Goal: Task Accomplishment & Management: Use online tool/utility

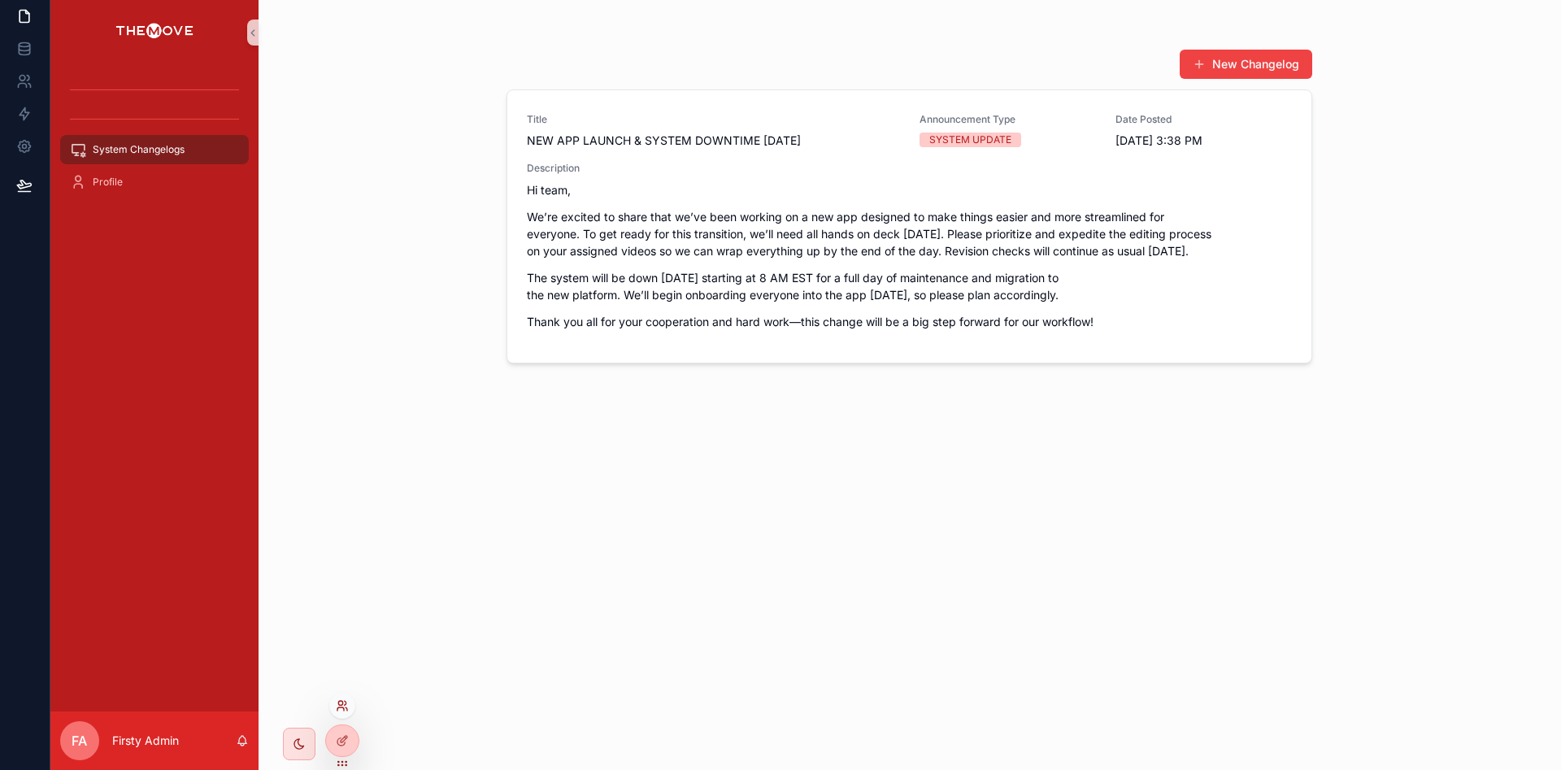
click at [342, 704] on icon at bounding box center [340, 703] width 4 height 4
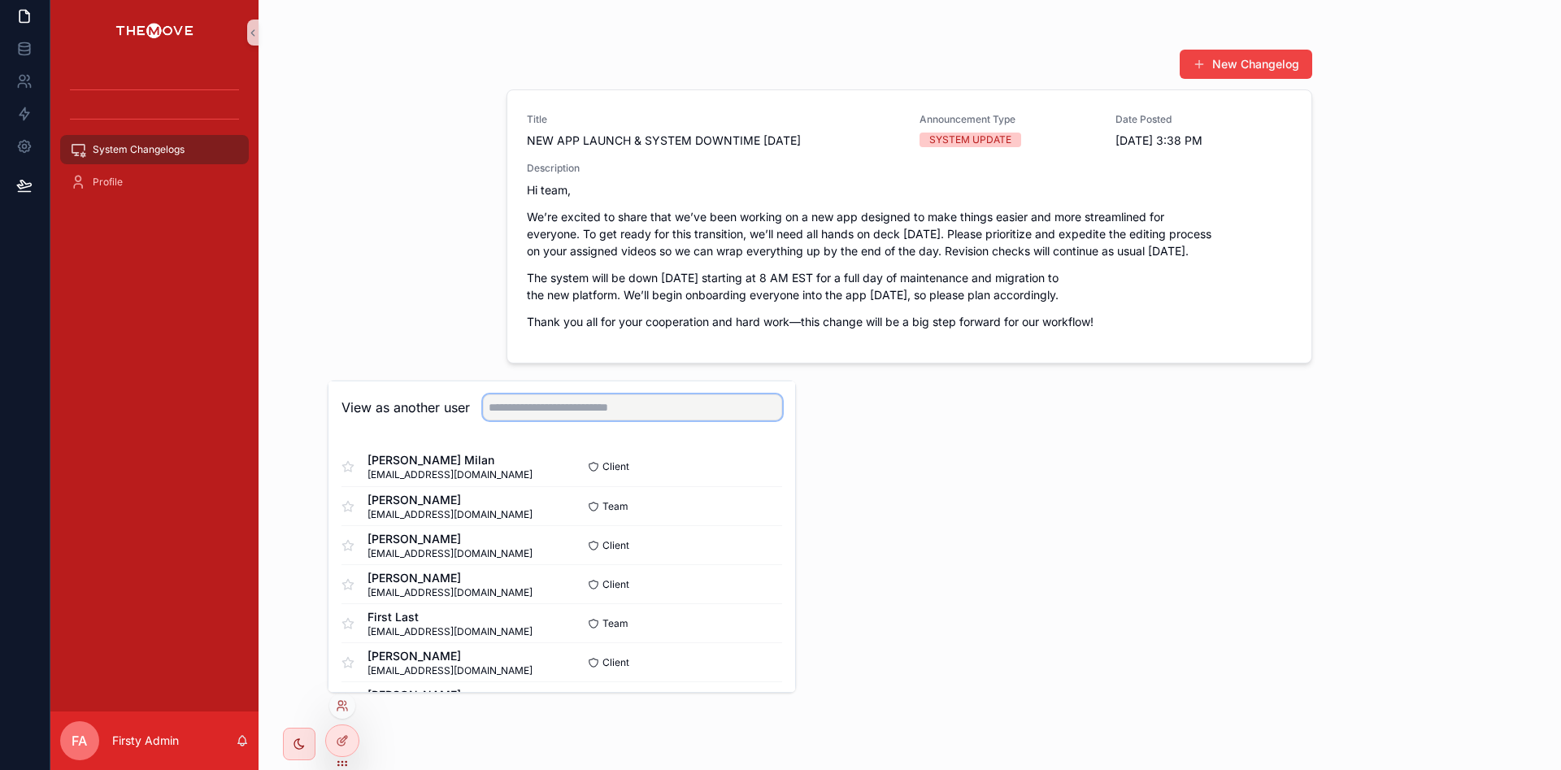
click at [594, 416] on input "text" at bounding box center [632, 407] width 299 height 26
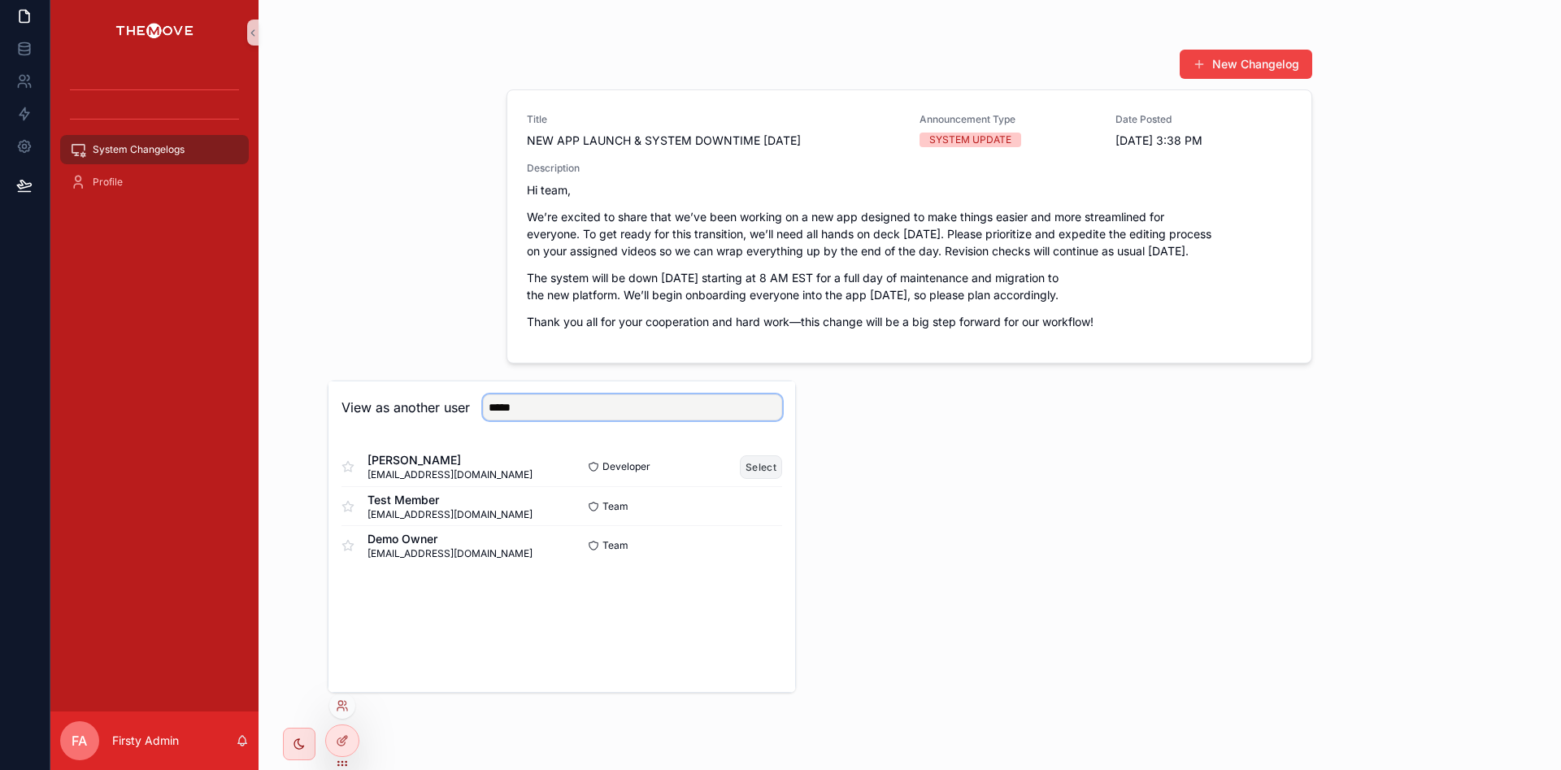
type input "*****"
click at [759, 459] on button "Select" at bounding box center [761, 467] width 42 height 24
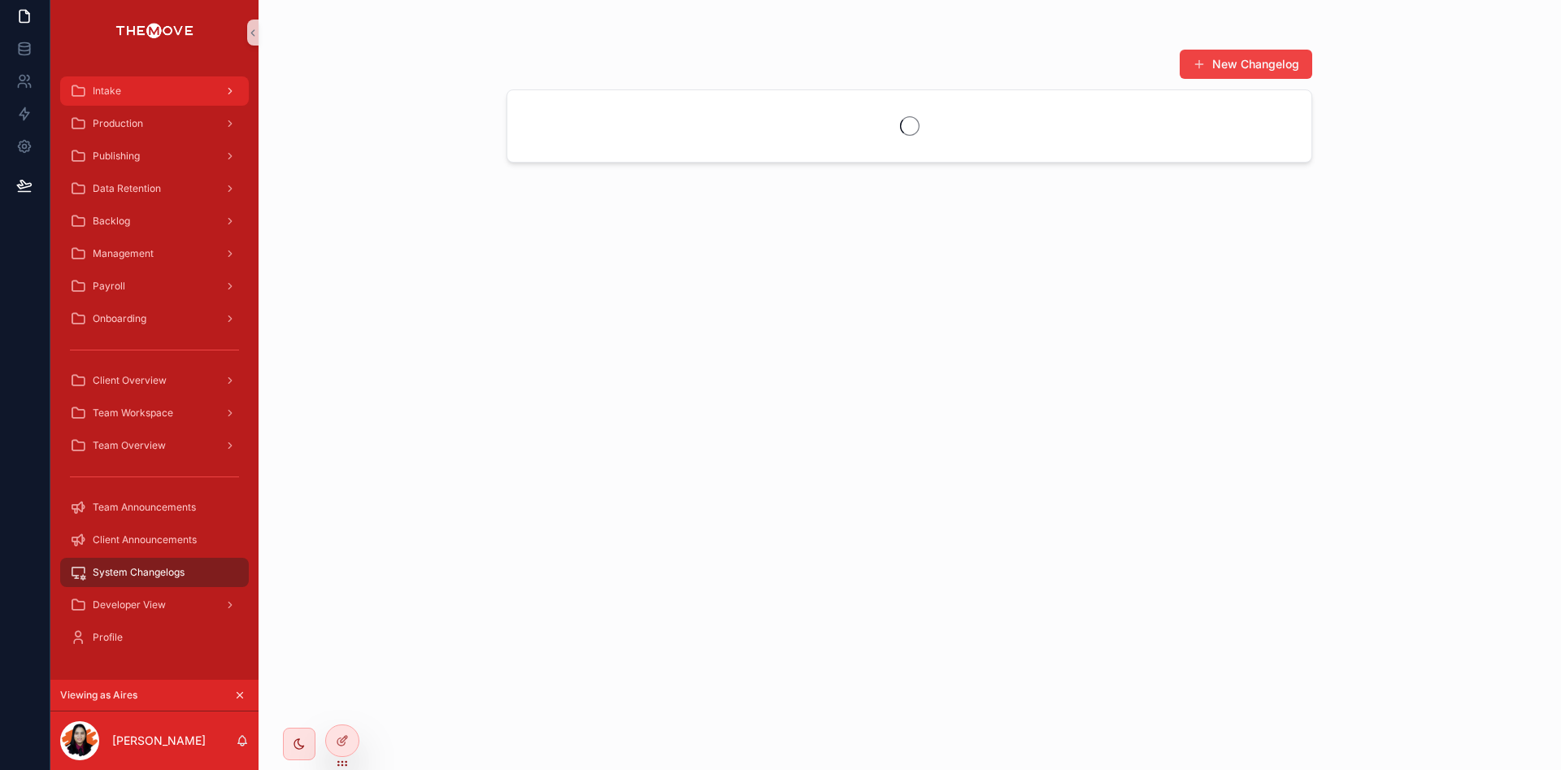
click at [138, 90] on div "Intake" at bounding box center [154, 91] width 169 height 26
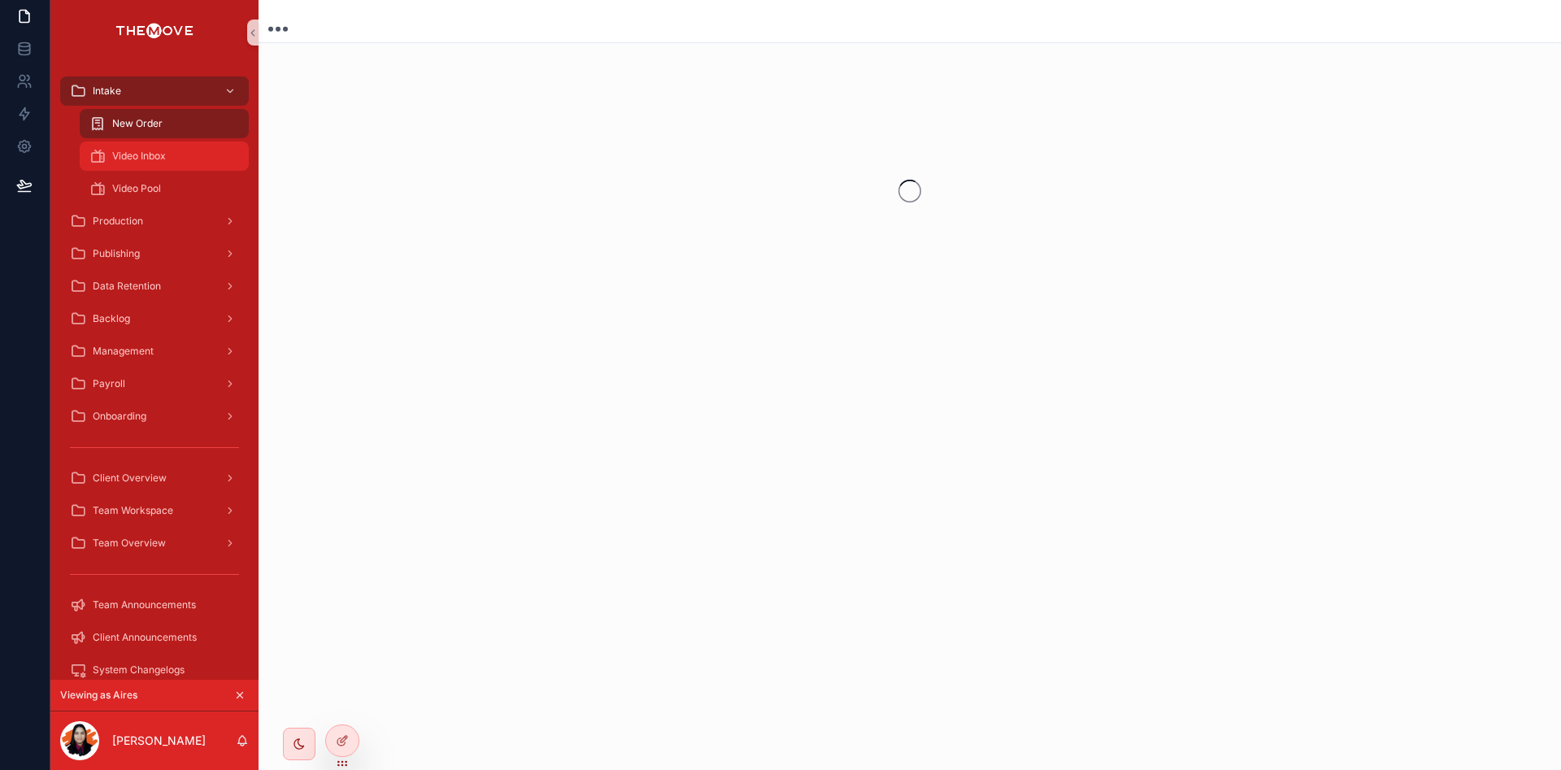
click at [167, 148] on div "Video Inbox" at bounding box center [164, 156] width 150 height 26
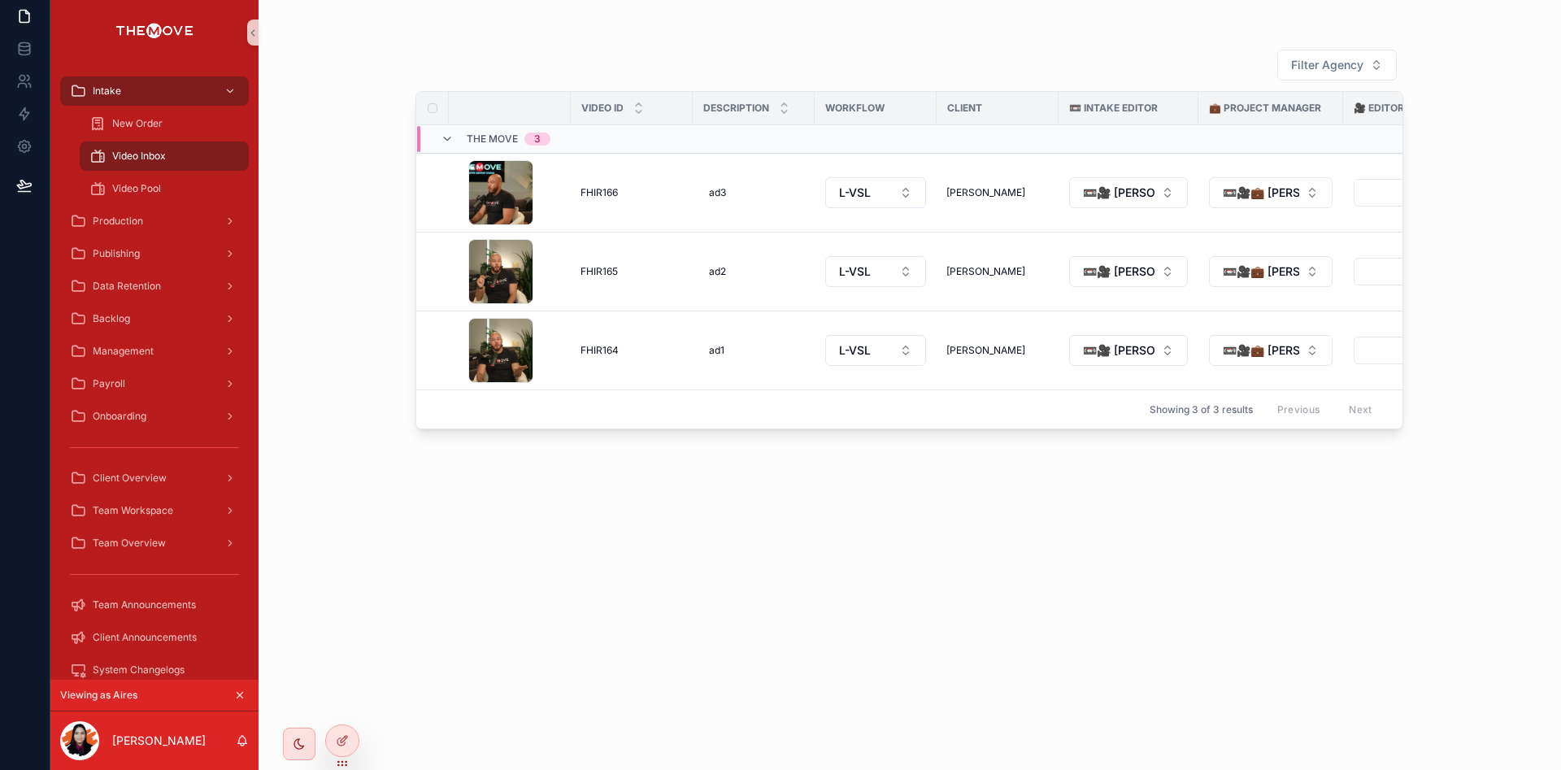
click at [984, 621] on div "Filter Agency Video ID Description Workflow Client 📼 Intake Editor 💼 Project Ma…" at bounding box center [910, 395] width 988 height 712
drag, startPoint x: 294, startPoint y: 742, endPoint x: 613, endPoint y: 544, distance: 375.8
click at [294, 742] on icon "scrollable content" at bounding box center [299, 744] width 13 height 13
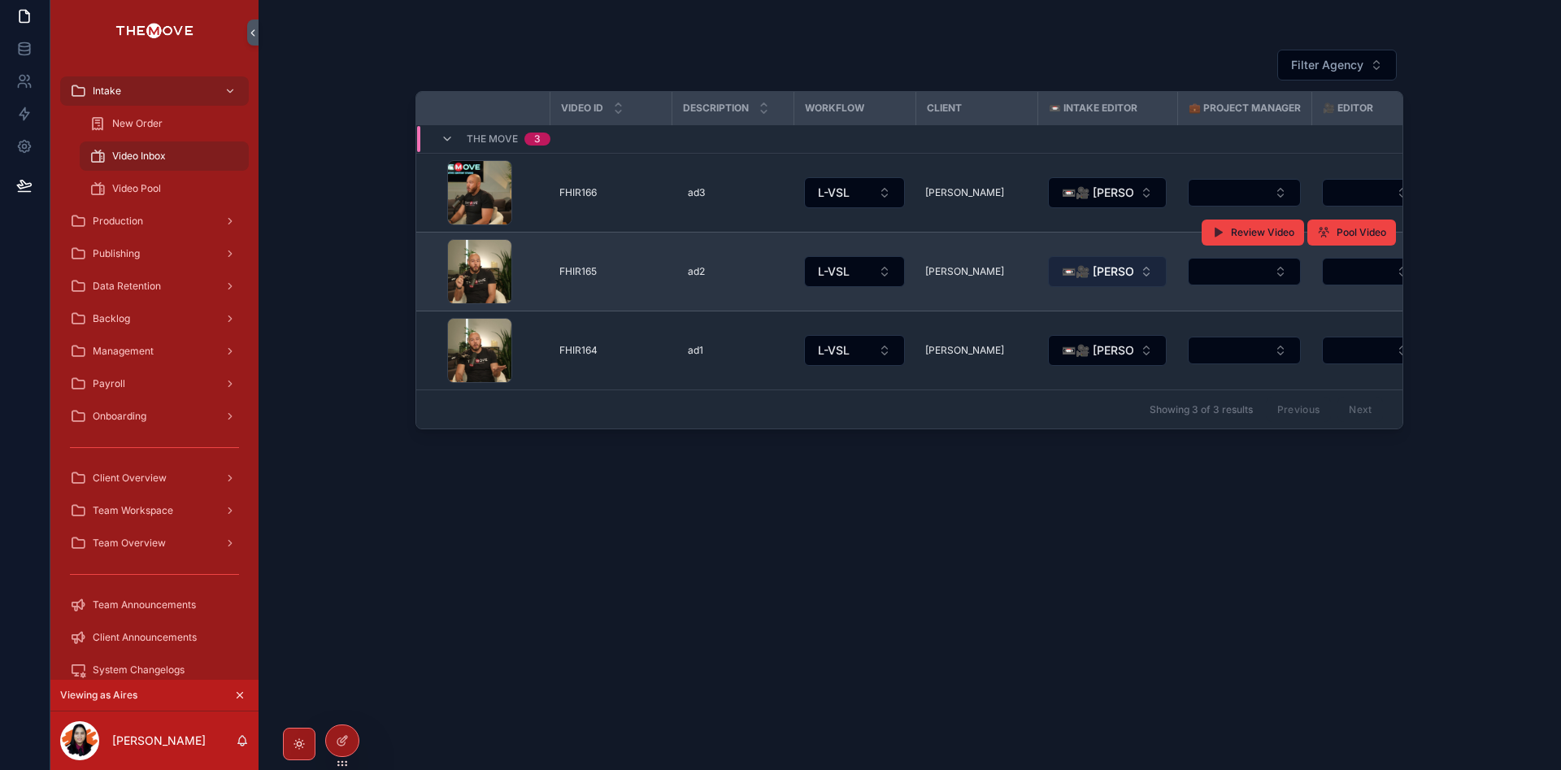
scroll to position [0, 265]
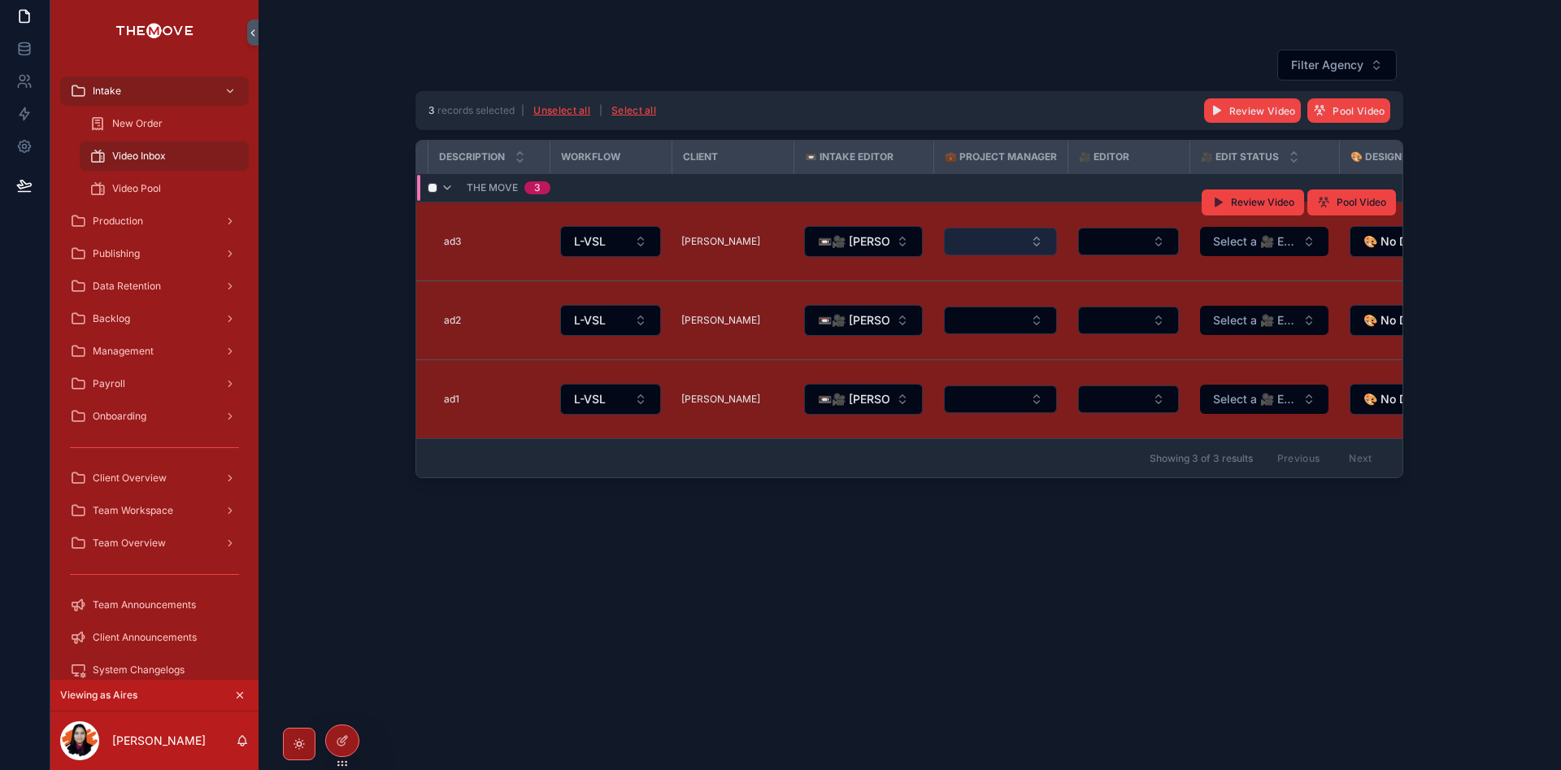
click at [1013, 250] on button "Select Button" at bounding box center [1000, 242] width 113 height 28
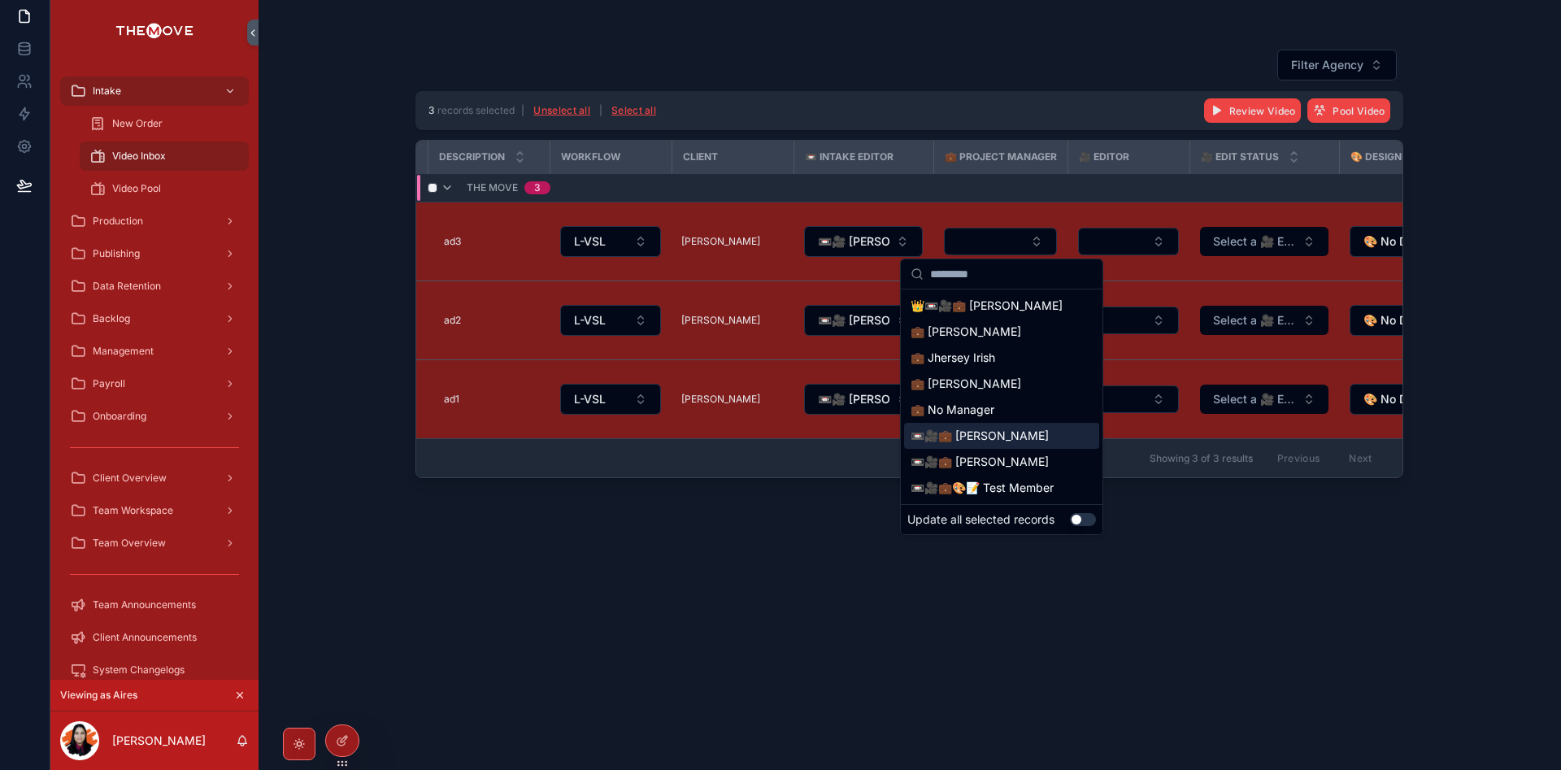
click at [1087, 522] on button "Use setting" at bounding box center [1083, 519] width 26 height 13
click at [992, 460] on span "📼🎥💼 [PERSON_NAME]" at bounding box center [980, 462] width 138 height 16
click at [992, 460] on div "Showing 3 of 3 results Previous Next" at bounding box center [909, 457] width 986 height 39
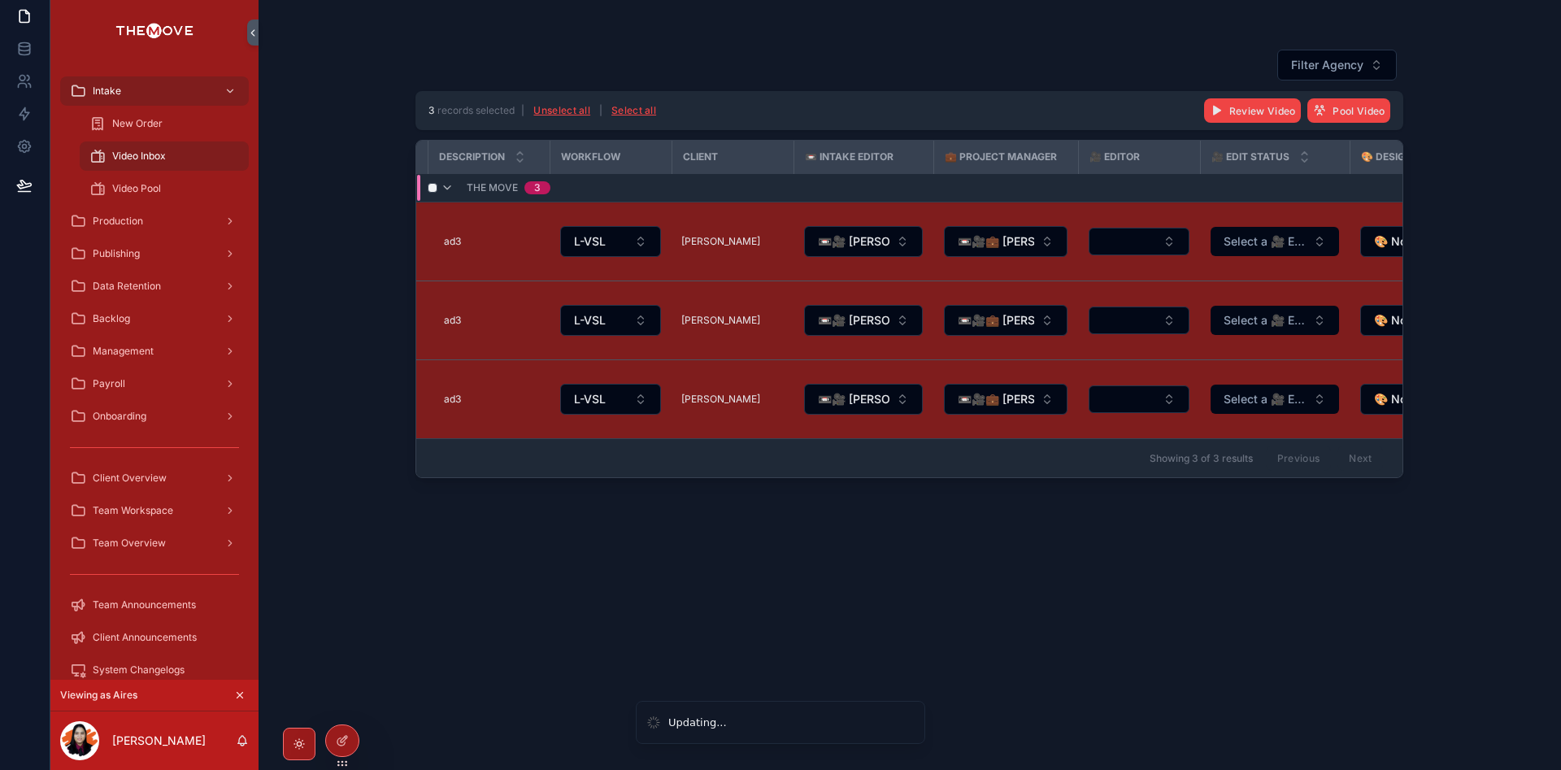
click at [1148, 599] on div "Filter Agency 3 records selected | Unselect all | Select all Review Video Pool …" at bounding box center [910, 395] width 988 height 712
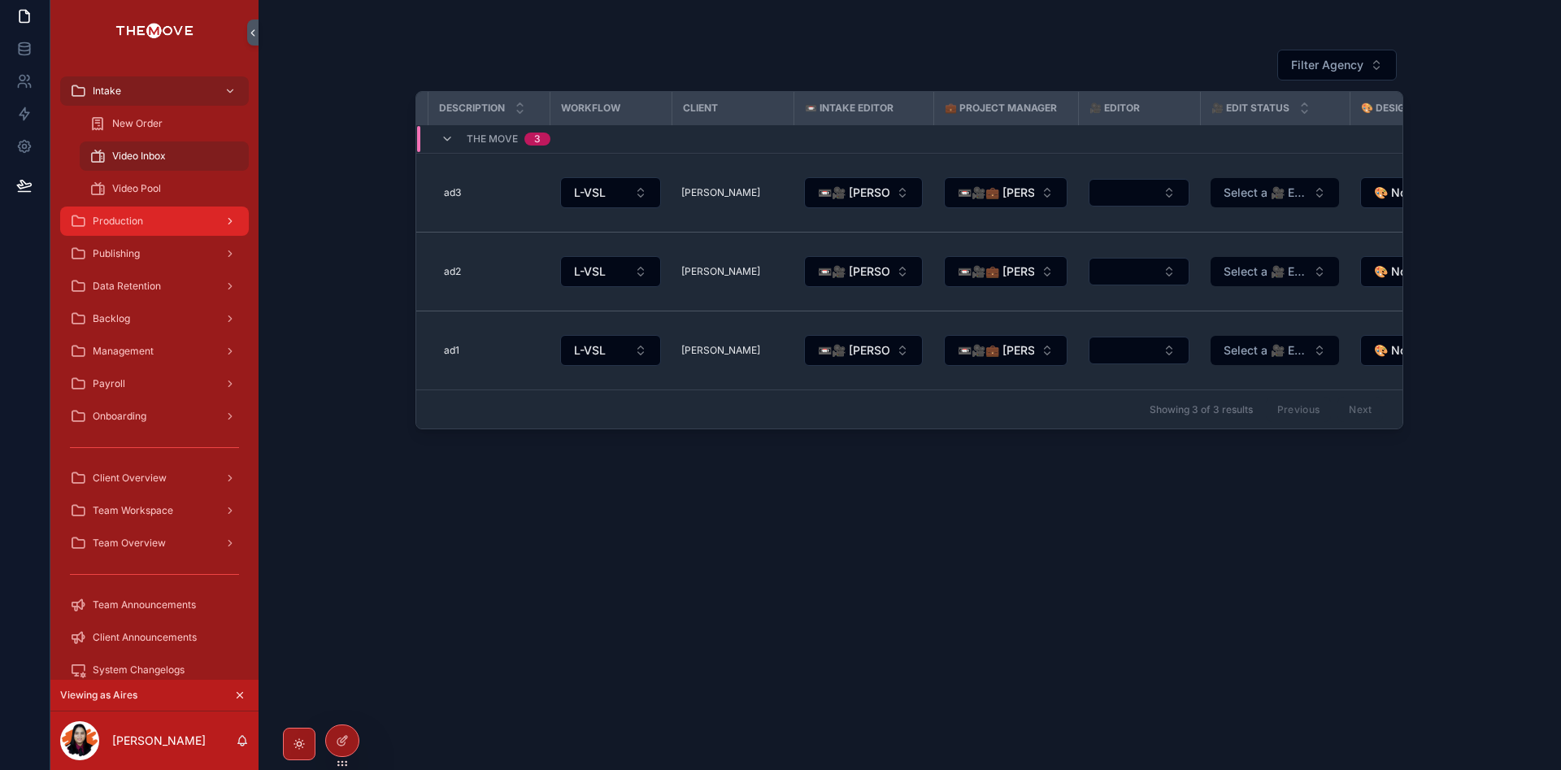
click at [171, 226] on div "Production" at bounding box center [154, 221] width 169 height 26
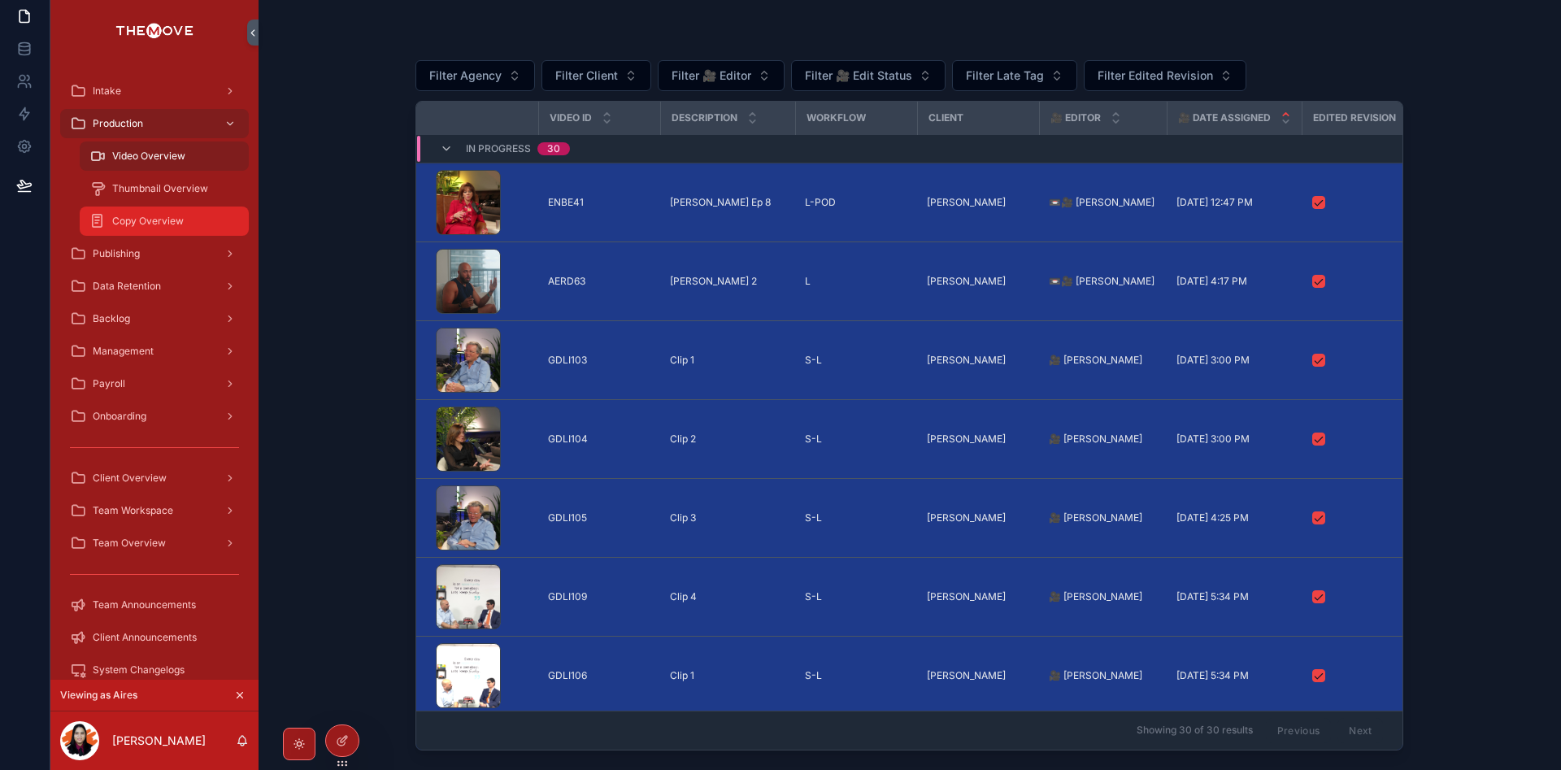
click at [159, 224] on span "Copy Overview" at bounding box center [148, 221] width 72 height 13
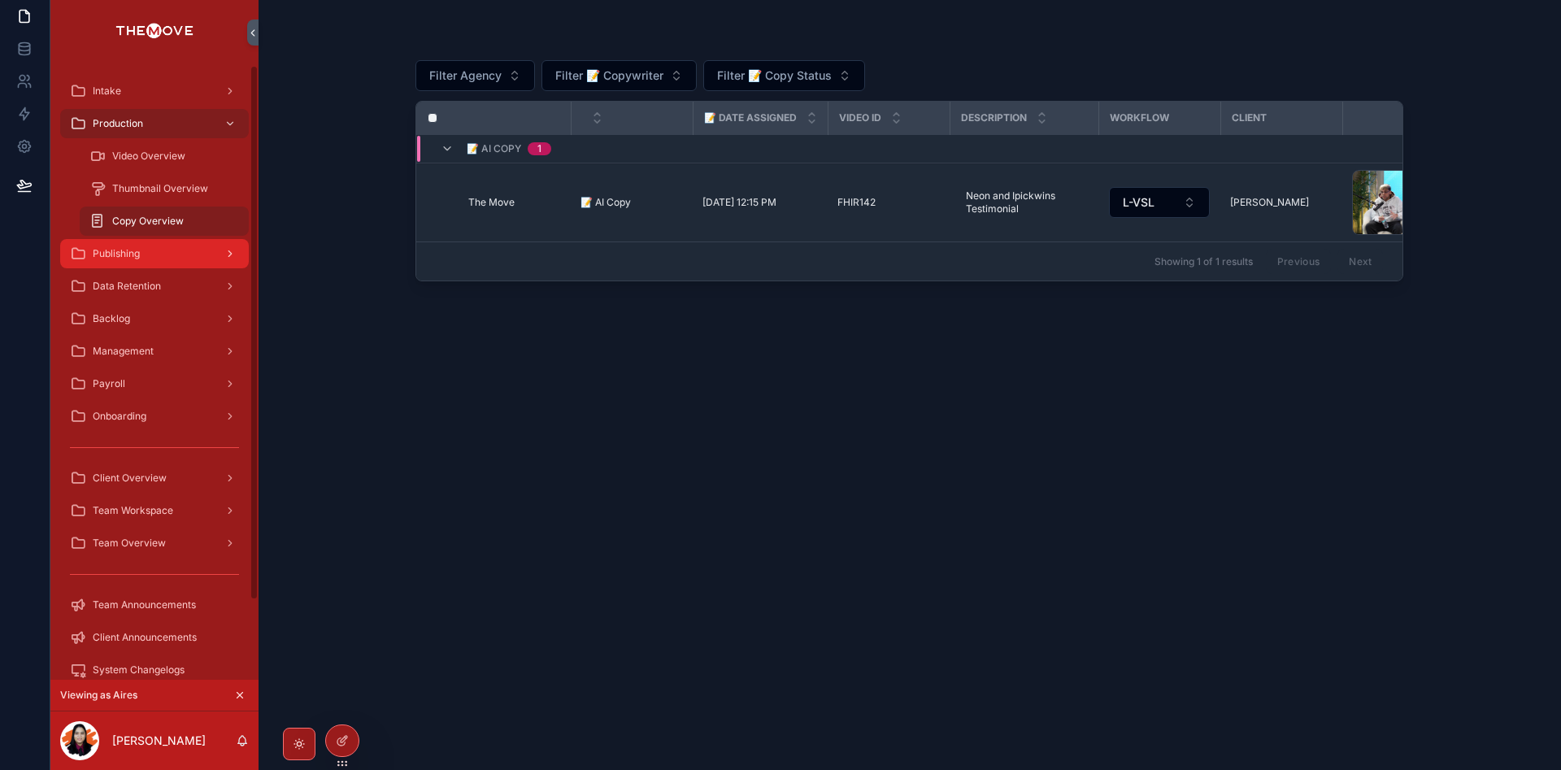
click at [137, 248] on span "Publishing" at bounding box center [116, 253] width 47 height 13
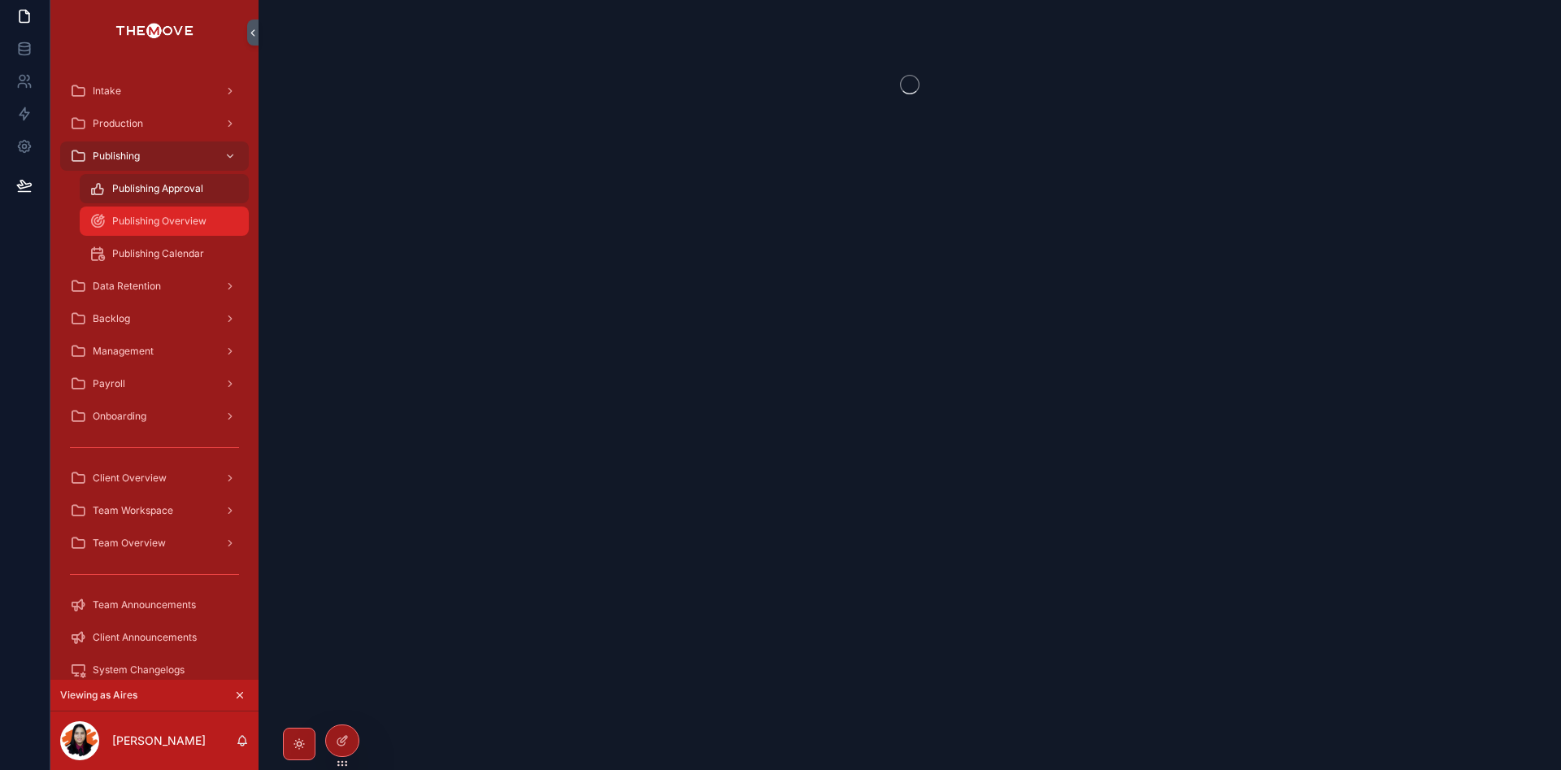
click at [157, 214] on div "Publishing Overview" at bounding box center [164, 221] width 150 height 26
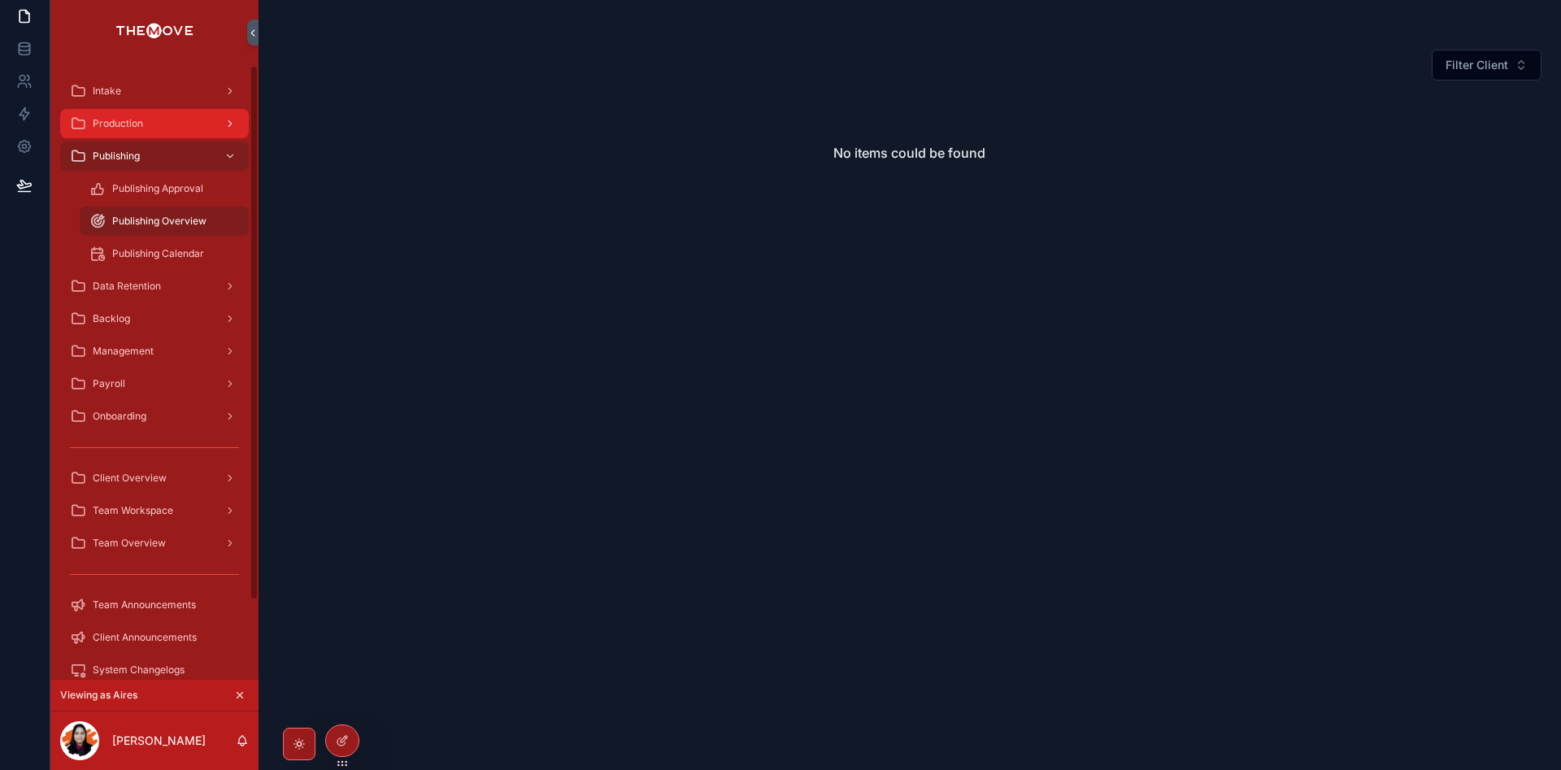
click at [166, 122] on div "Production" at bounding box center [154, 124] width 169 height 26
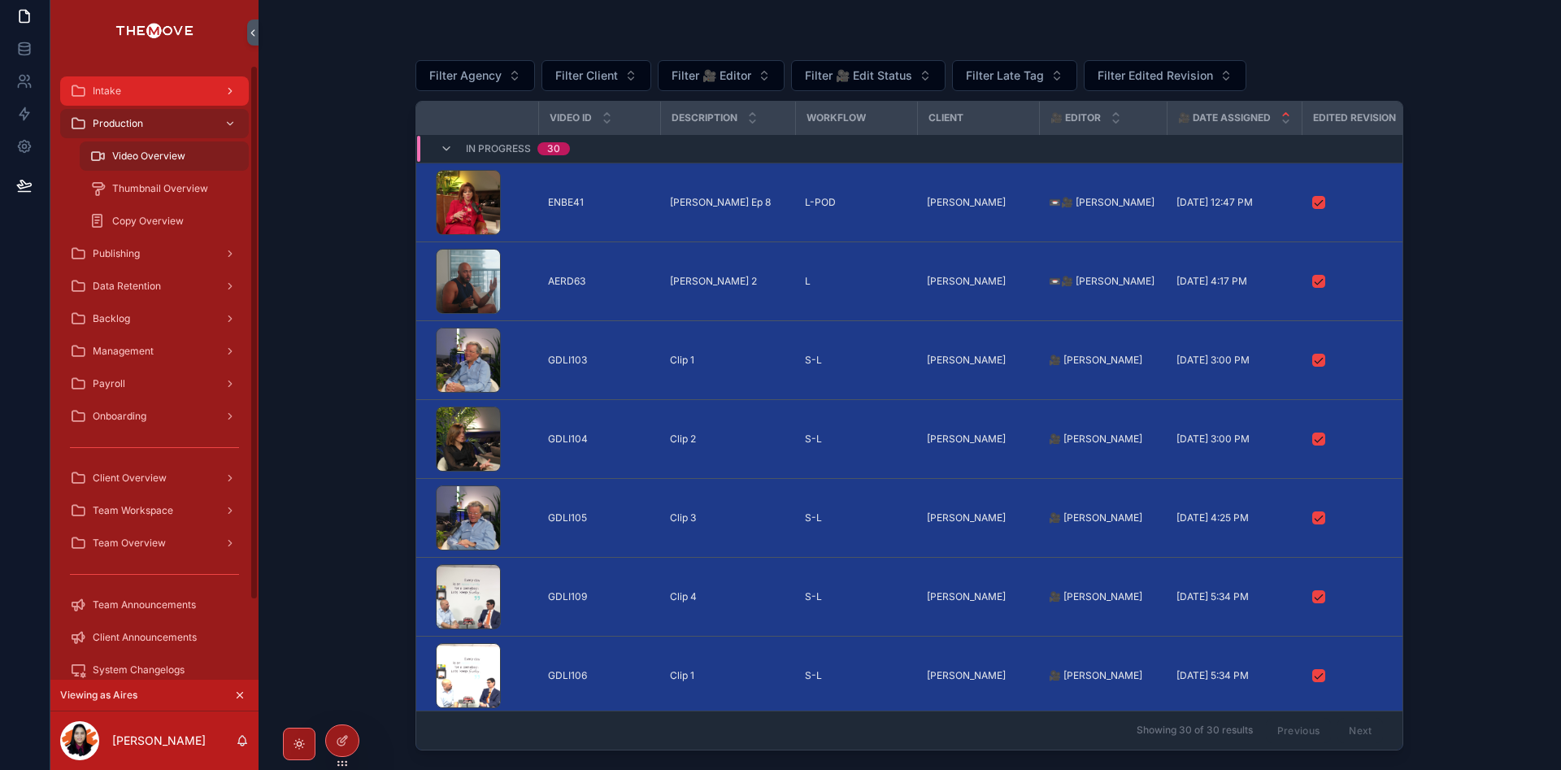
click at [172, 95] on div "Intake" at bounding box center [154, 91] width 169 height 26
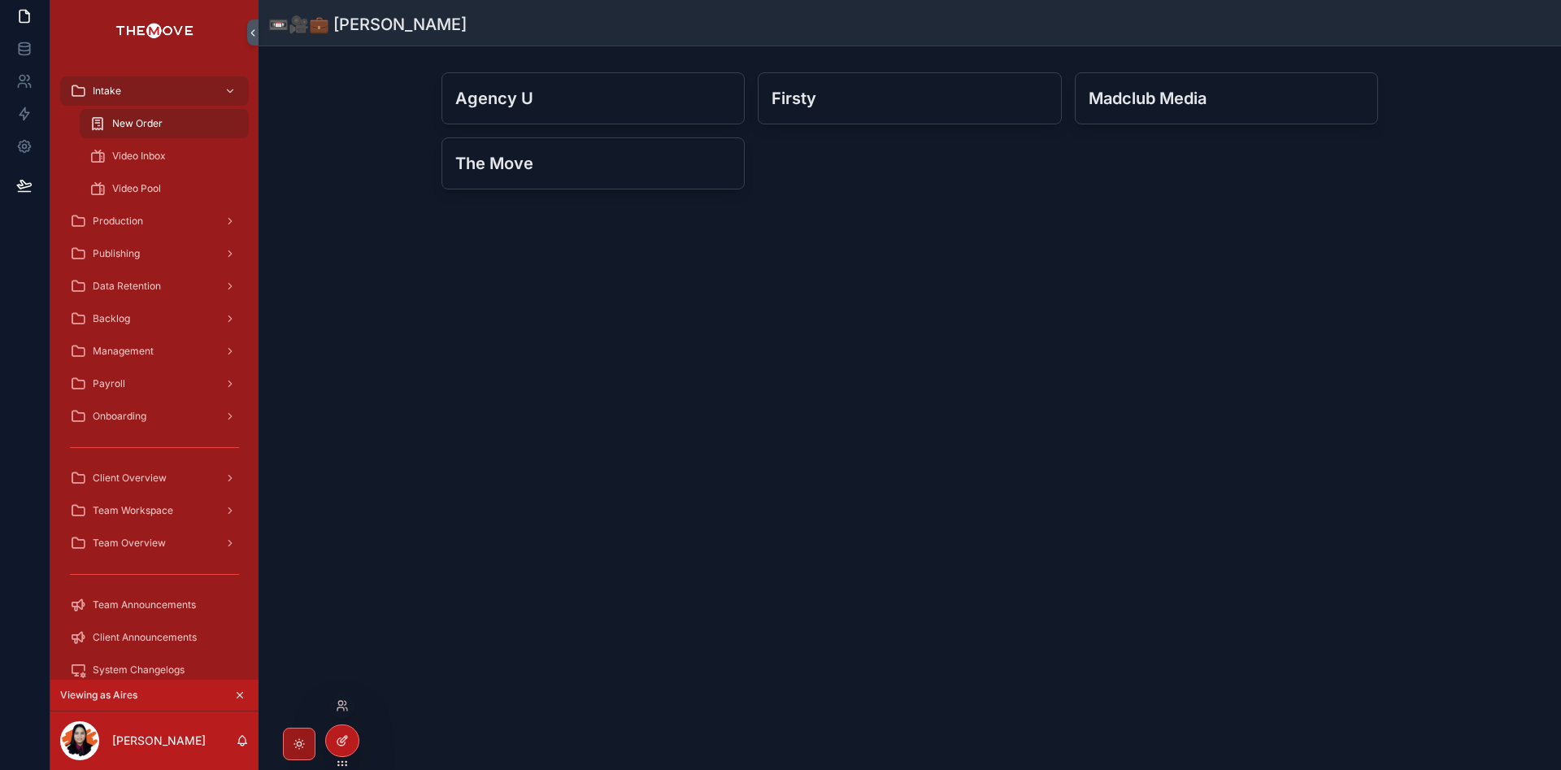
click at [342, 741] on icon at bounding box center [342, 740] width 13 height 13
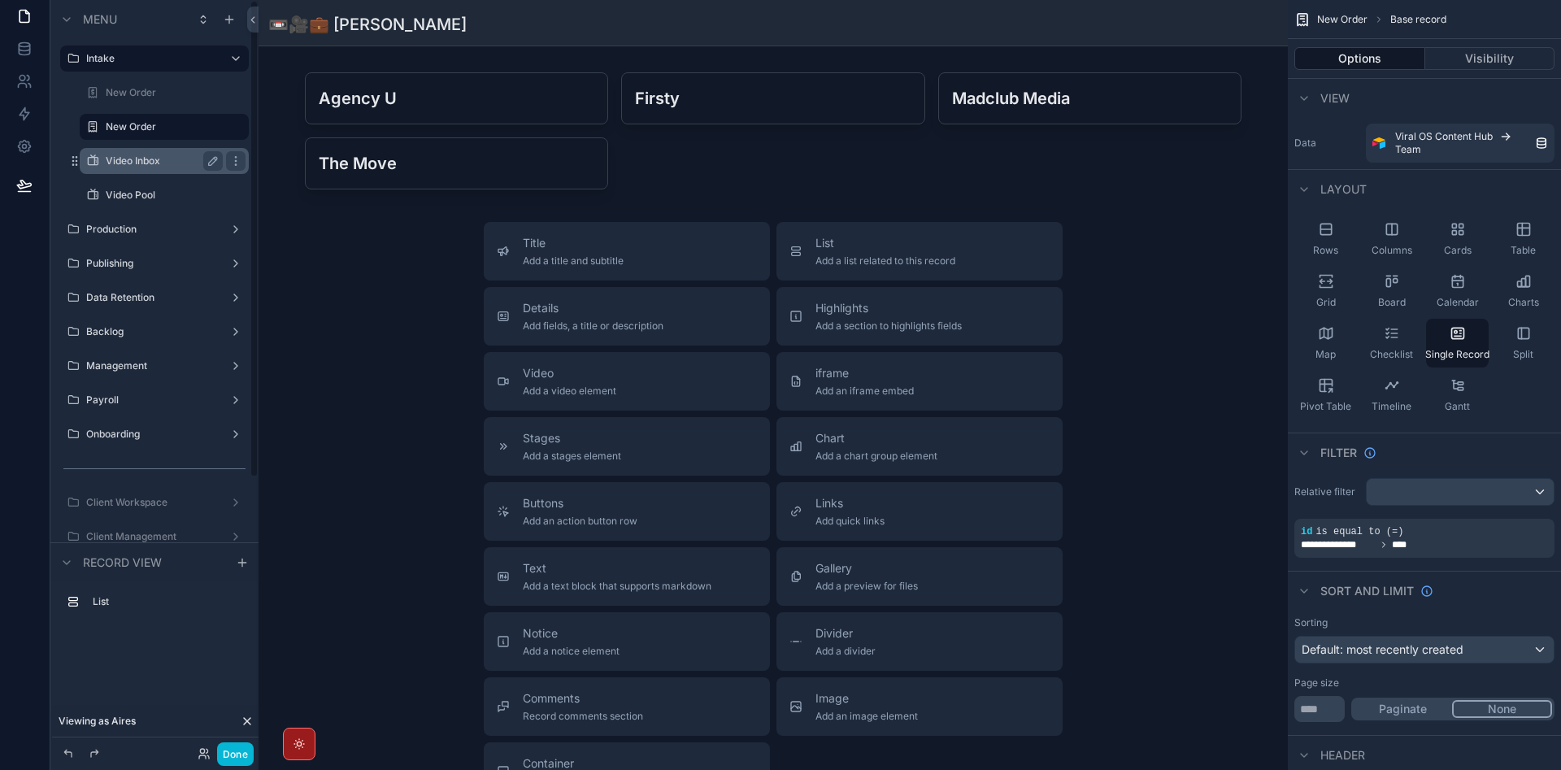
click at [169, 153] on div "Video Inbox" at bounding box center [164, 161] width 117 height 20
click at [132, 166] on label "Video Inbox" at bounding box center [161, 161] width 111 height 13
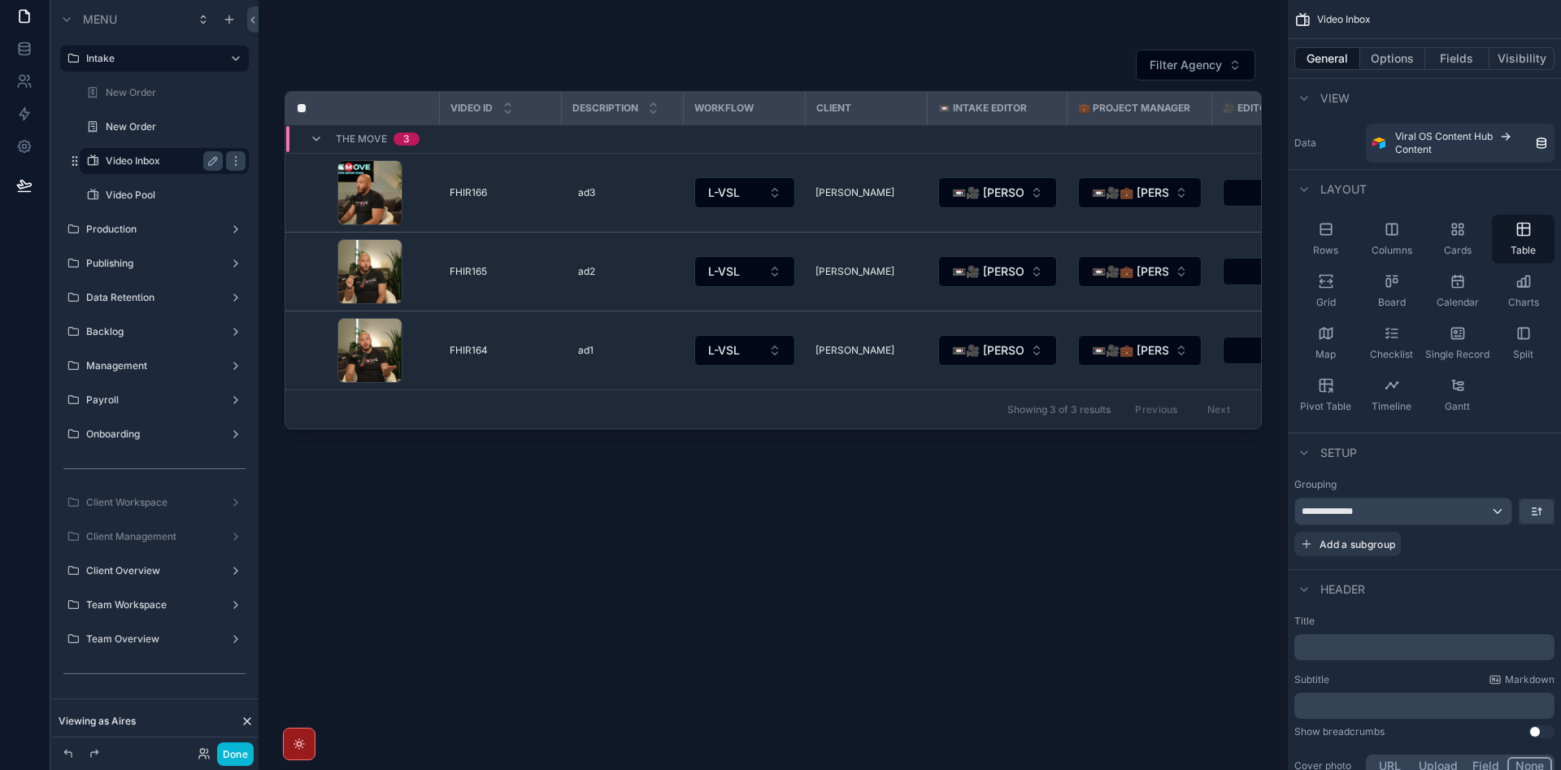
click at [810, 433] on div "scrollable content" at bounding box center [774, 375] width 1030 height 751
drag, startPoint x: 806, startPoint y: 437, endPoint x: 925, endPoint y: 443, distance: 118.9
click at [925, 443] on div "Filter Agency Video ID Description Workflow Client 📼 Intake Editor 💼 Project Ma…" at bounding box center [774, 395] width 978 height 712
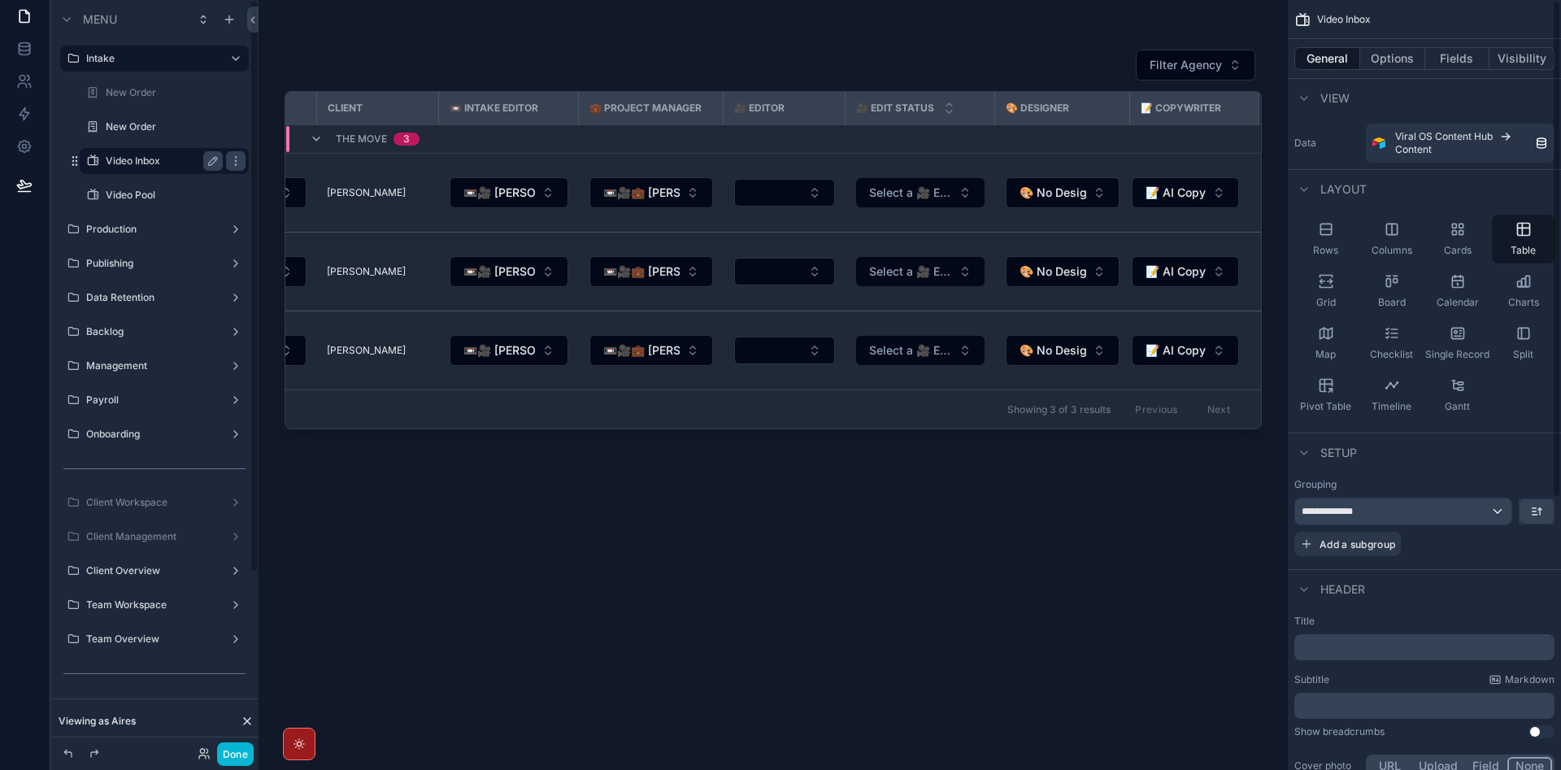
scroll to position [244, 0]
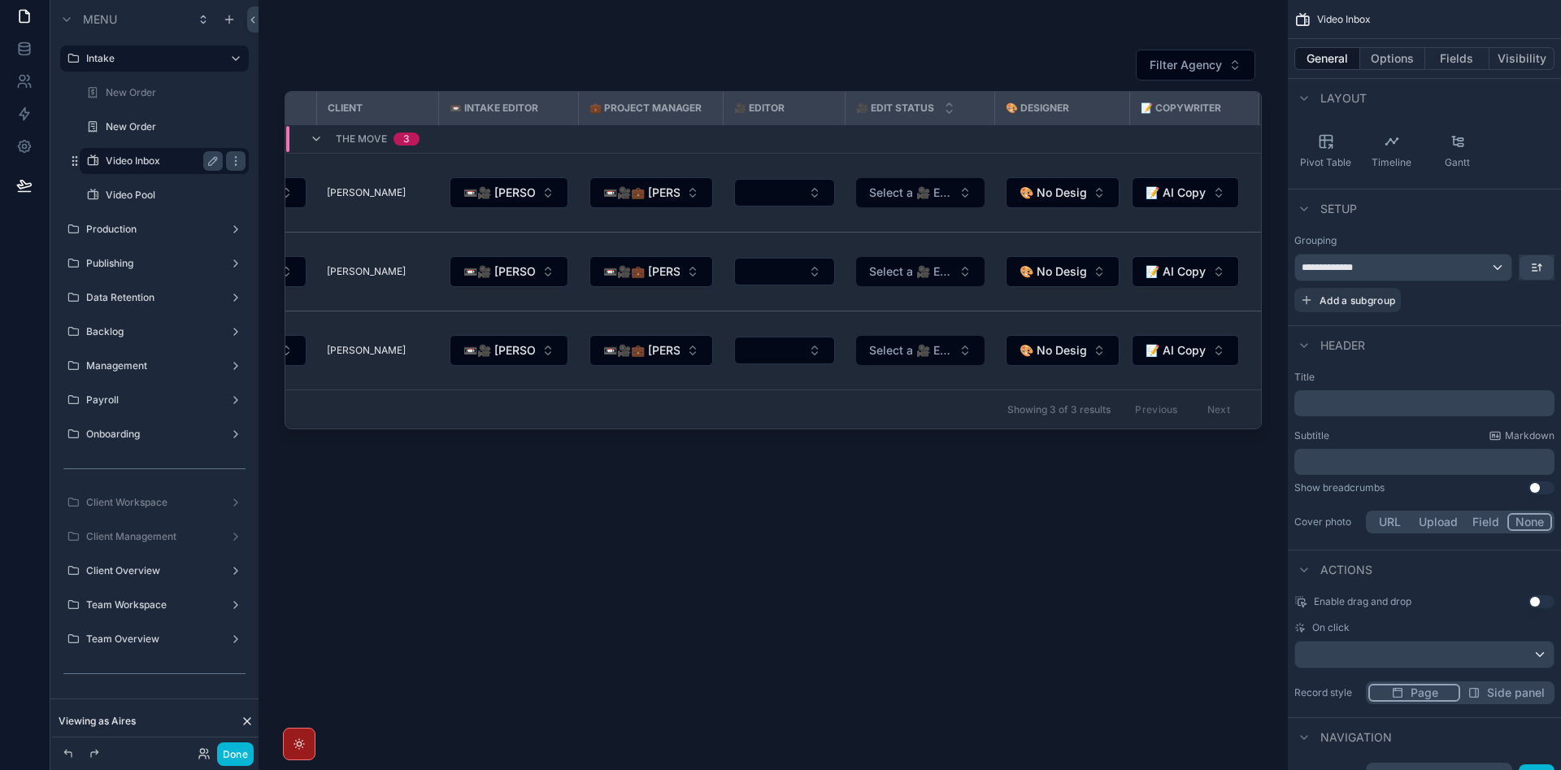
click at [1395, 76] on div "General Options Fields Visibility" at bounding box center [1424, 58] width 273 height 39
click at [1392, 64] on button "Options" at bounding box center [1393, 58] width 65 height 23
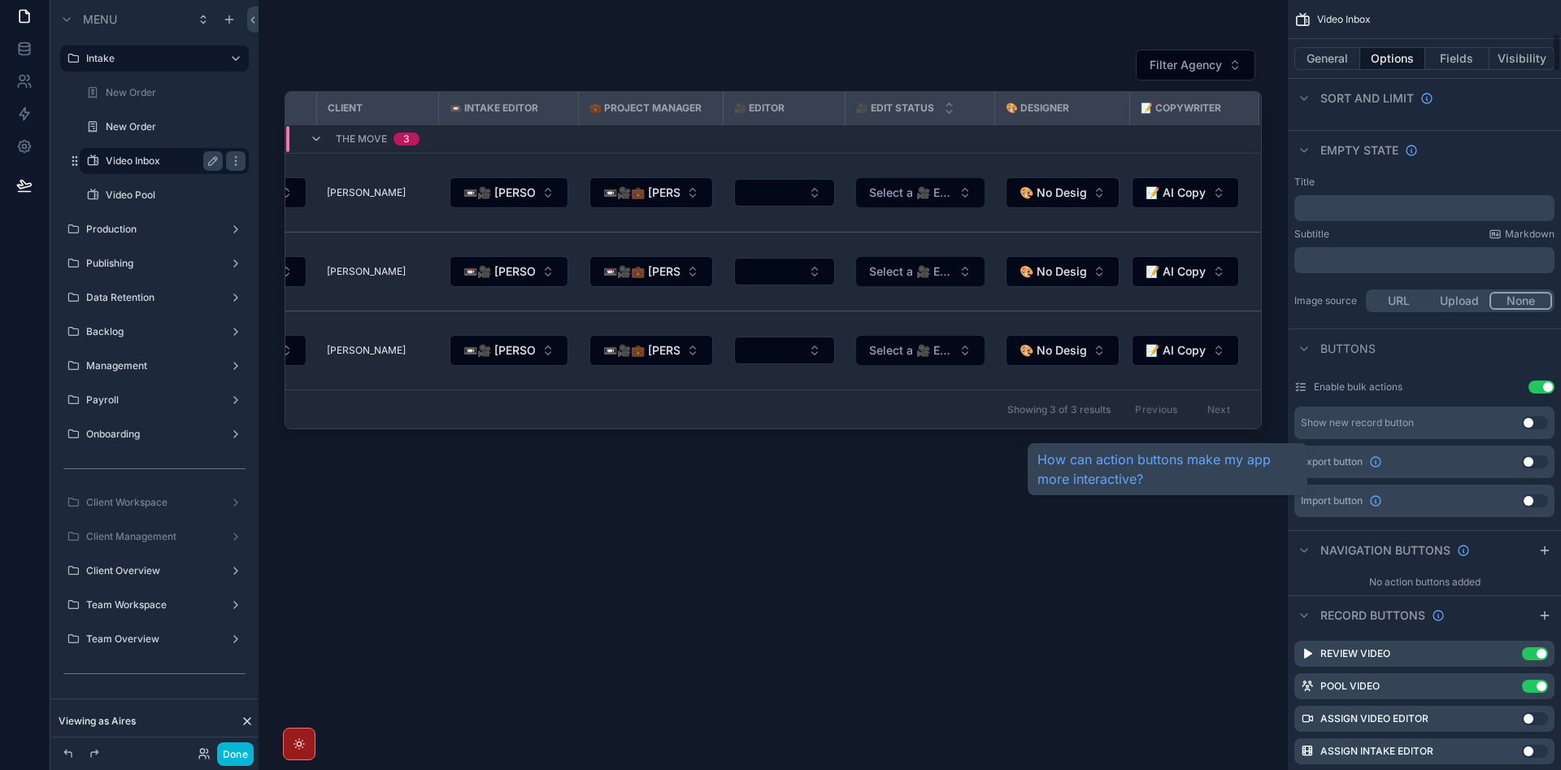
scroll to position [651, 0]
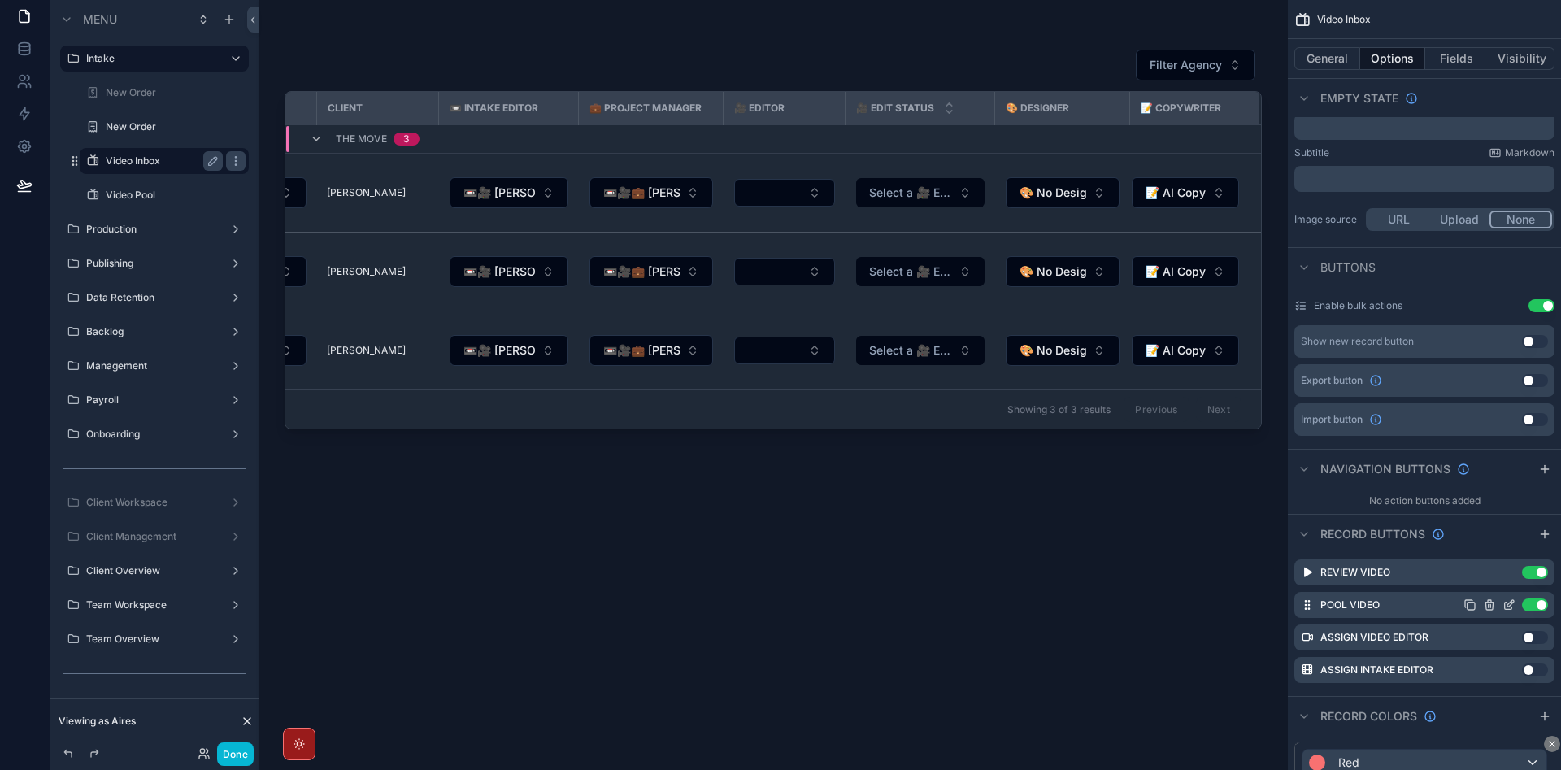
click at [1506, 603] on icon "scrollable content" at bounding box center [1508, 606] width 7 height 7
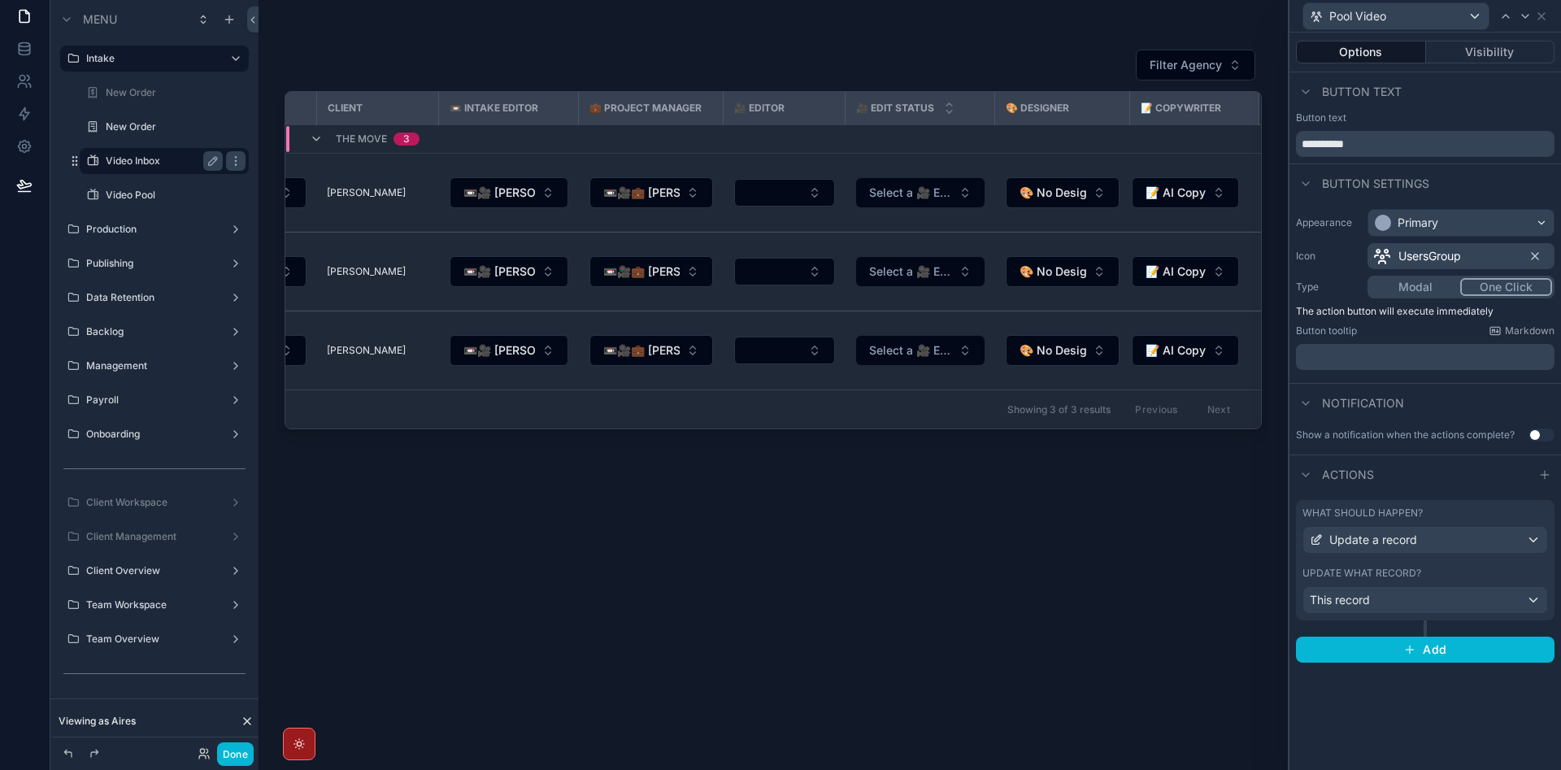
click at [1462, 514] on div "What should happen?" at bounding box center [1426, 513] width 246 height 13
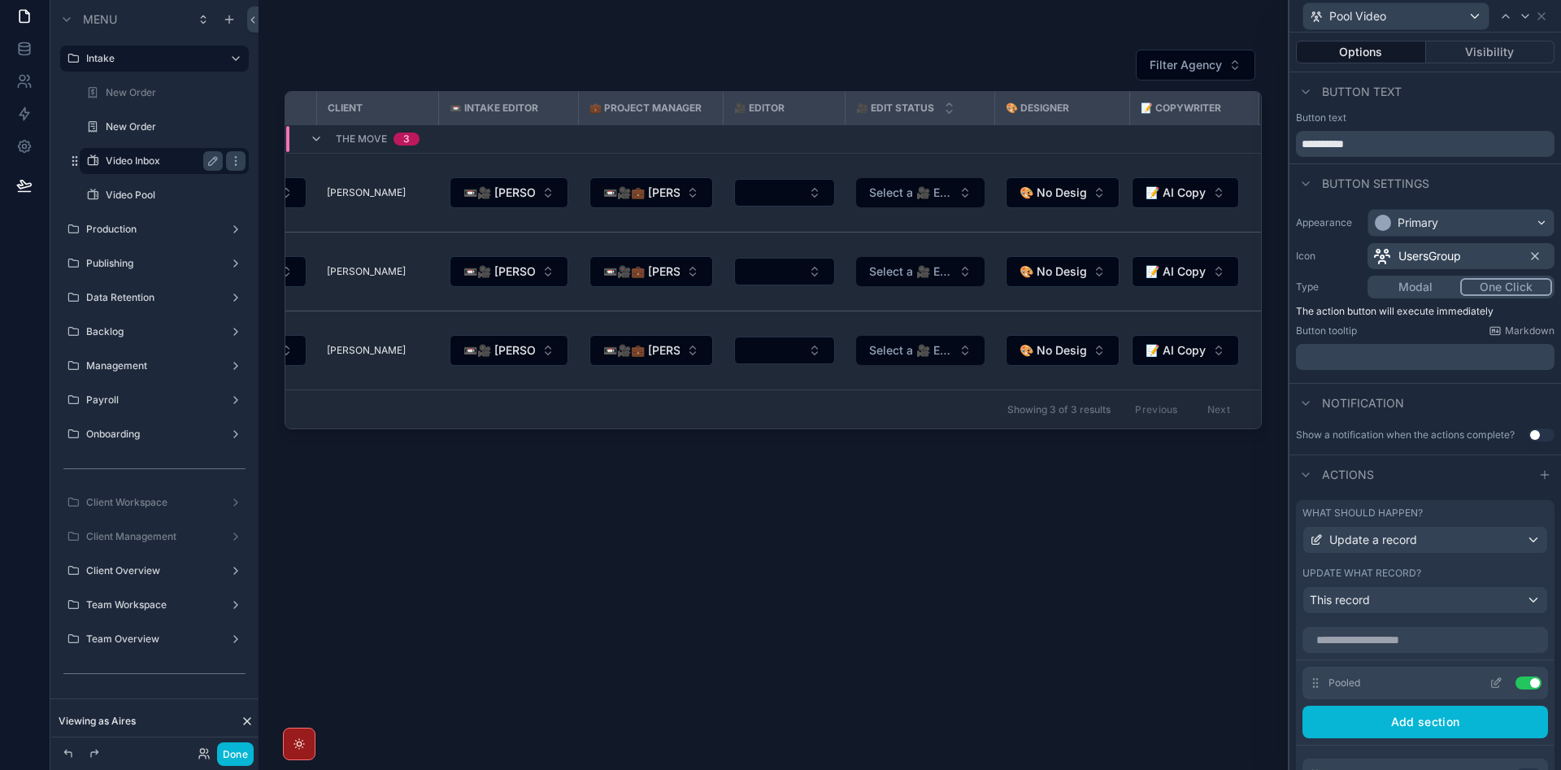
click at [1492, 683] on icon at bounding box center [1495, 684] width 7 height 7
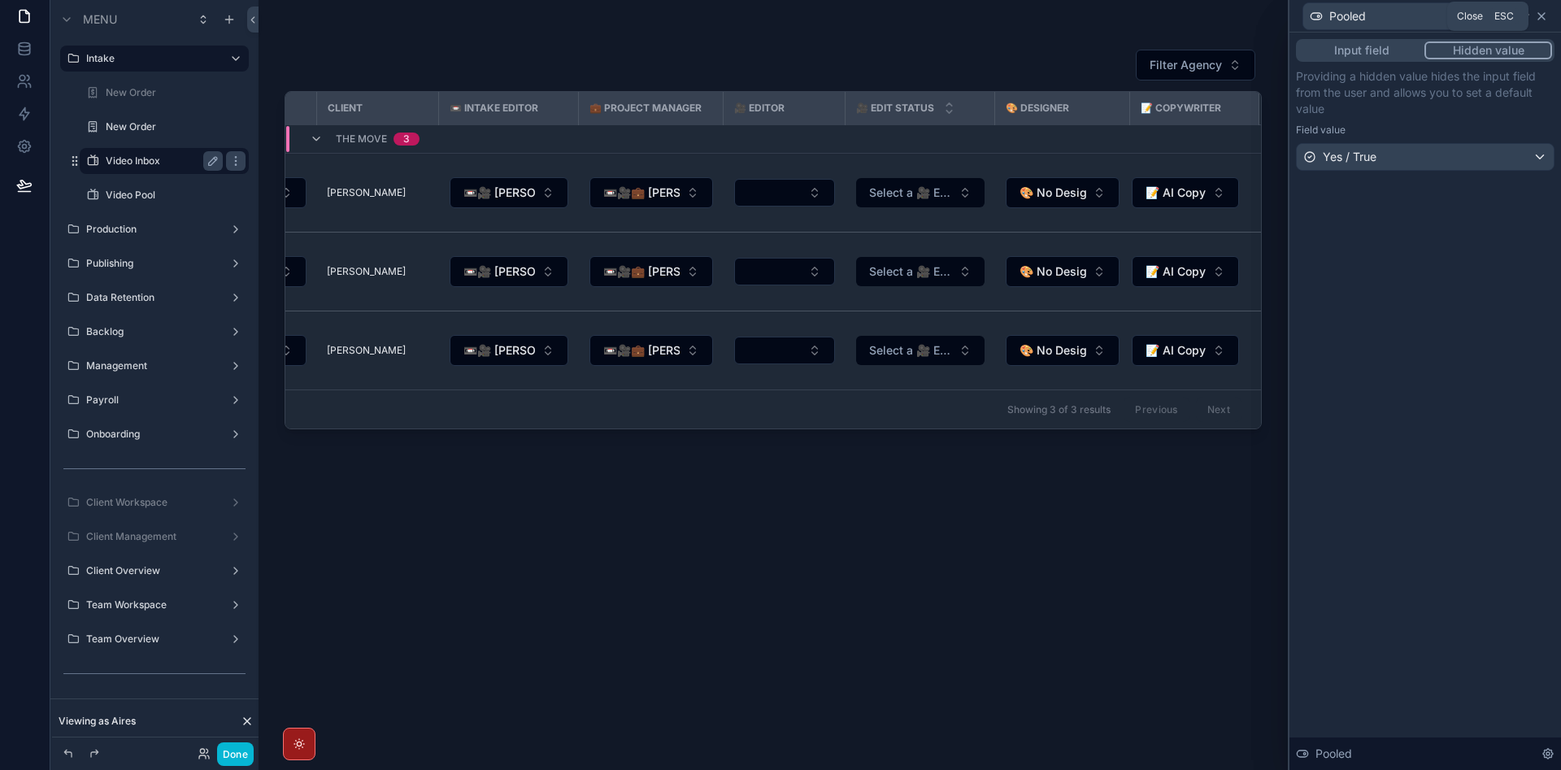
drag, startPoint x: 1541, startPoint y: 20, endPoint x: 1429, endPoint y: 131, distance: 158.1
click at [1541, 20] on icon at bounding box center [1541, 16] width 13 height 13
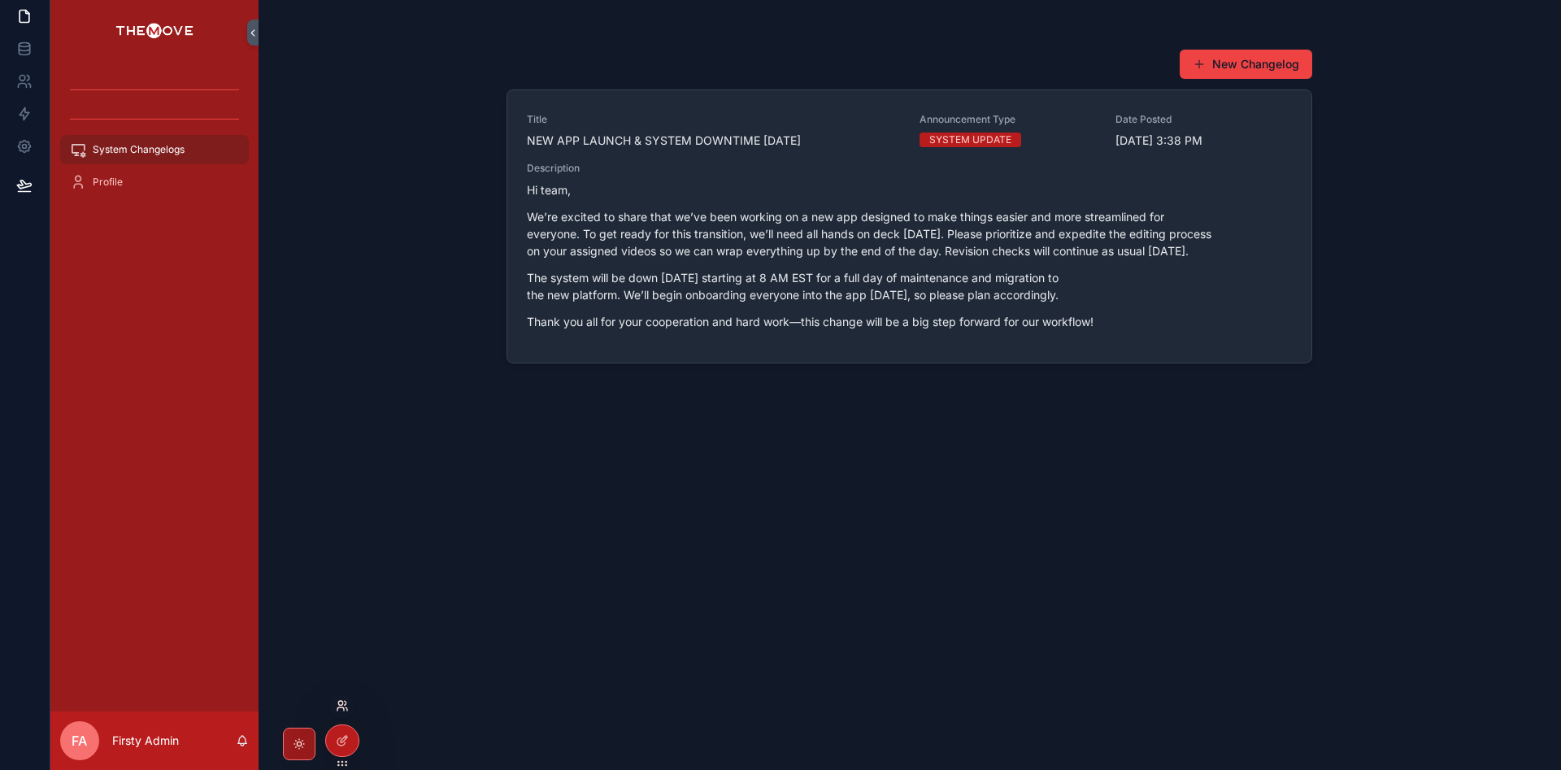
click at [347, 707] on icon at bounding box center [342, 705] width 13 height 13
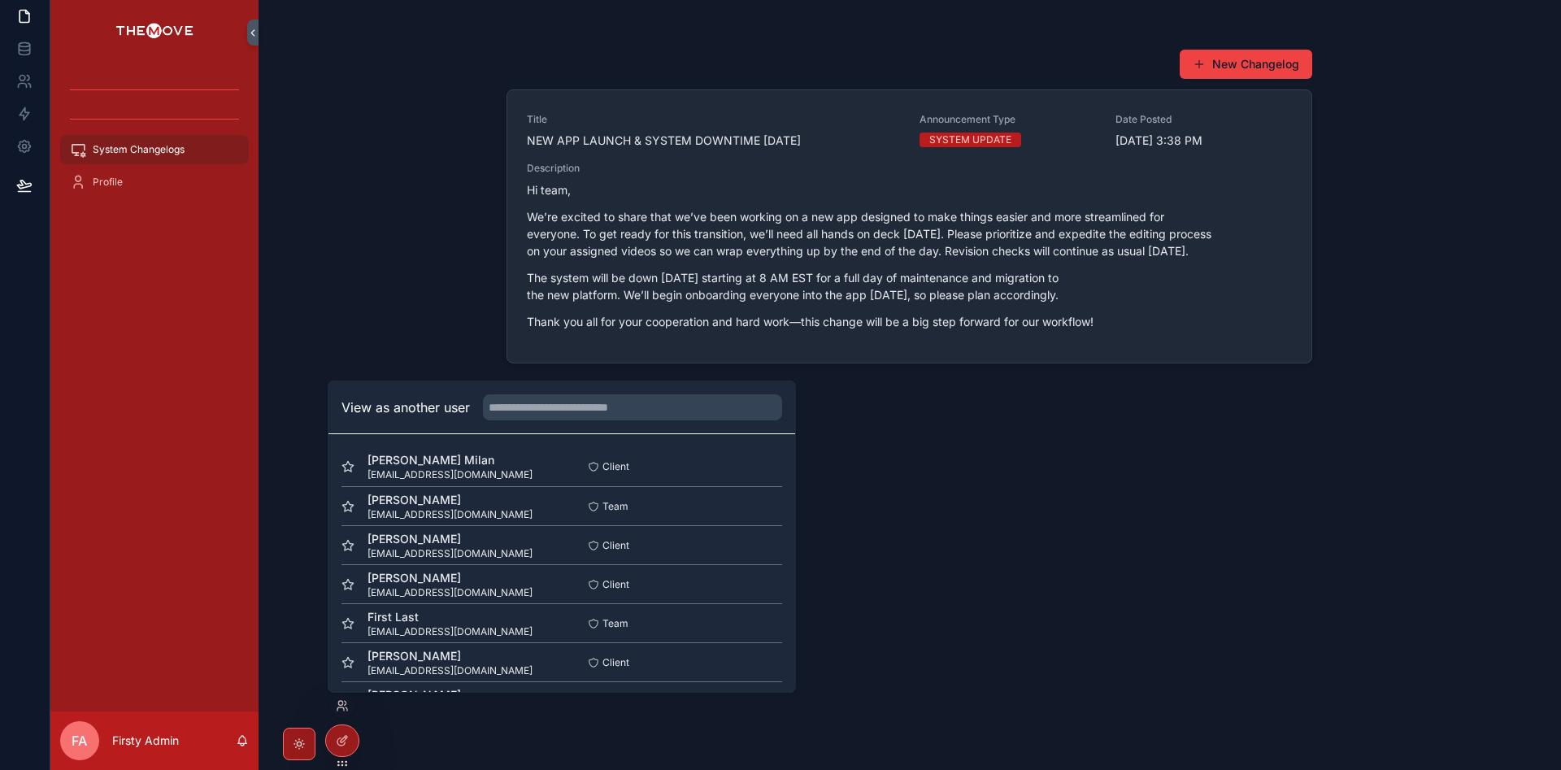
click at [684, 394] on div "View as another user" at bounding box center [562, 407] width 467 height 53
click at [696, 408] on input "text" at bounding box center [632, 407] width 299 height 26
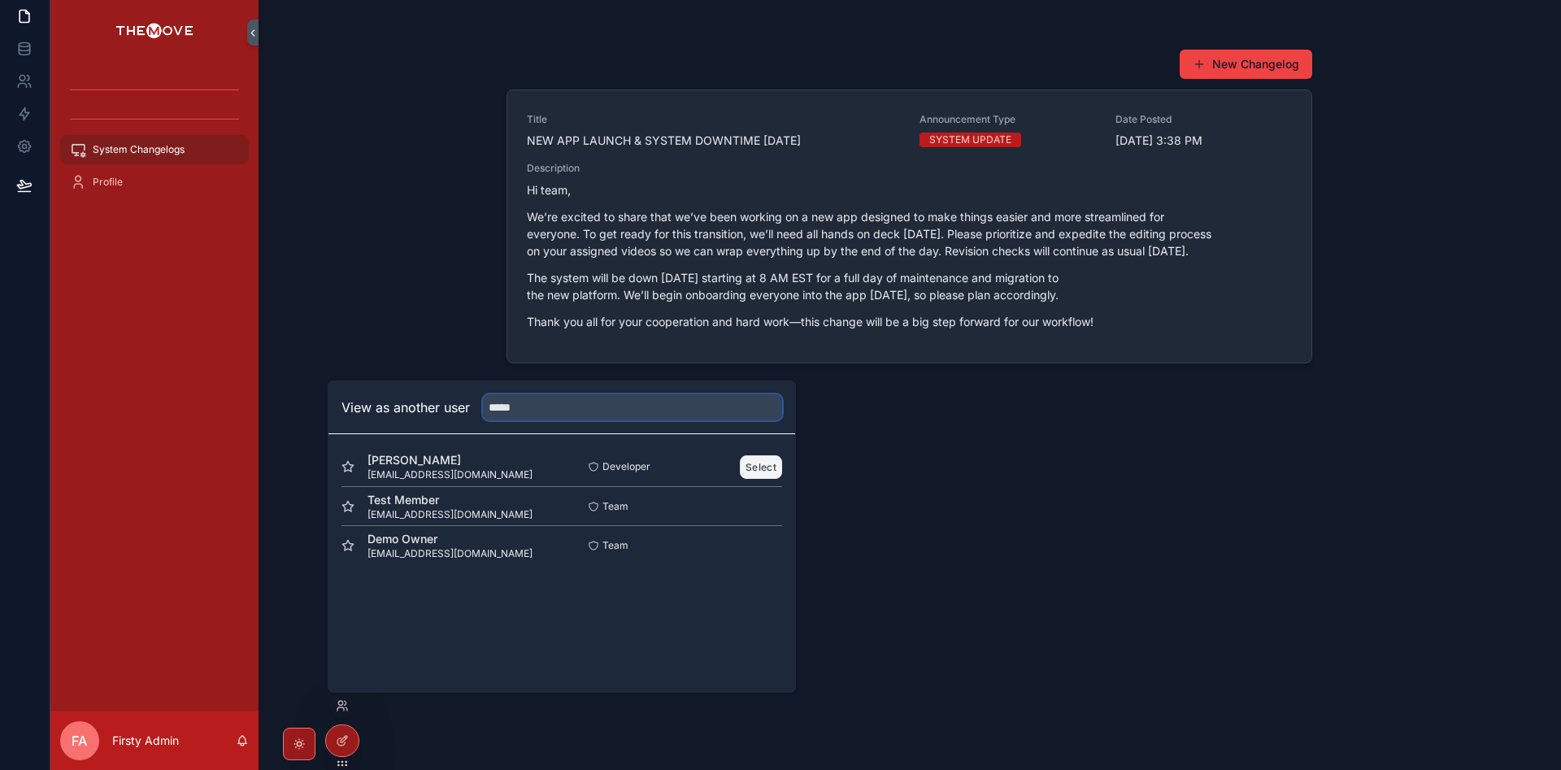
type input "*****"
click at [766, 475] on button "Select" at bounding box center [761, 467] width 42 height 24
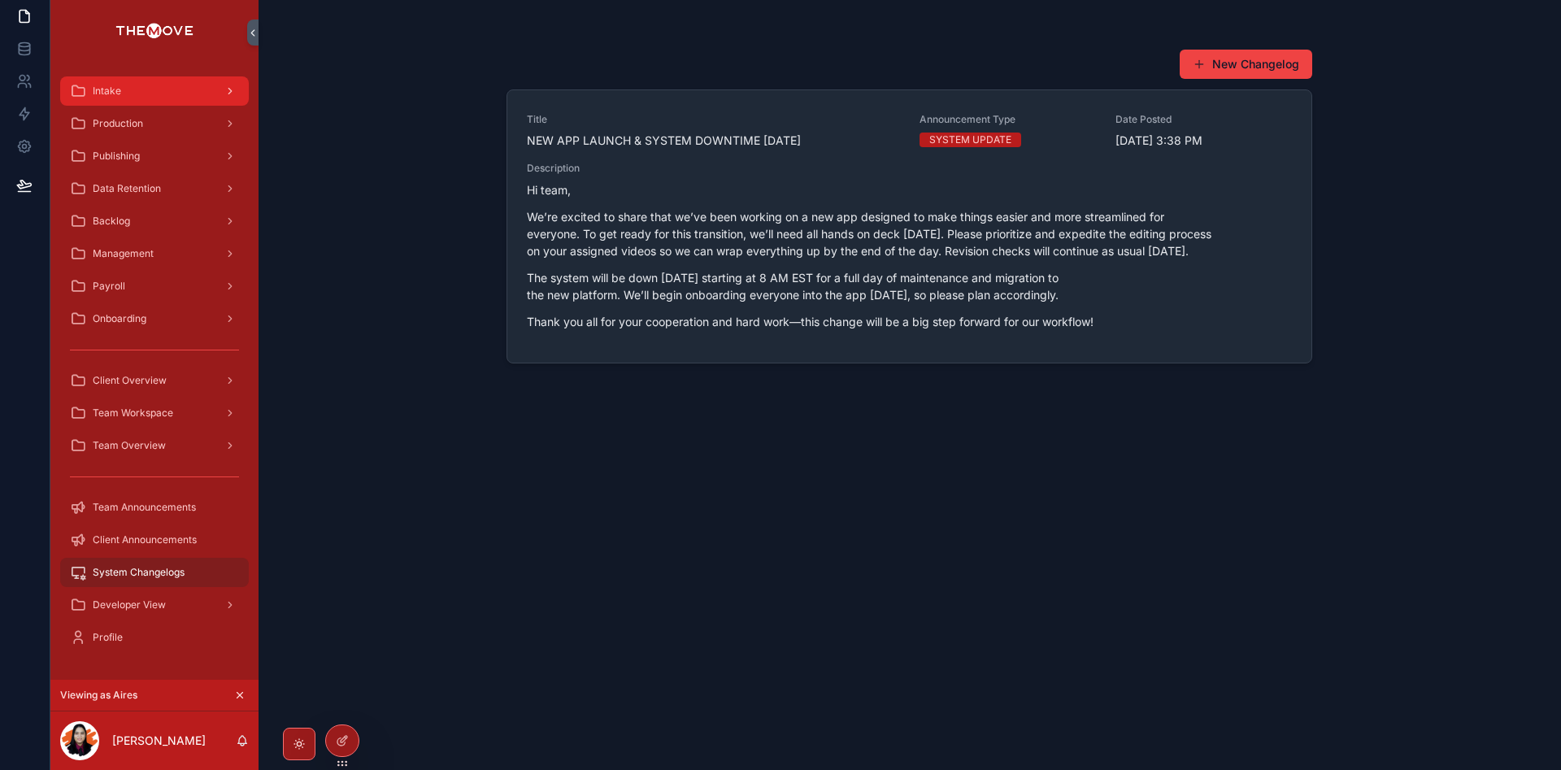
click at [153, 94] on div "Intake" at bounding box center [154, 91] width 169 height 26
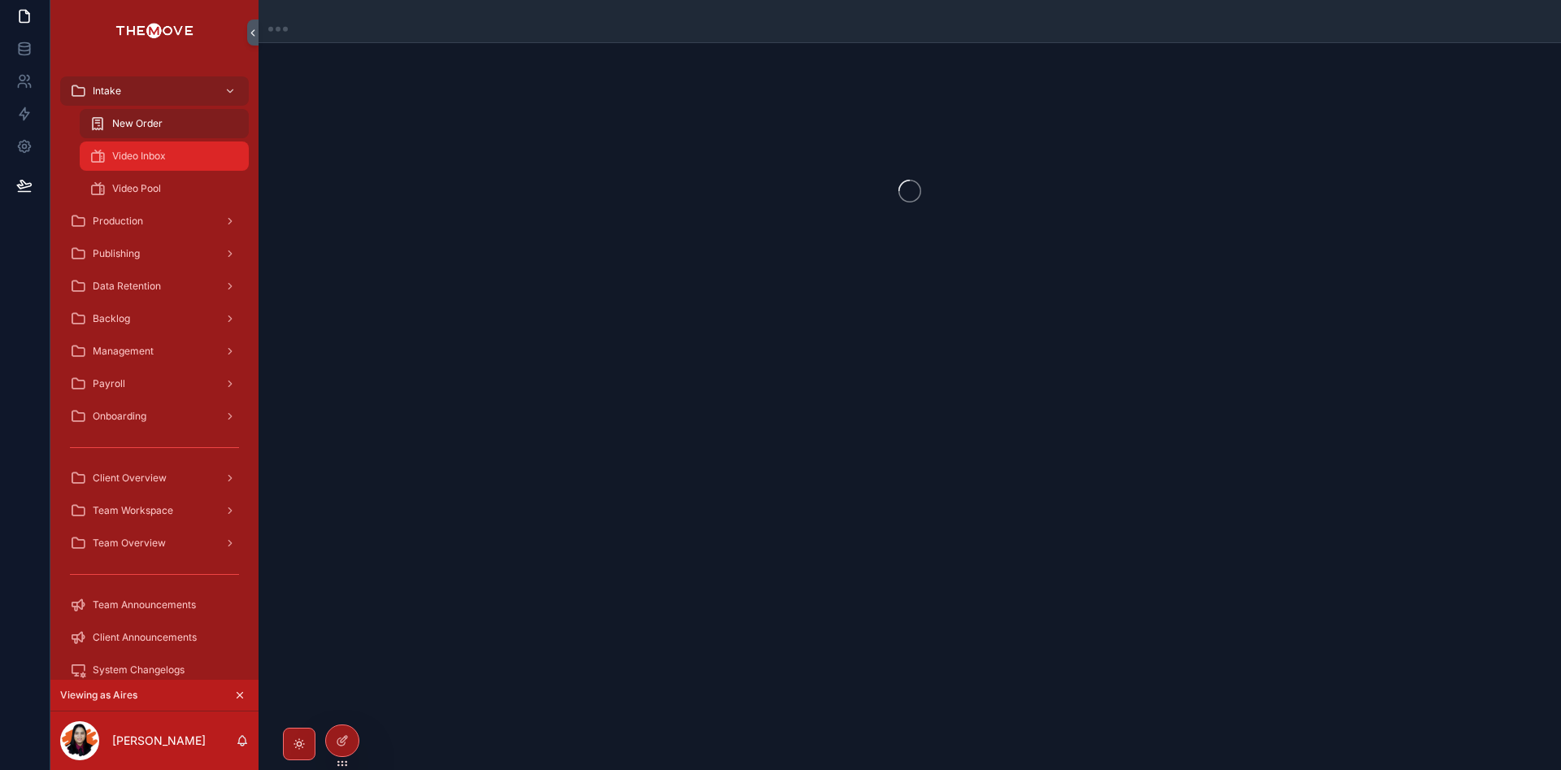
click at [155, 164] on div "Video Inbox" at bounding box center [164, 156] width 150 height 26
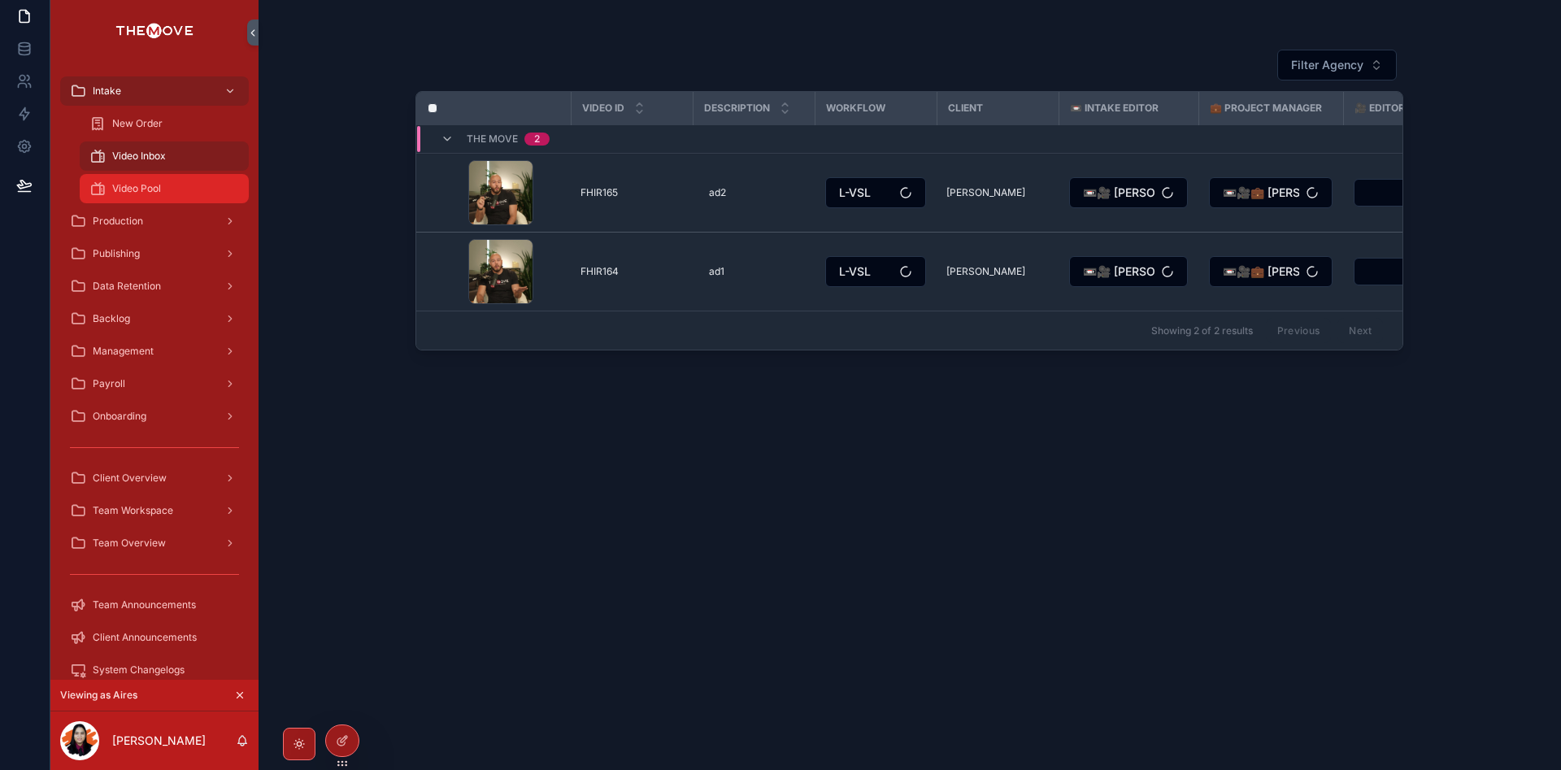
click at [162, 185] on div "Video Pool" at bounding box center [164, 189] width 150 height 26
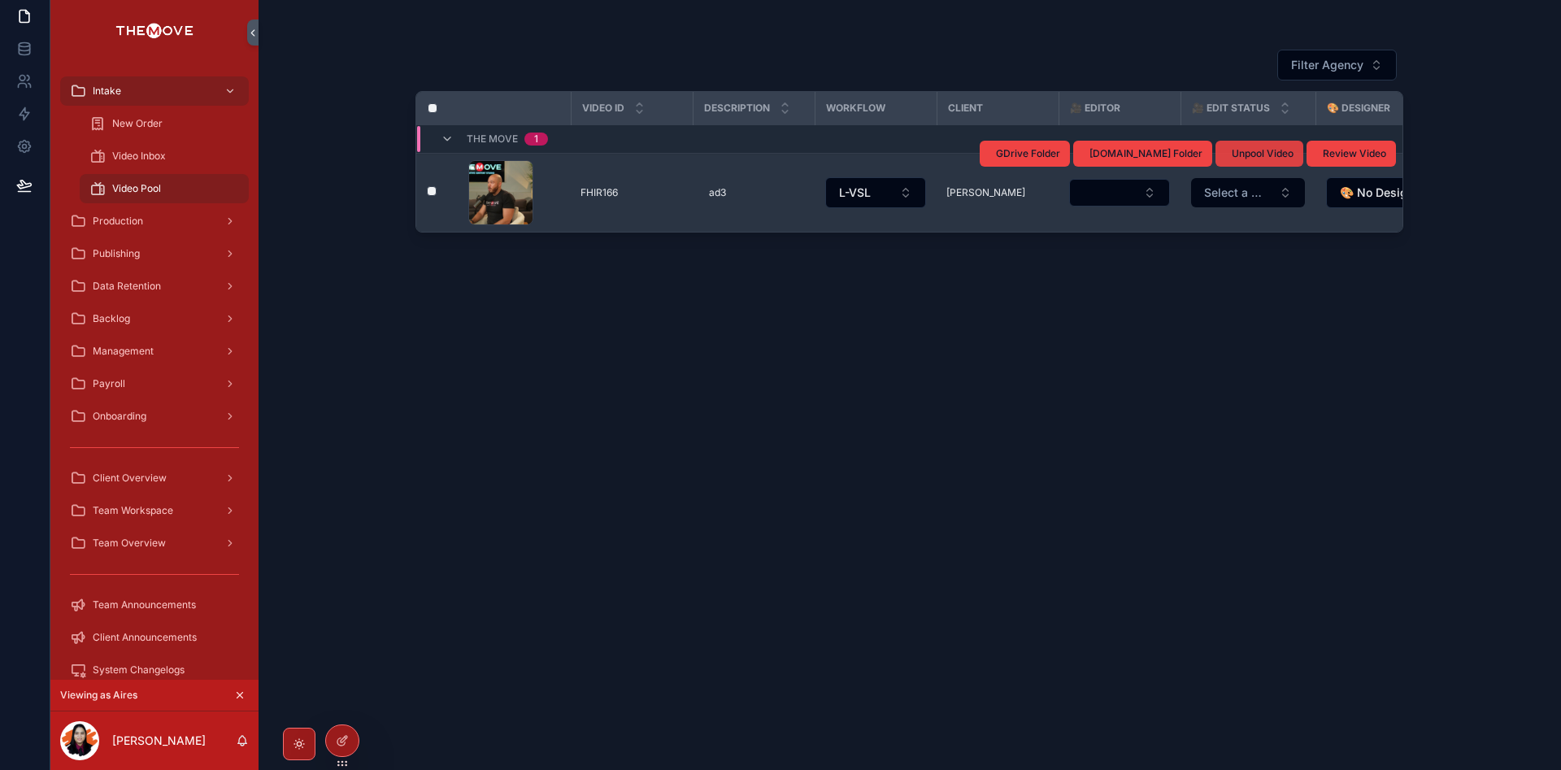
click at [1268, 154] on span "Unpool Video" at bounding box center [1263, 153] width 62 height 13
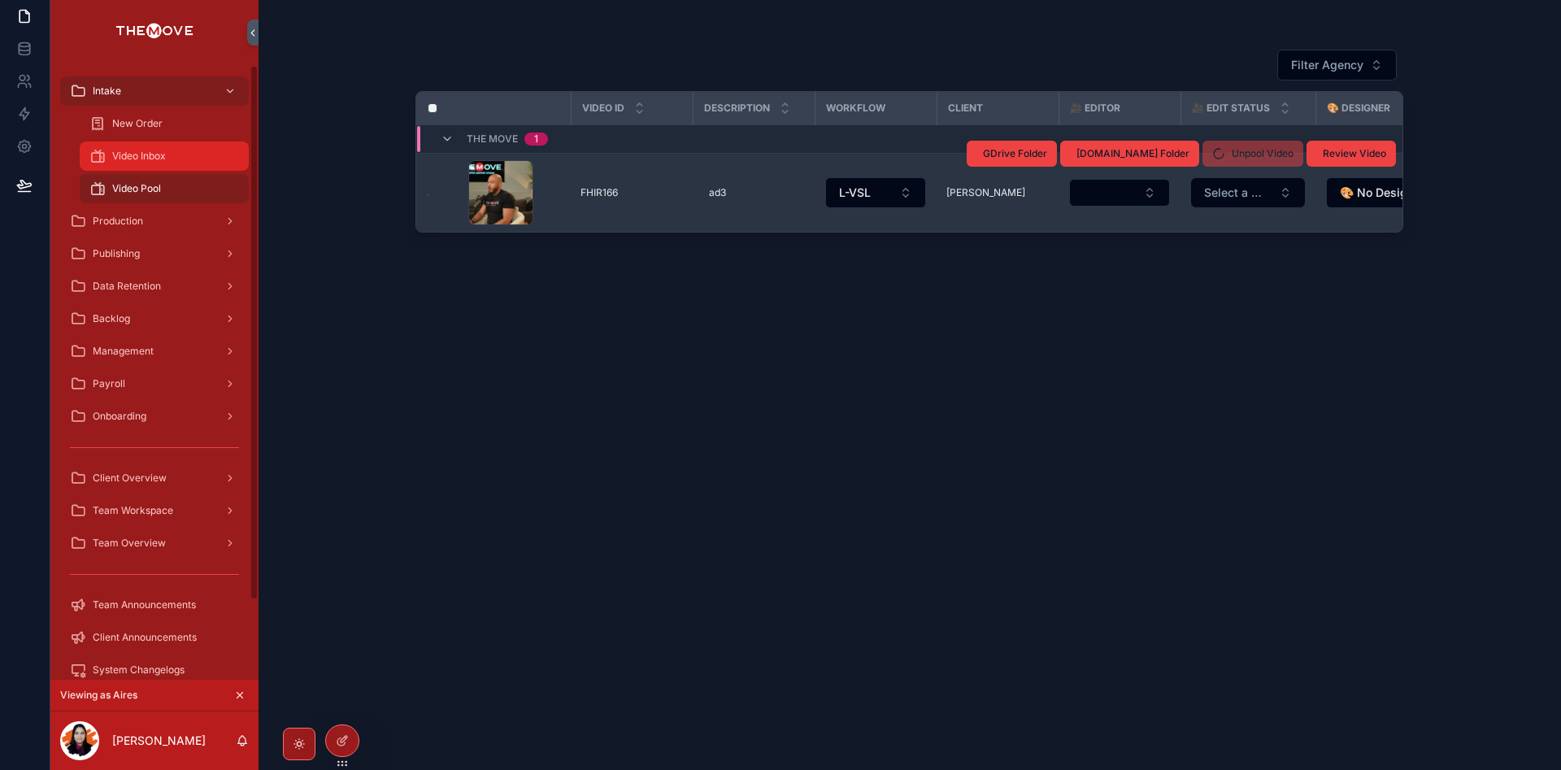
click at [160, 153] on span "Video Inbox" at bounding box center [139, 156] width 54 height 13
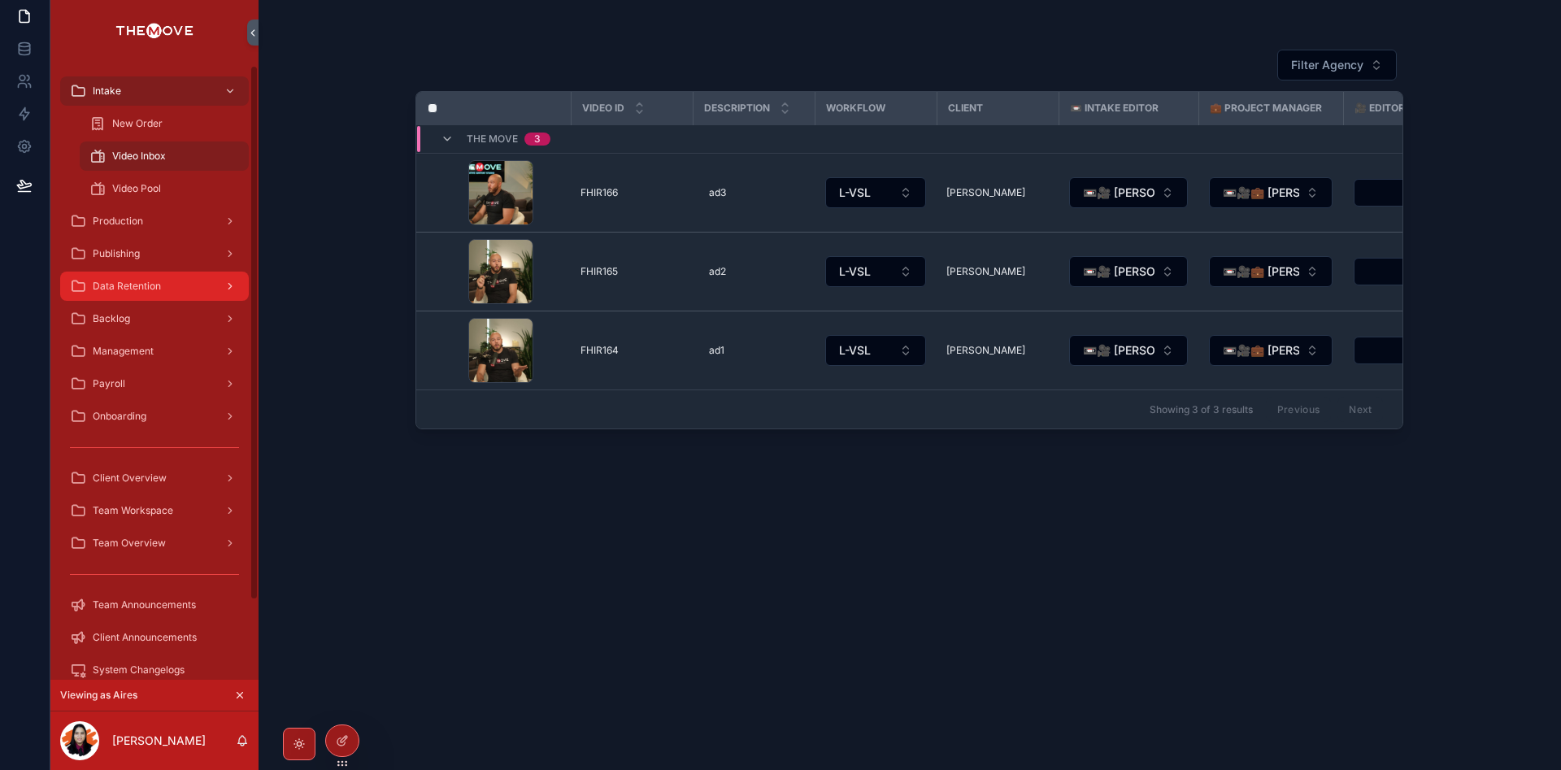
click at [171, 288] on div "Data Retention" at bounding box center [154, 286] width 169 height 26
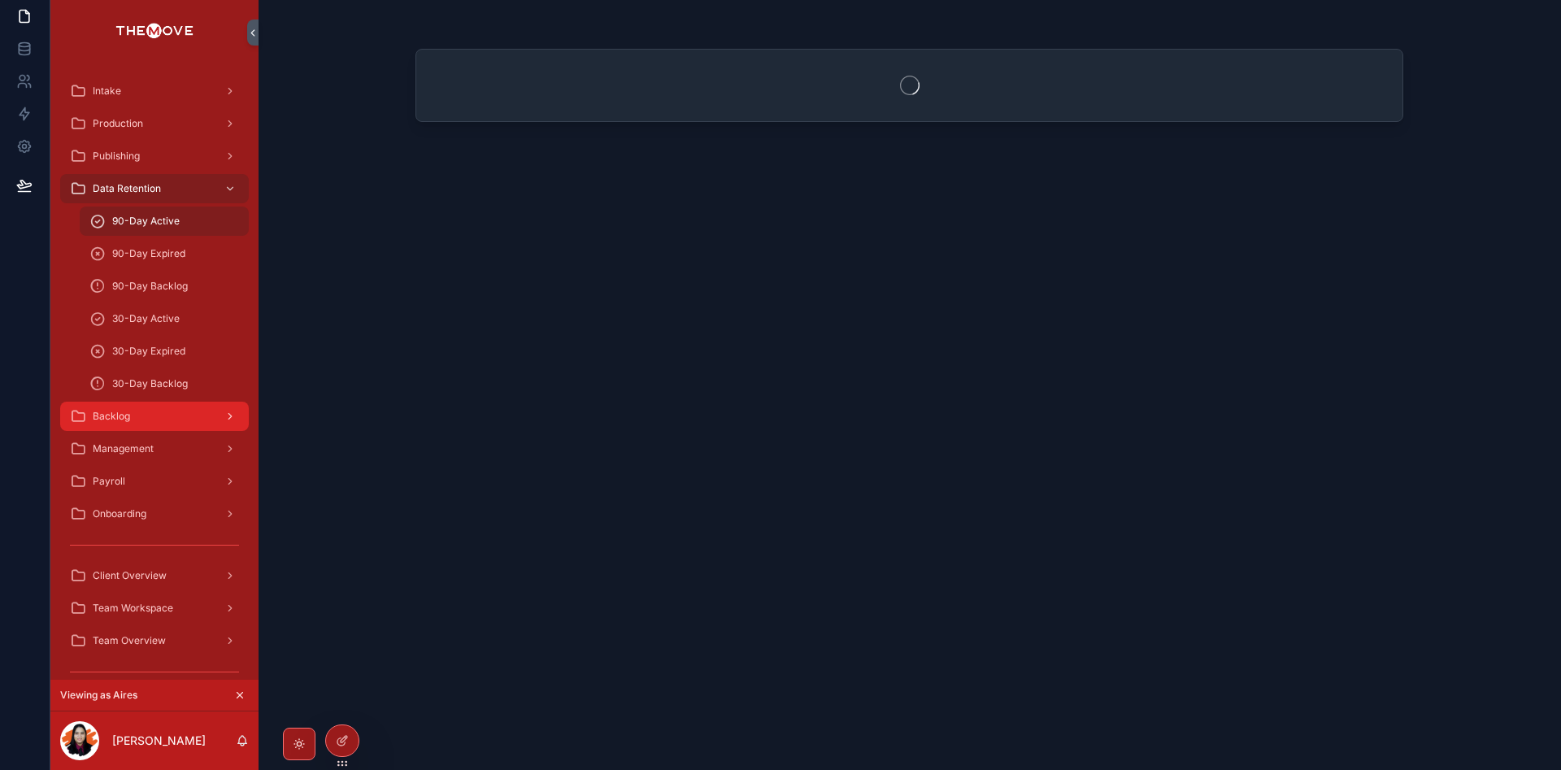
click at [154, 422] on div "Backlog" at bounding box center [154, 416] width 169 height 26
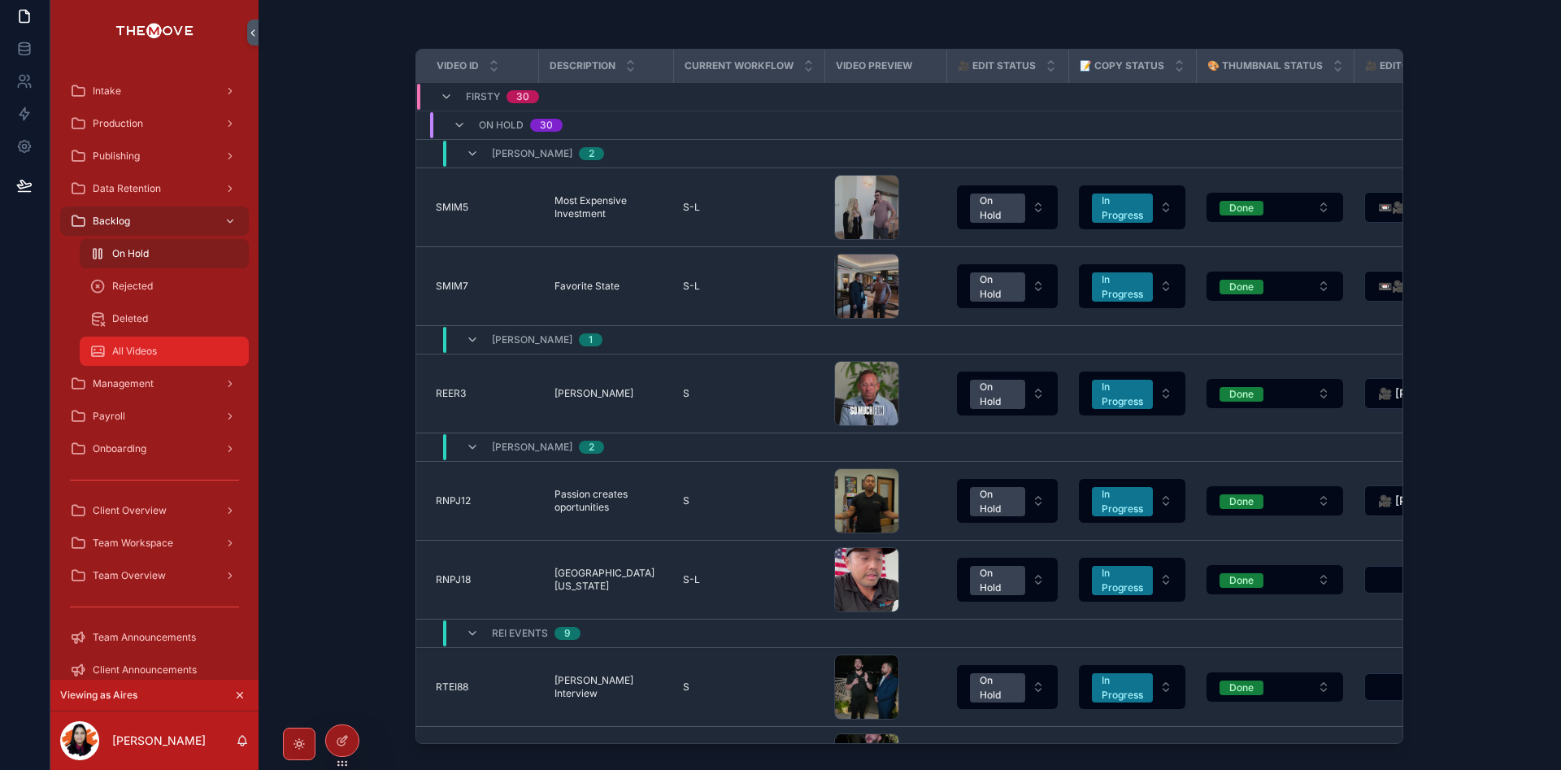
click at [181, 352] on div "All Videos" at bounding box center [164, 351] width 150 height 26
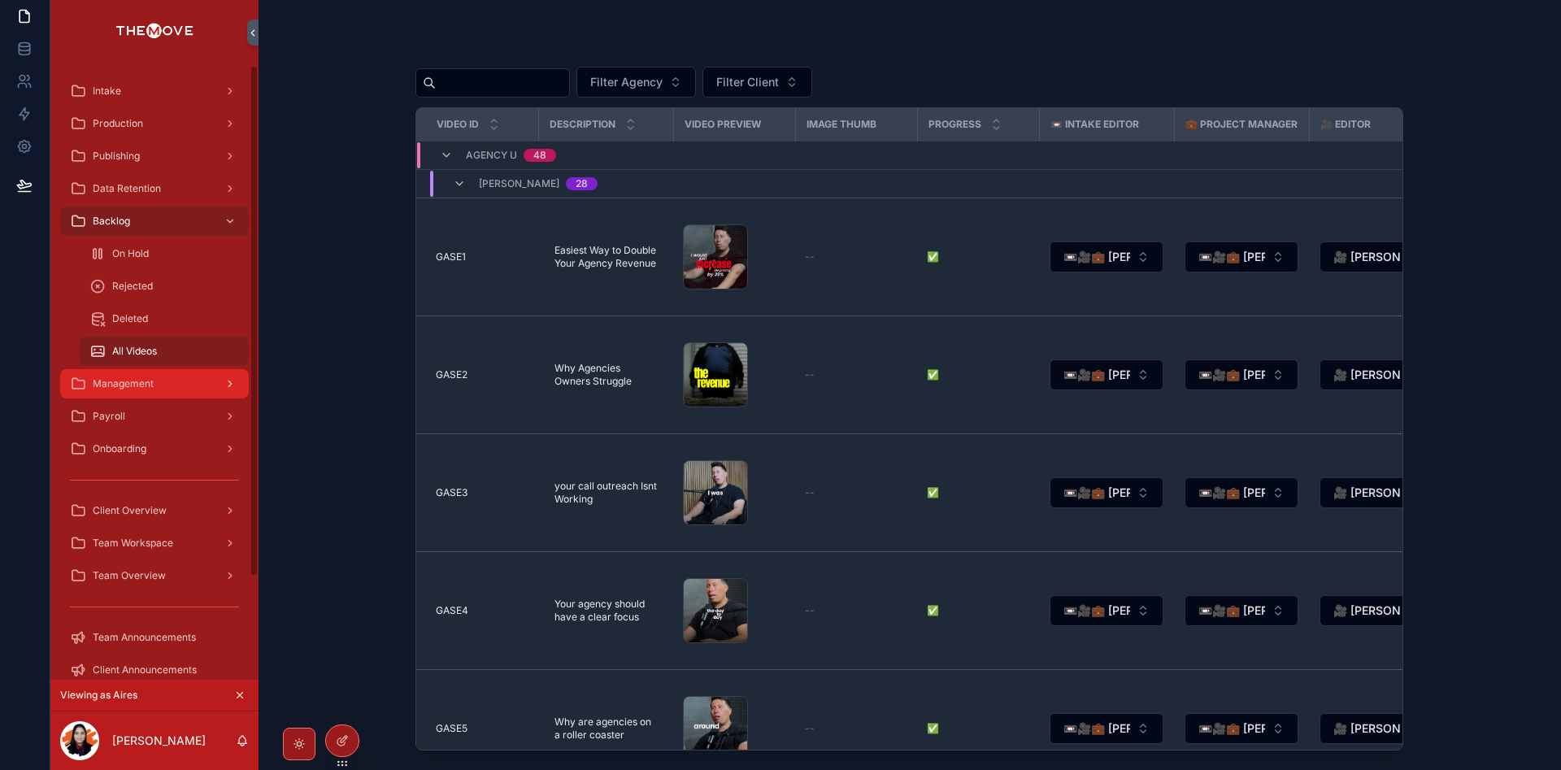
click at [192, 381] on div "Management" at bounding box center [154, 384] width 169 height 26
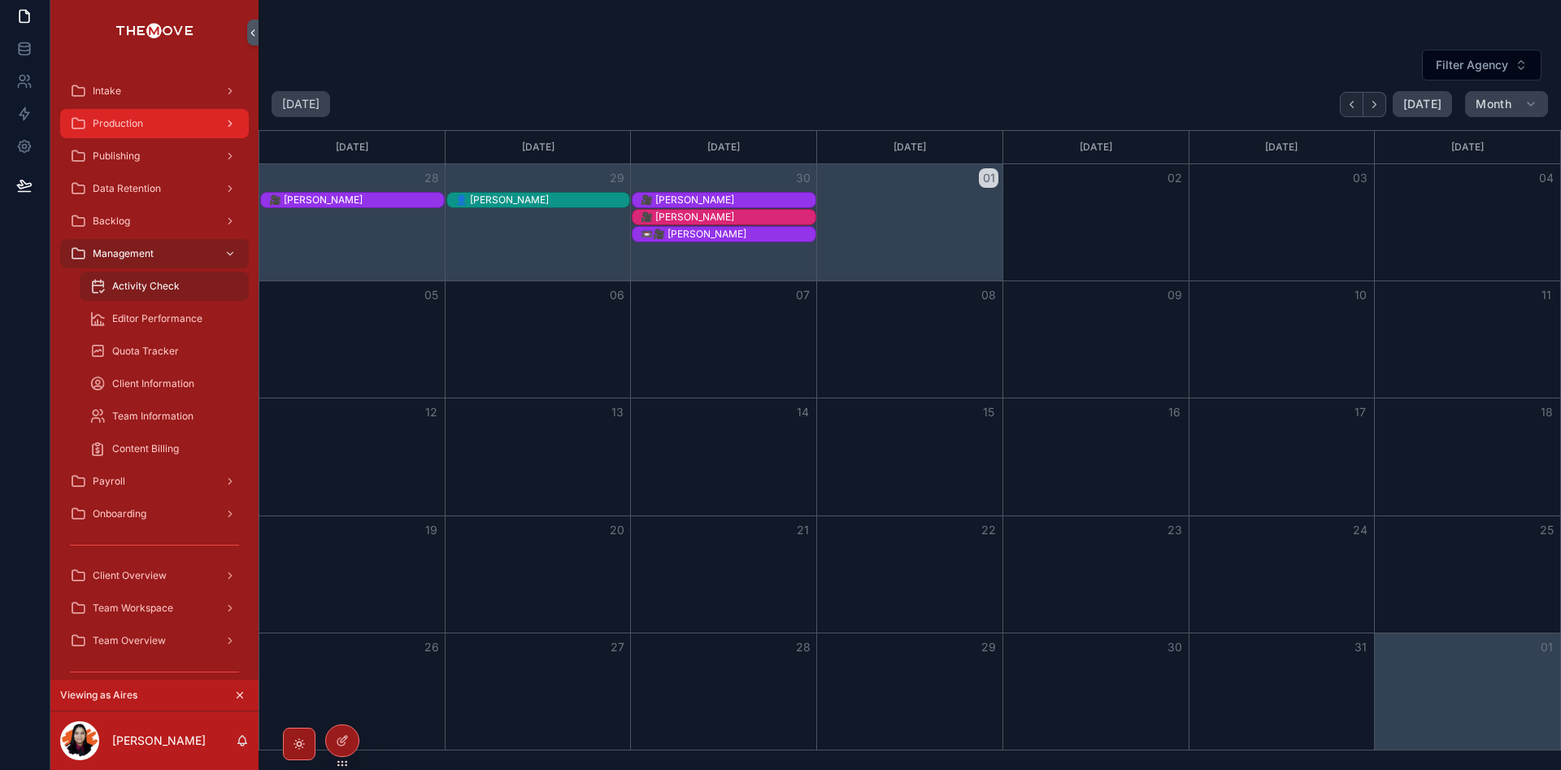
click at [173, 122] on div "Production" at bounding box center [154, 124] width 169 height 26
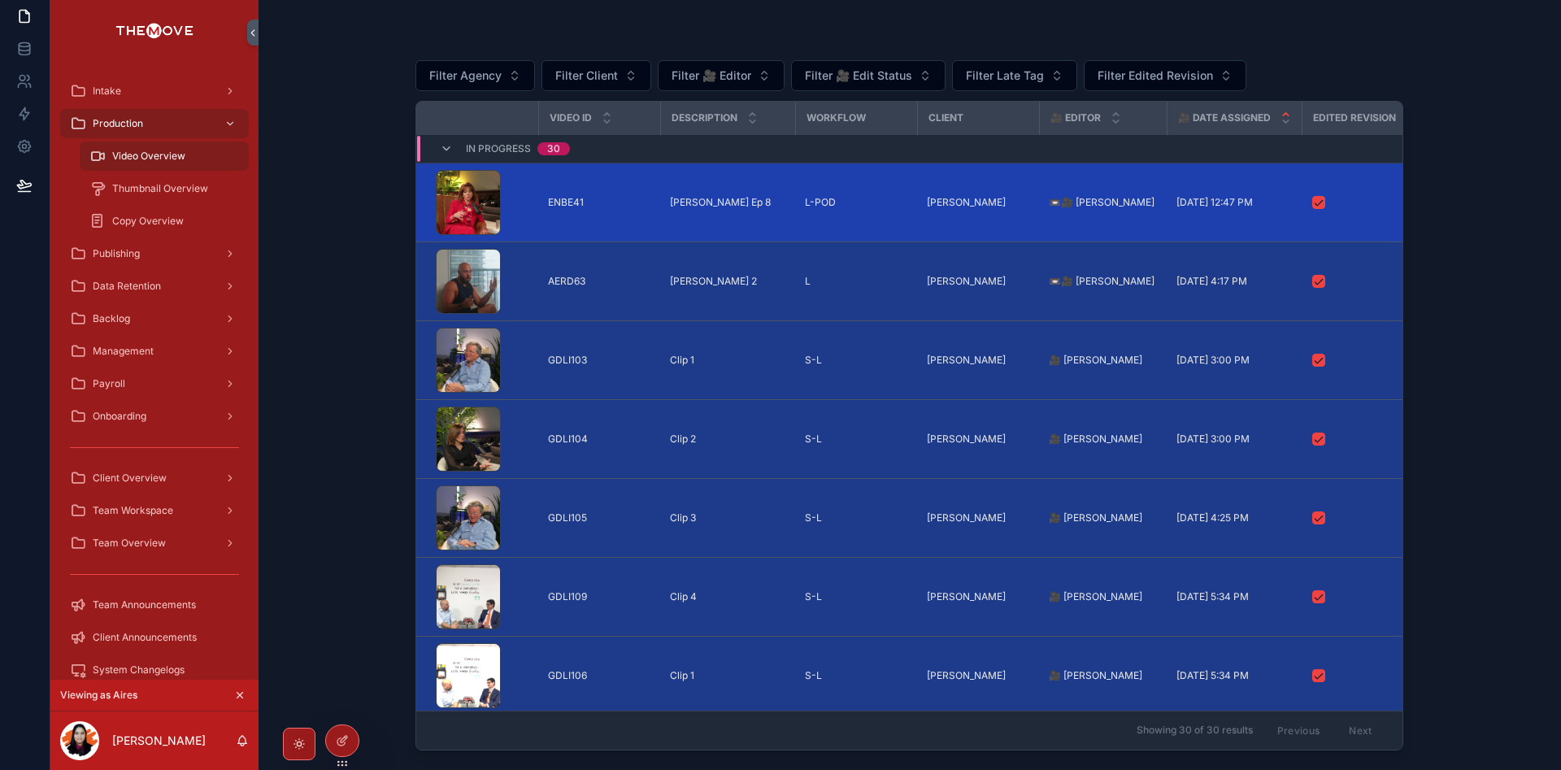
click at [531, 207] on td "scrollable content" at bounding box center [477, 202] width 122 height 79
click at [522, 203] on div "scrollable content" at bounding box center [482, 202] width 93 height 65
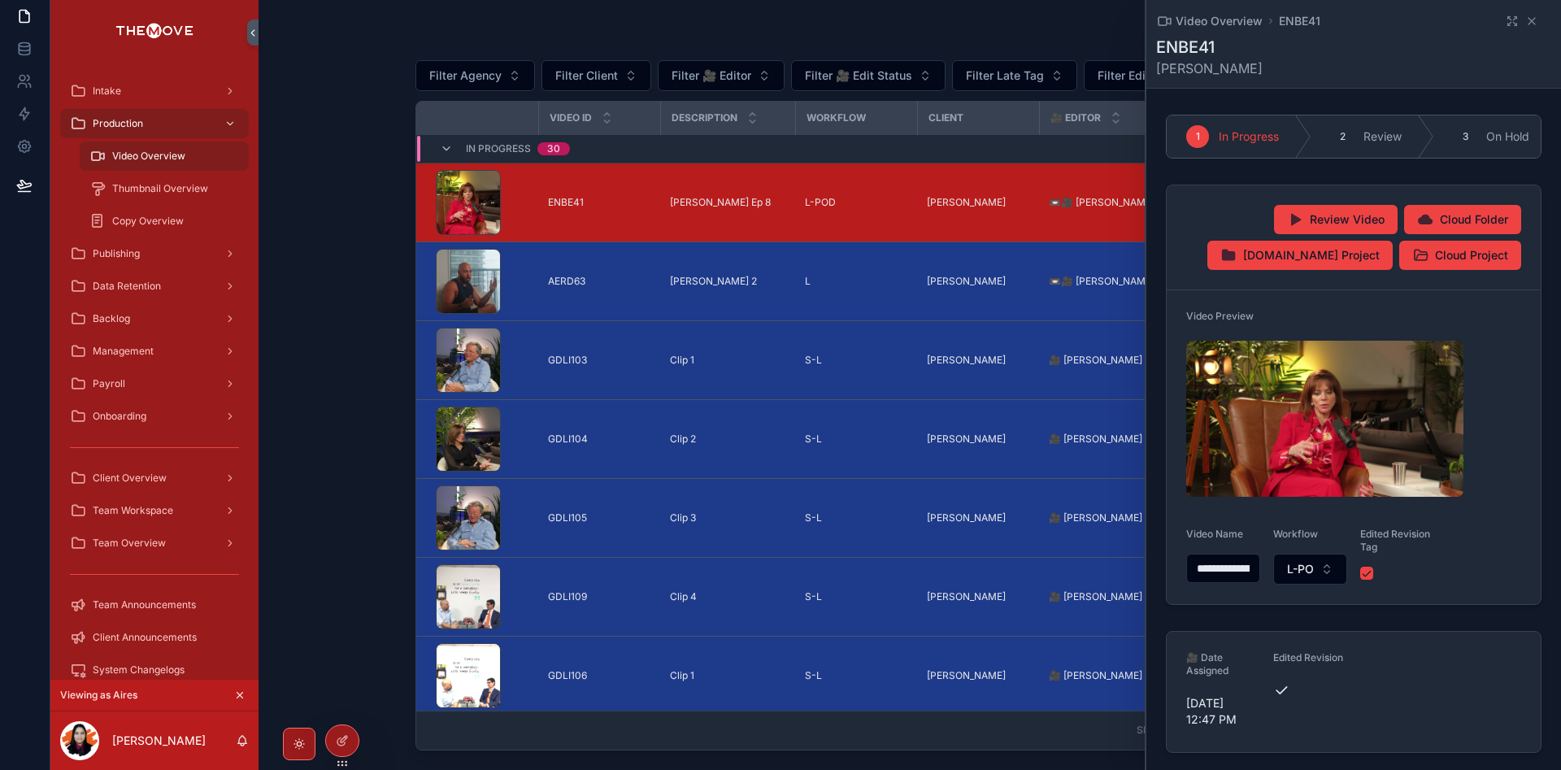
scroll to position [81, 0]
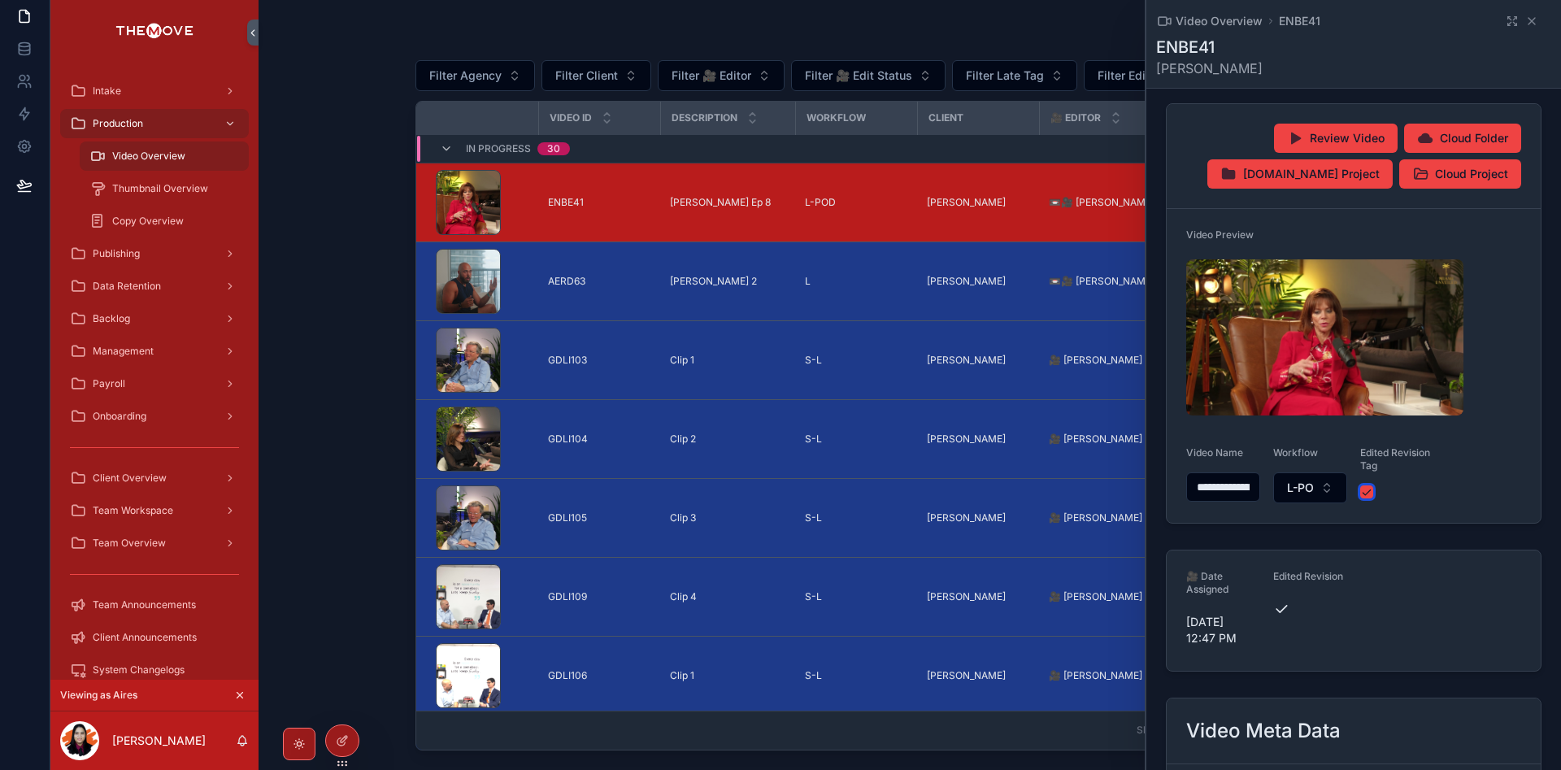
click at [1363, 499] on button "scrollable content" at bounding box center [1367, 492] width 13 height 13
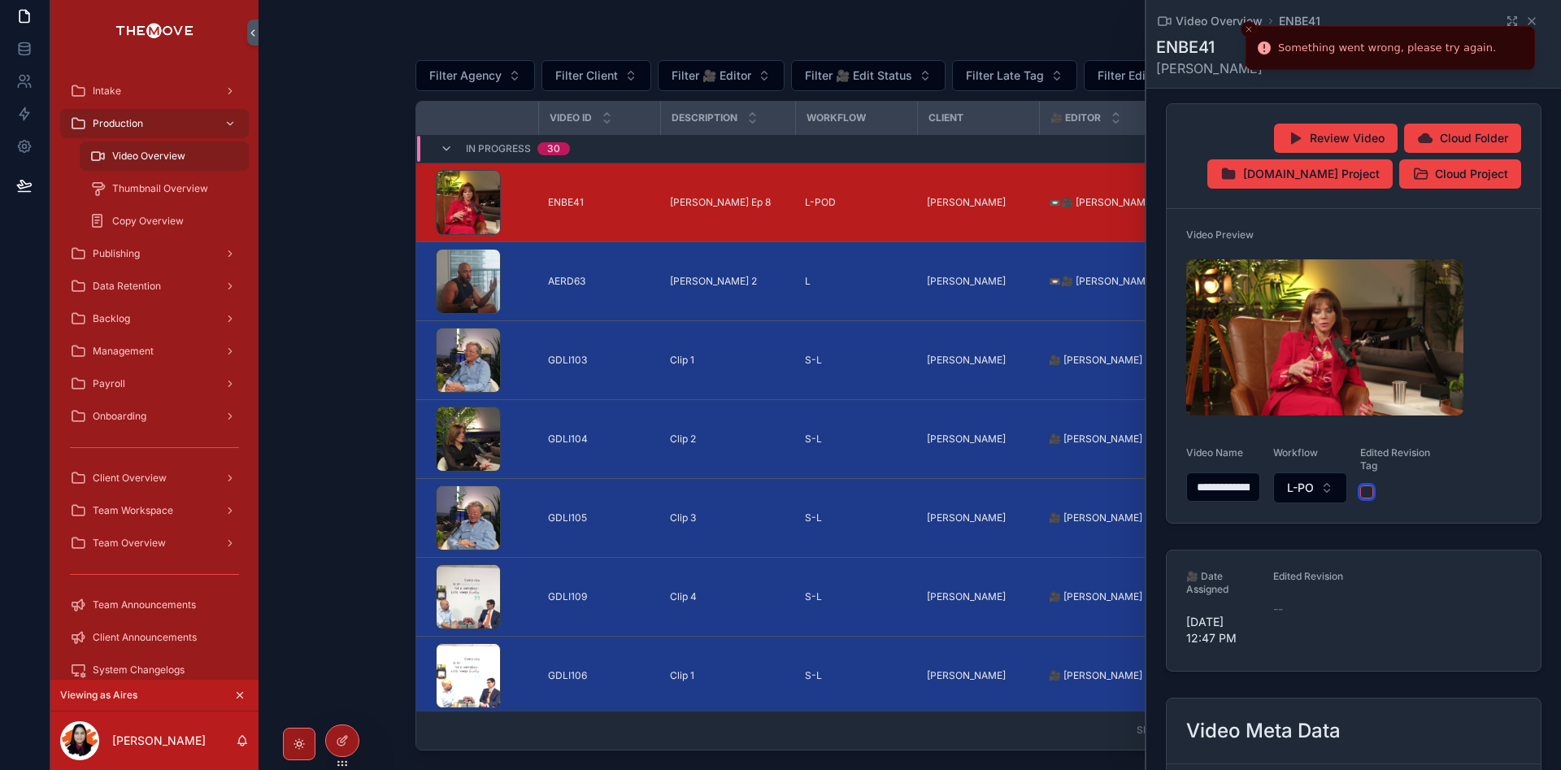
click at [1361, 499] on button "scrollable content" at bounding box center [1367, 492] width 13 height 13
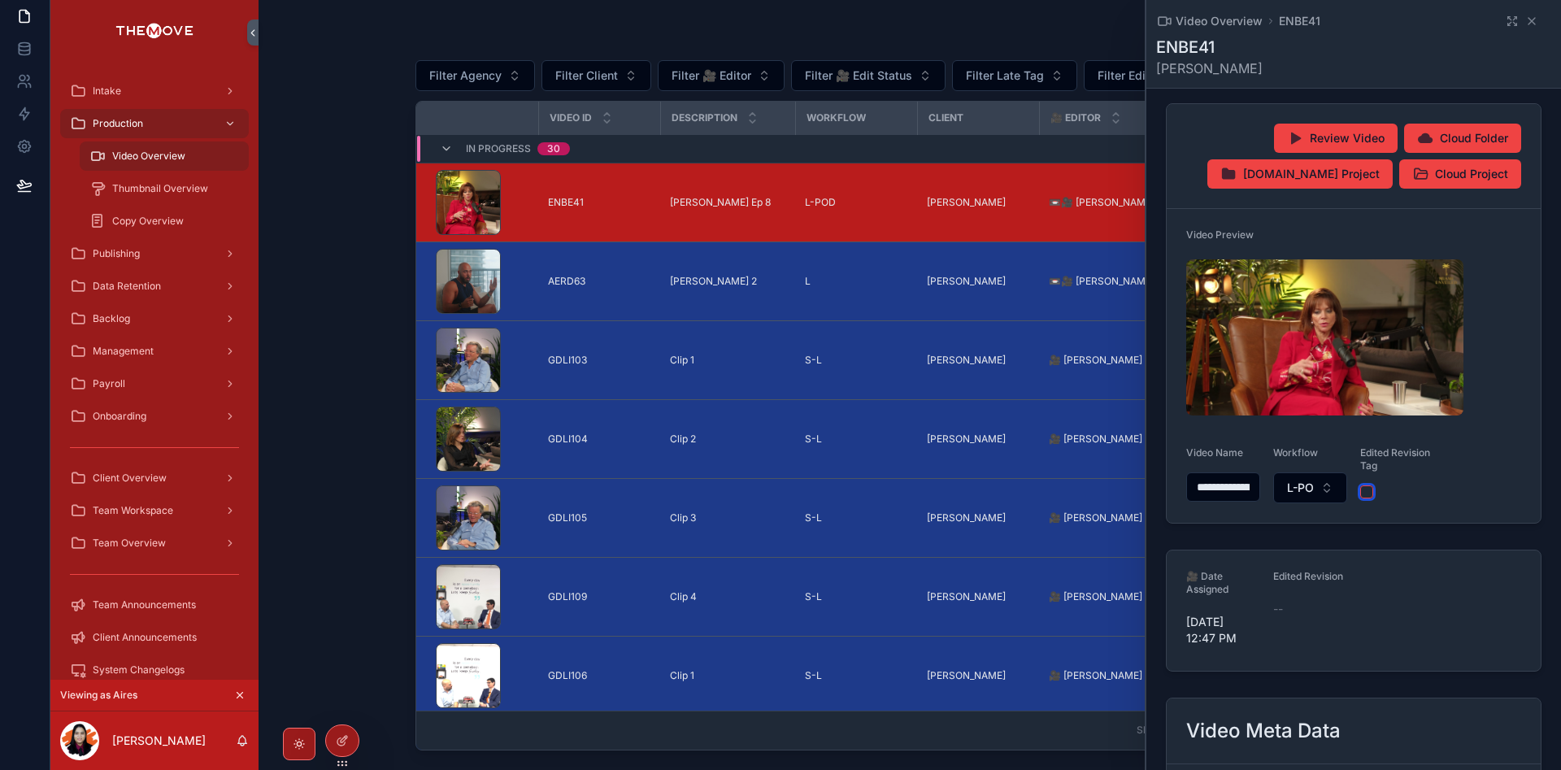
drag, startPoint x: 1365, startPoint y: 500, endPoint x: 1432, endPoint y: 577, distance: 101.4
click at [1365, 499] on button "scrollable content" at bounding box center [1367, 492] width 13 height 13
click at [1519, 28] on div "Video Overview ENBE41" at bounding box center [1353, 21] width 395 height 16
click at [1526, 26] on icon "scrollable content" at bounding box center [1532, 21] width 13 height 13
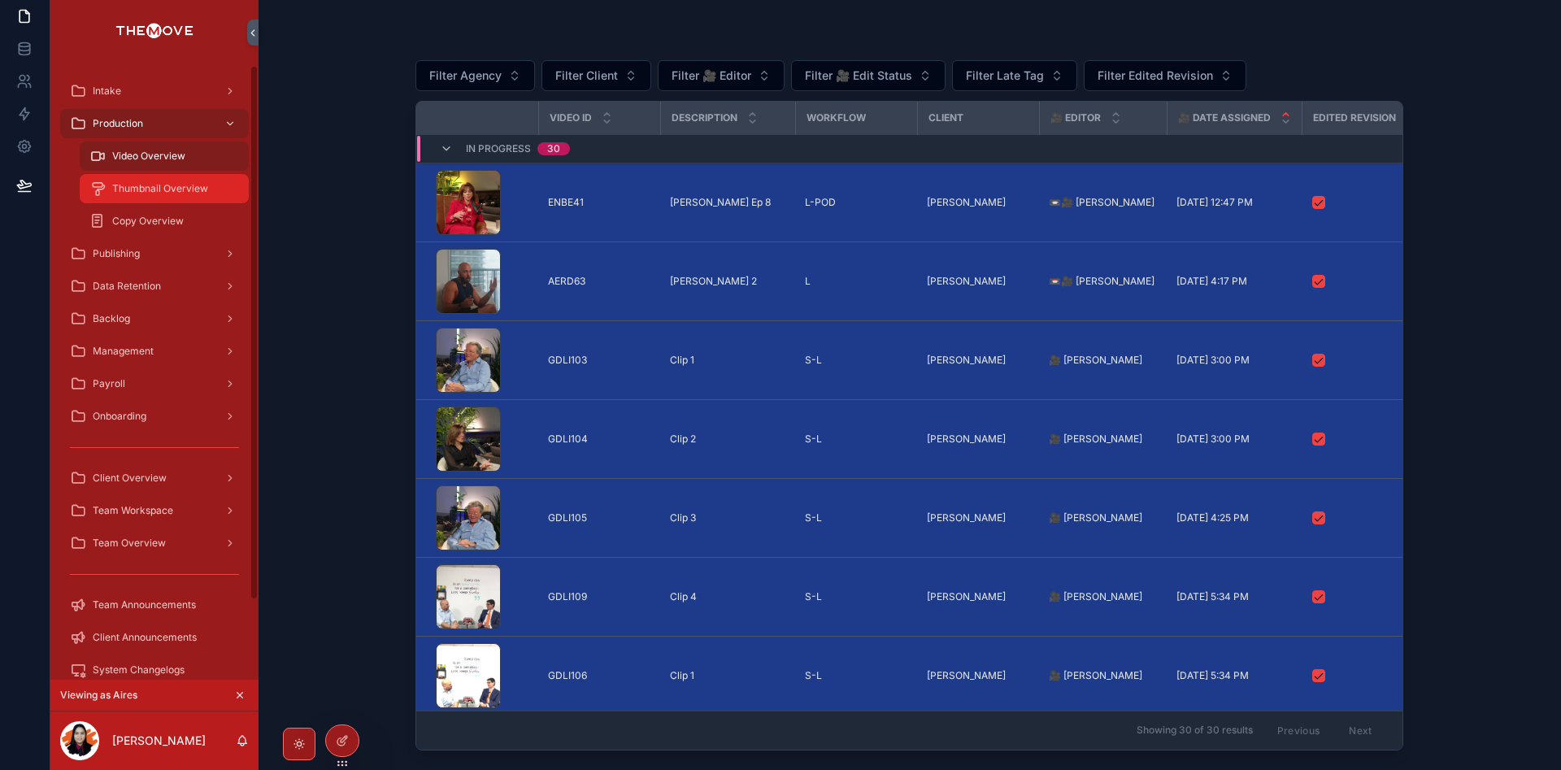
click at [146, 186] on span "Thumbnail Overview" at bounding box center [160, 188] width 96 height 13
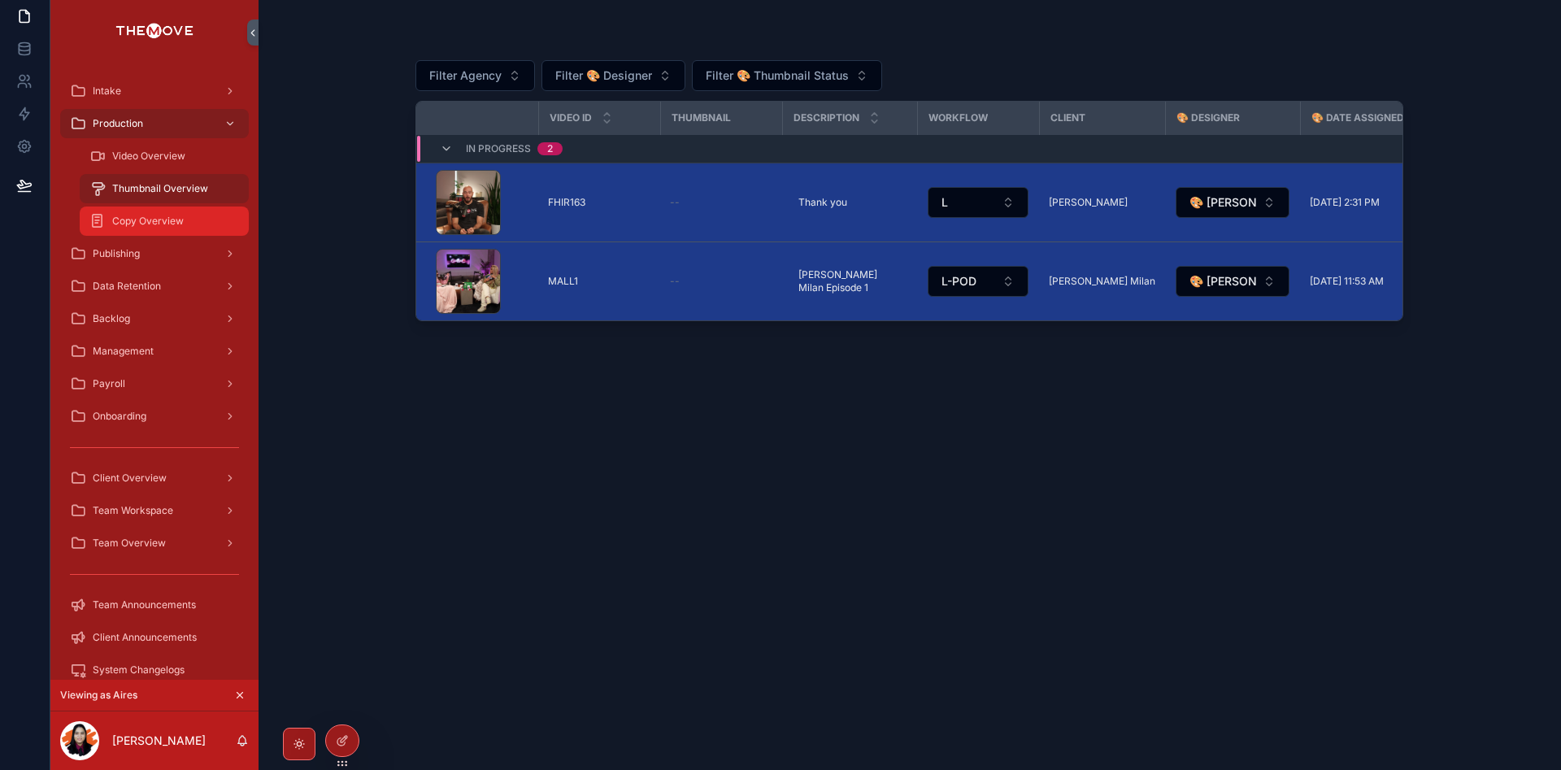
click at [159, 220] on span "Copy Overview" at bounding box center [148, 221] width 72 height 13
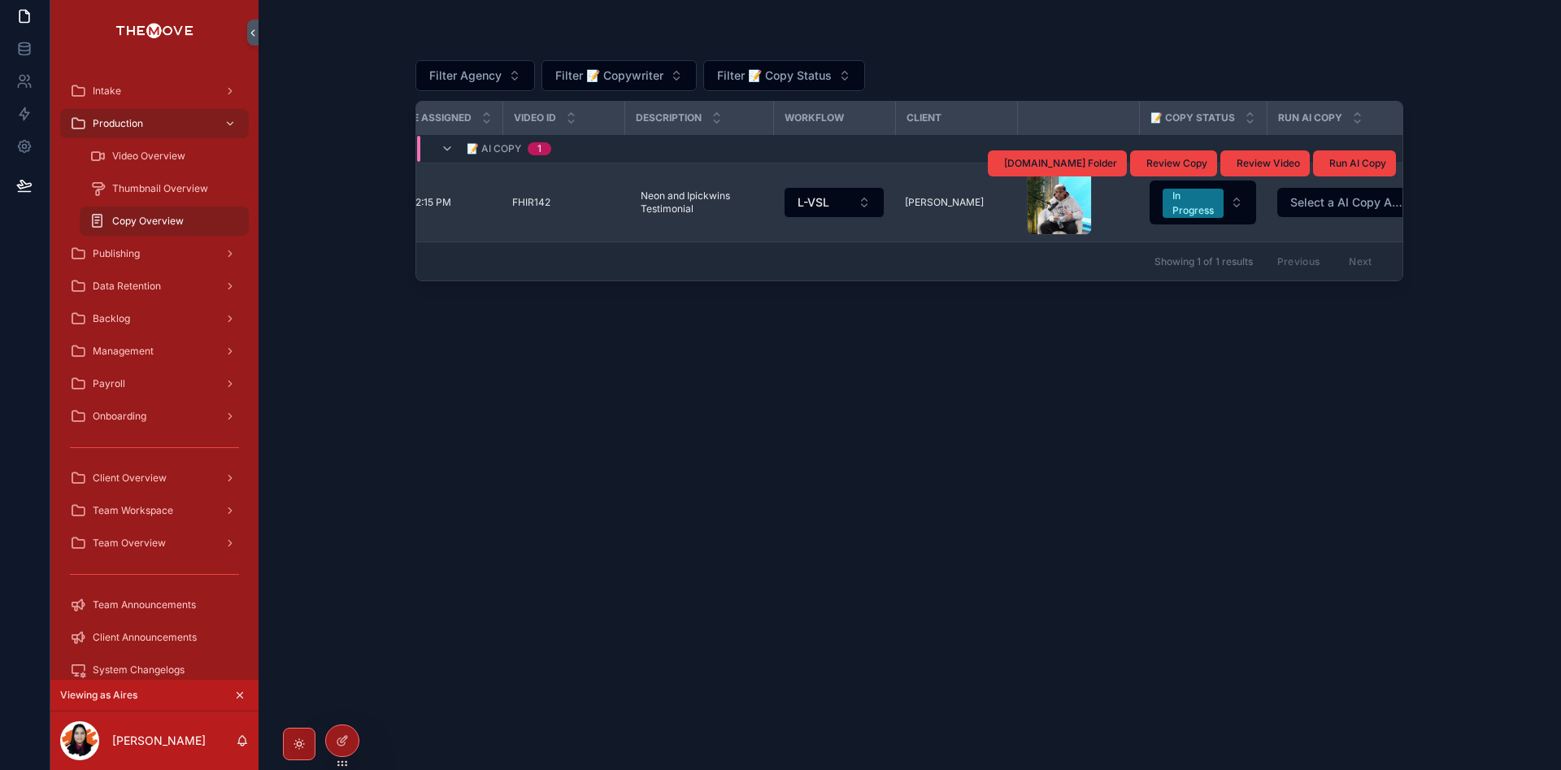
scroll to position [0, 498]
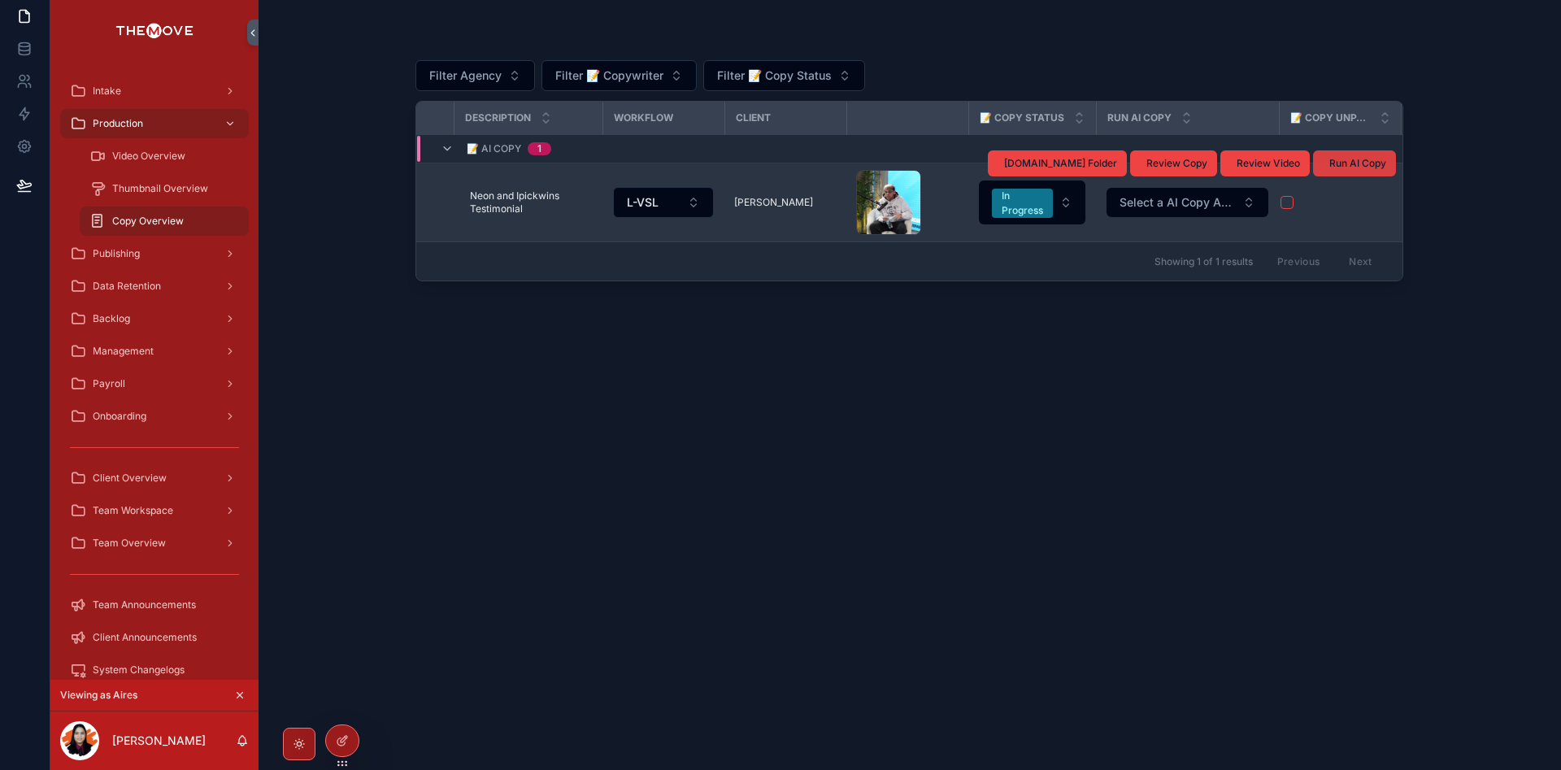
click at [1335, 168] on span "Run AI Copy" at bounding box center [1358, 163] width 57 height 13
click at [1357, 164] on span "Run AI Copy" at bounding box center [1358, 163] width 57 height 13
click at [1365, 162] on span "Run AI Copy" at bounding box center [1358, 163] width 57 height 13
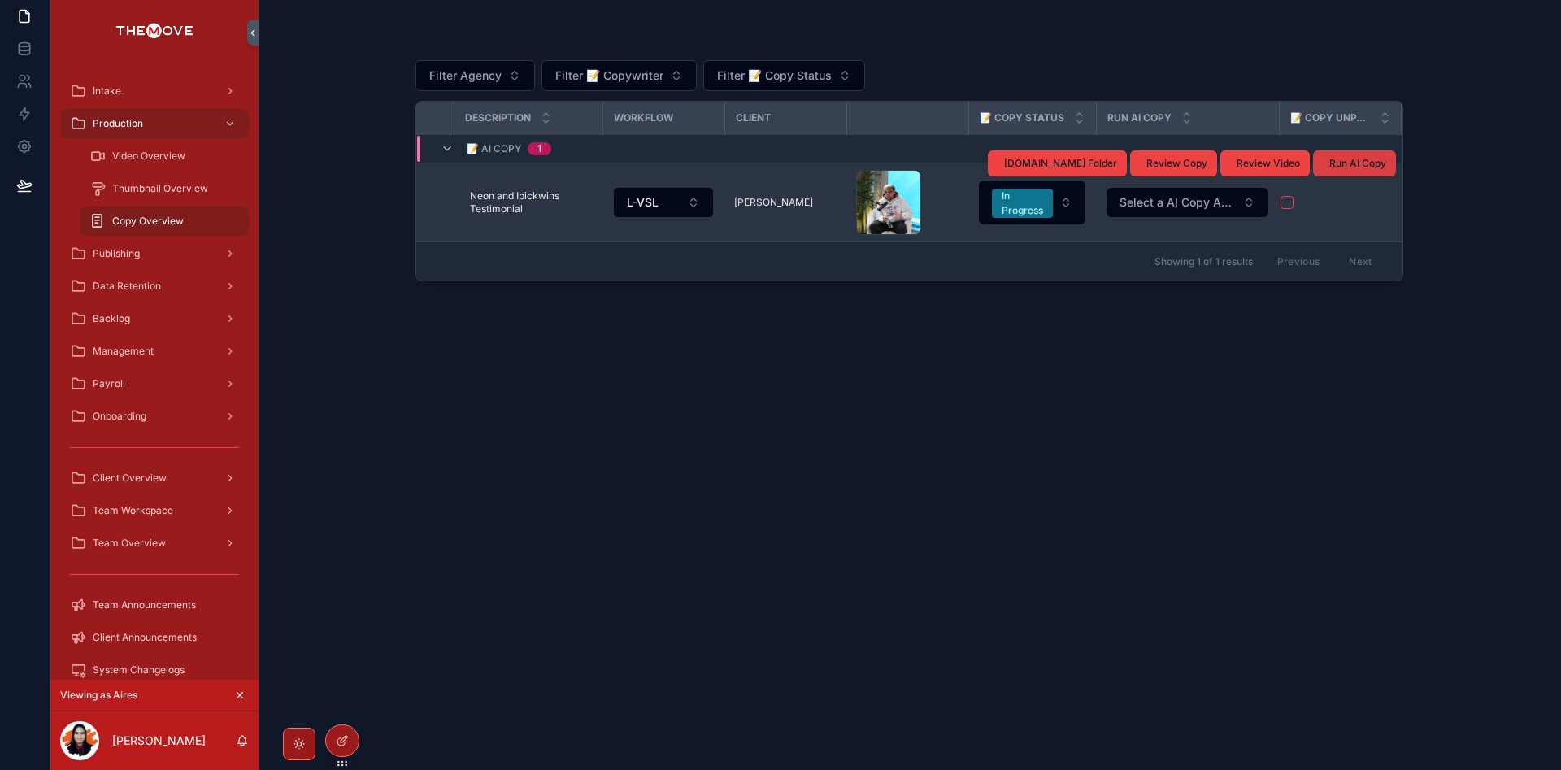
click at [1362, 160] on span "Run AI Copy" at bounding box center [1358, 163] width 57 height 13
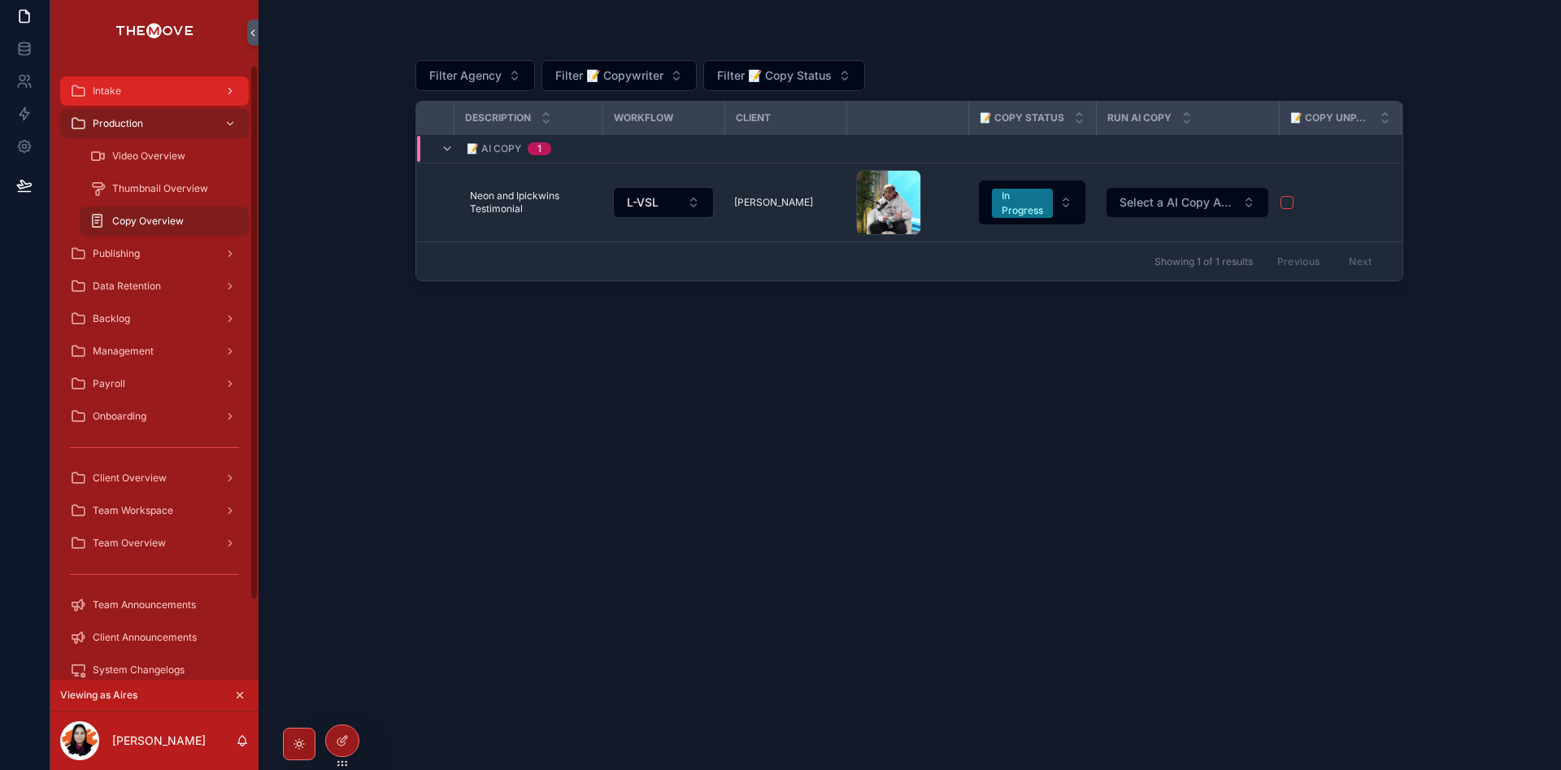
click at [151, 97] on div "Intake" at bounding box center [154, 91] width 169 height 26
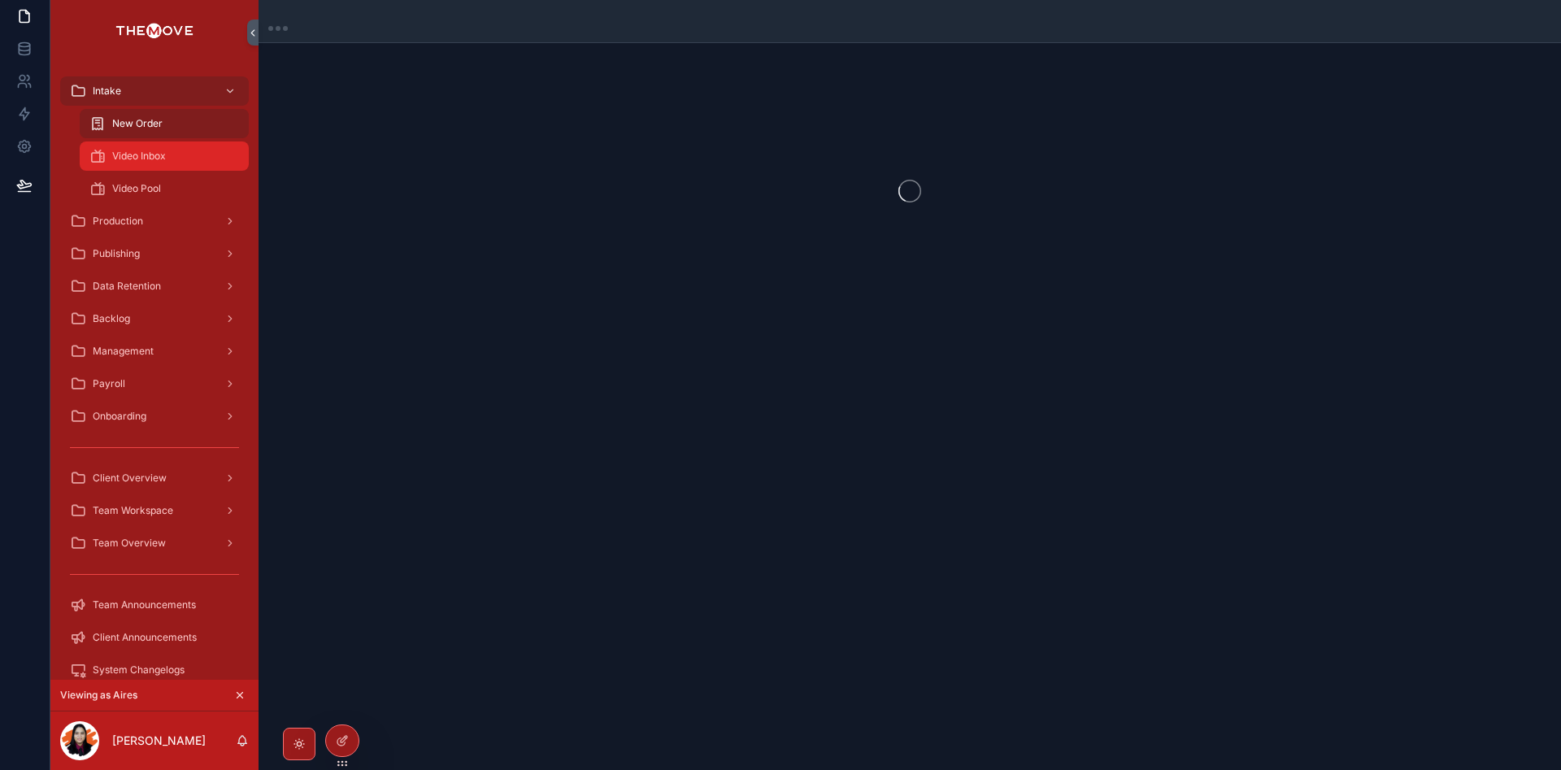
click at [178, 169] on link "Video Inbox" at bounding box center [164, 156] width 169 height 29
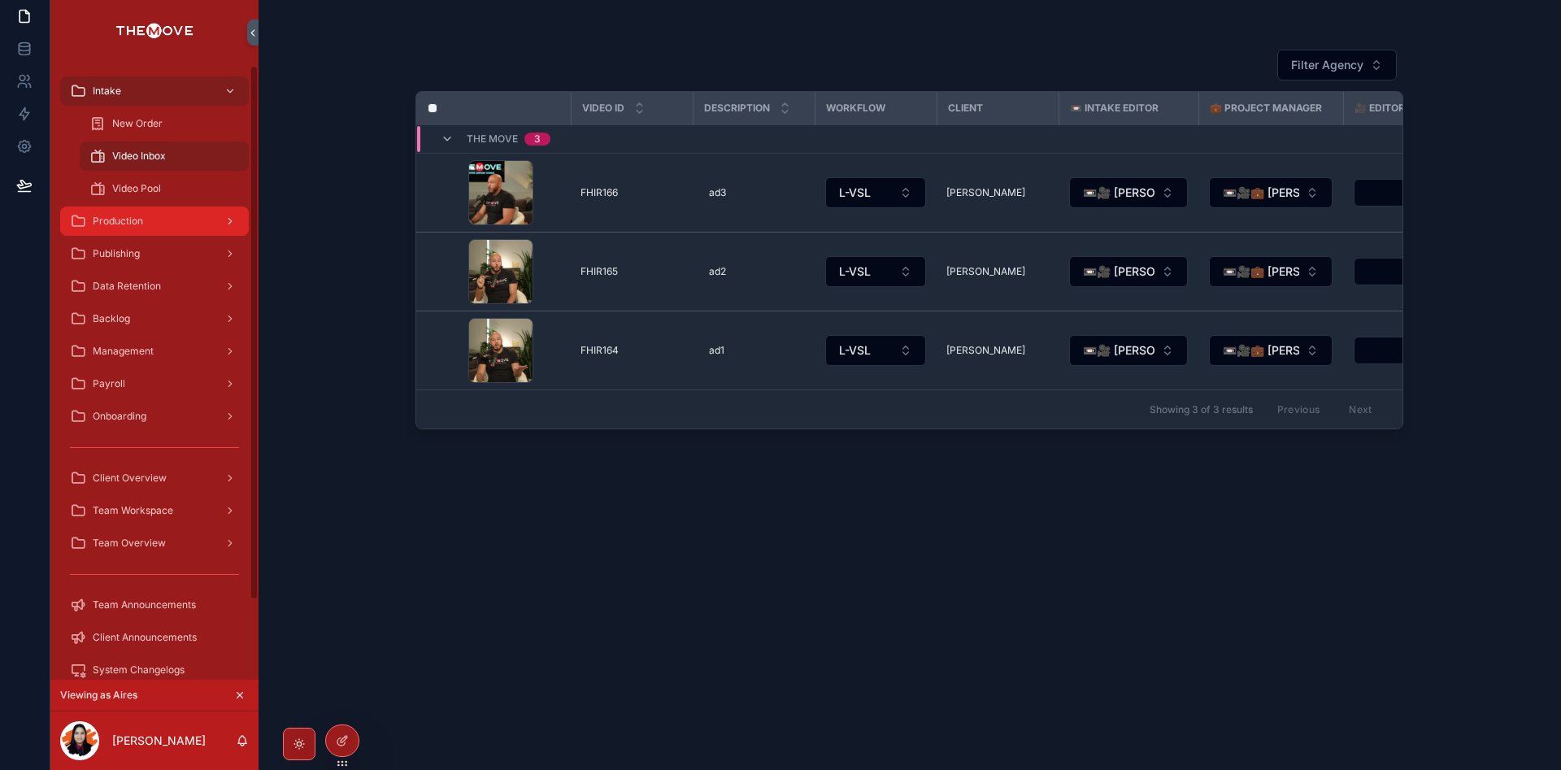
click at [176, 233] on div "Production" at bounding box center [154, 221] width 169 height 26
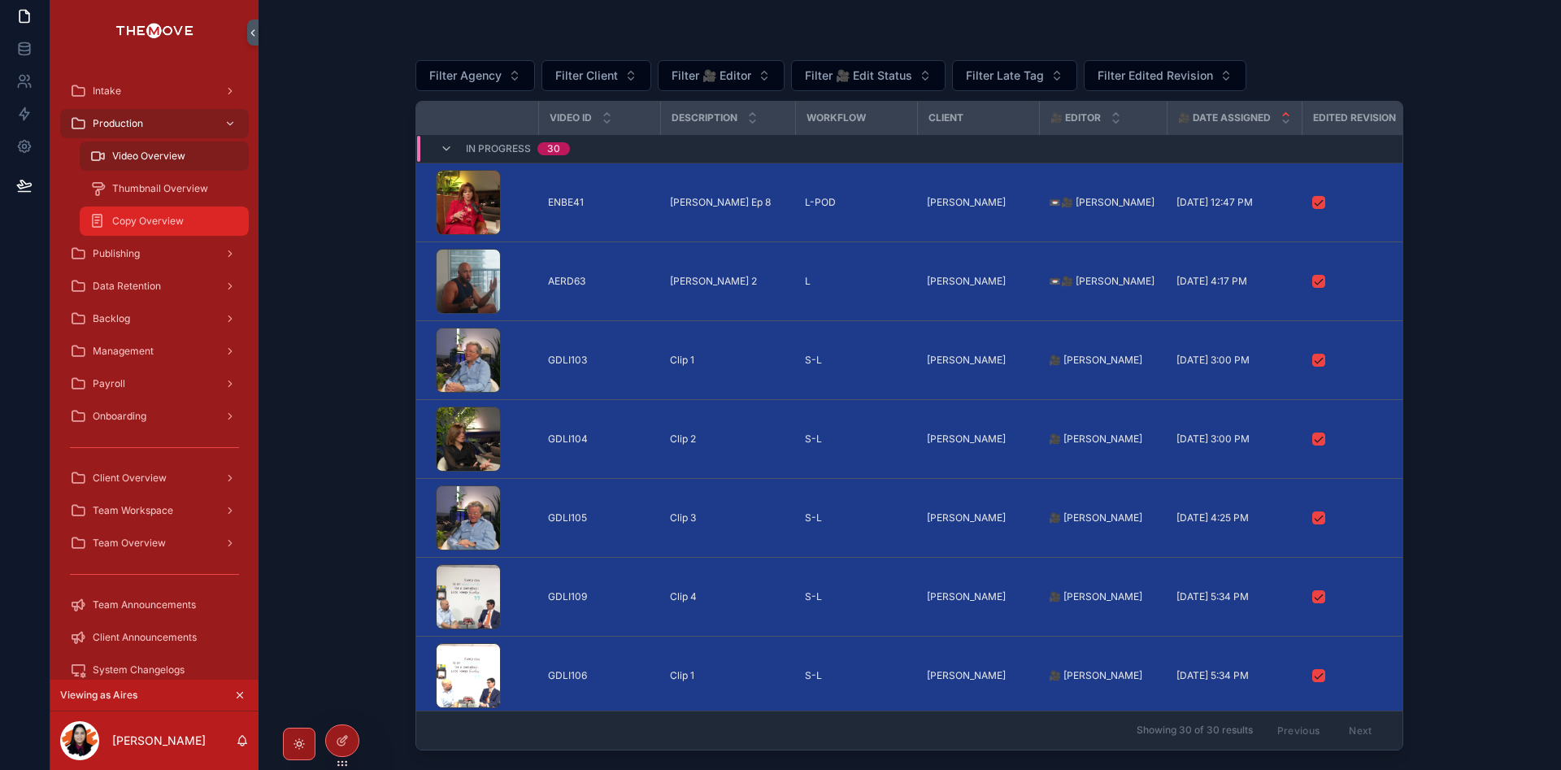
click at [180, 213] on div "Copy Overview" at bounding box center [164, 221] width 150 height 26
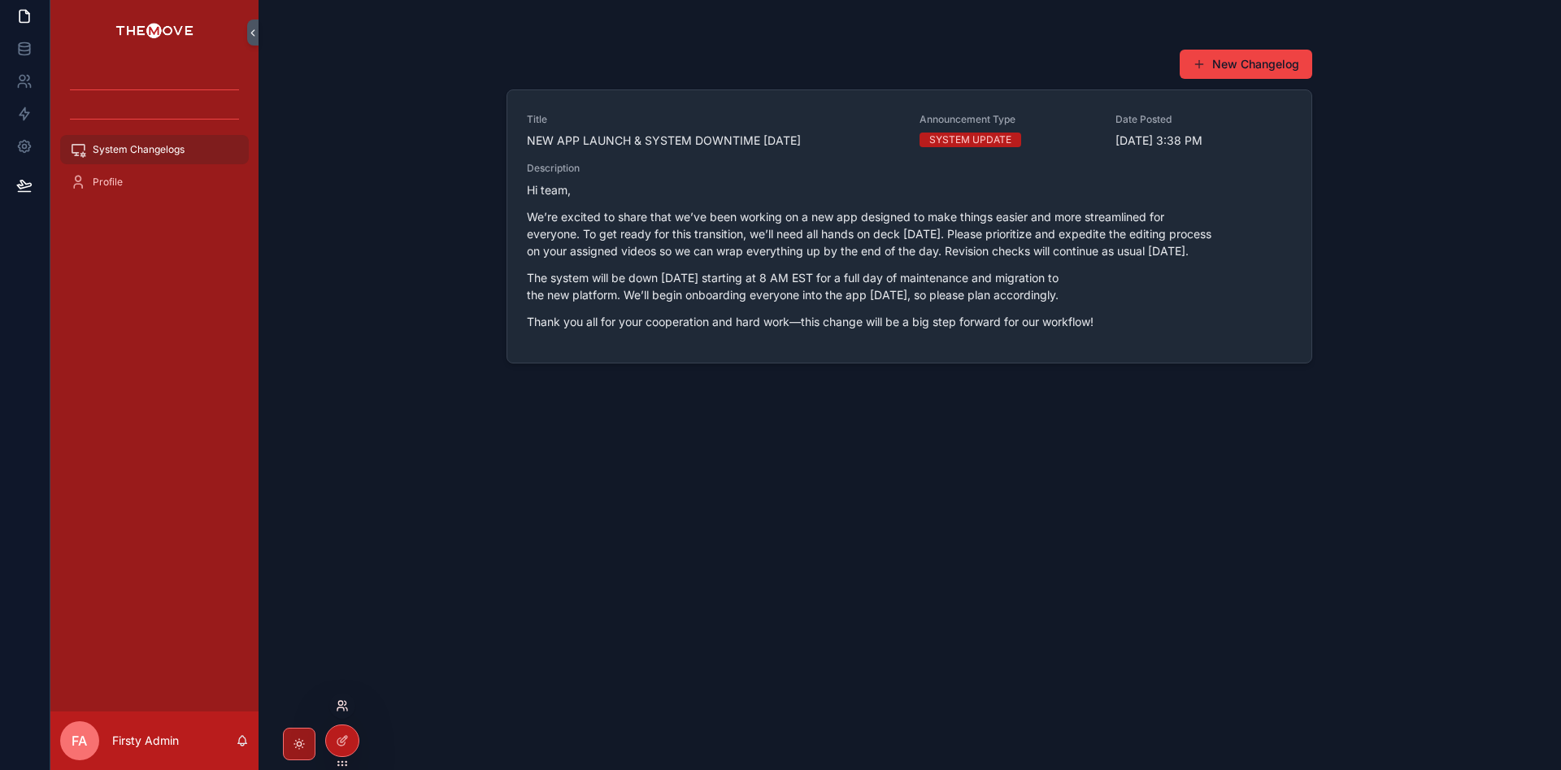
click at [342, 709] on icon at bounding box center [342, 705] width 13 height 13
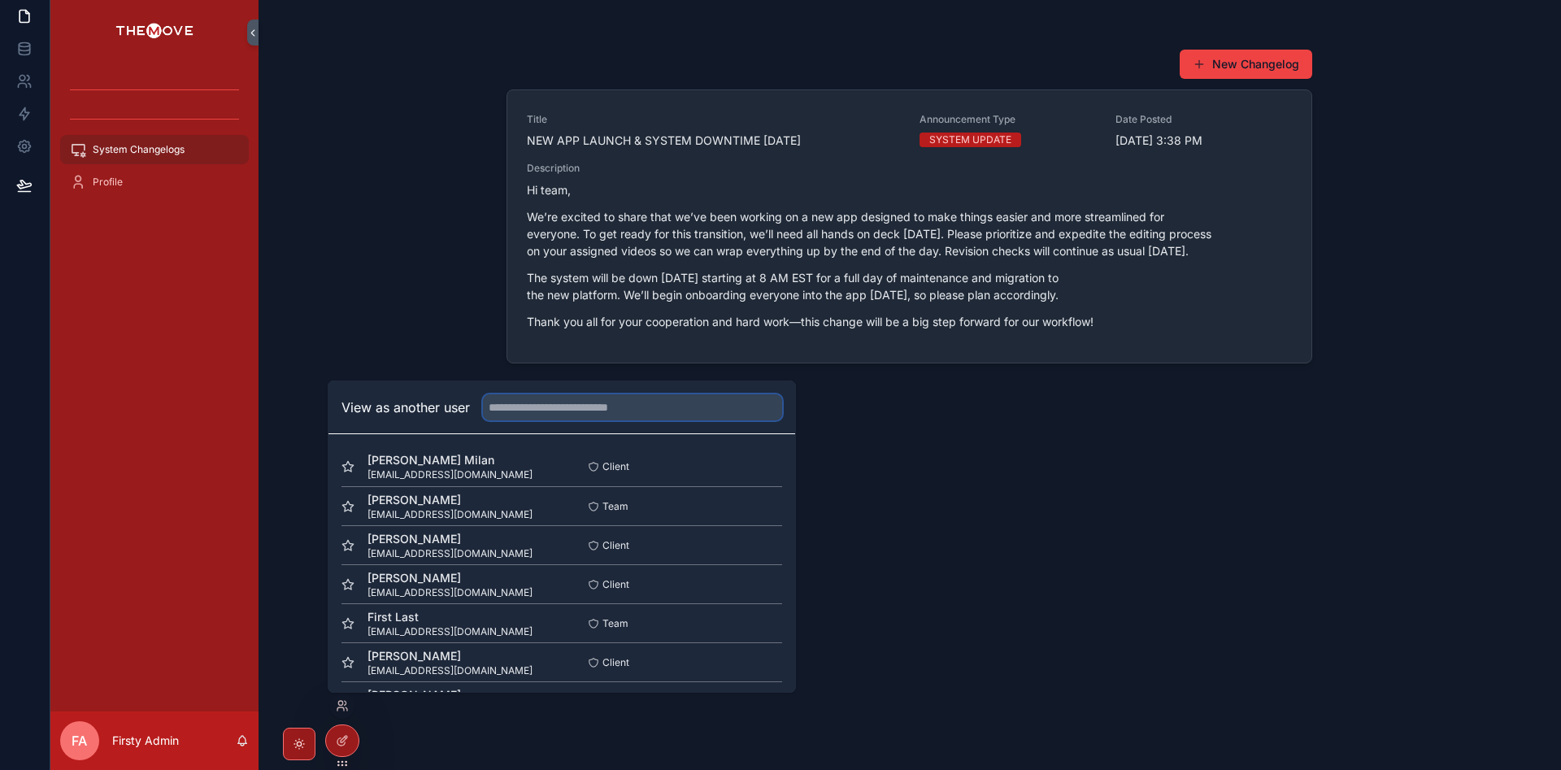
click at [651, 395] on input "text" at bounding box center [632, 407] width 299 height 26
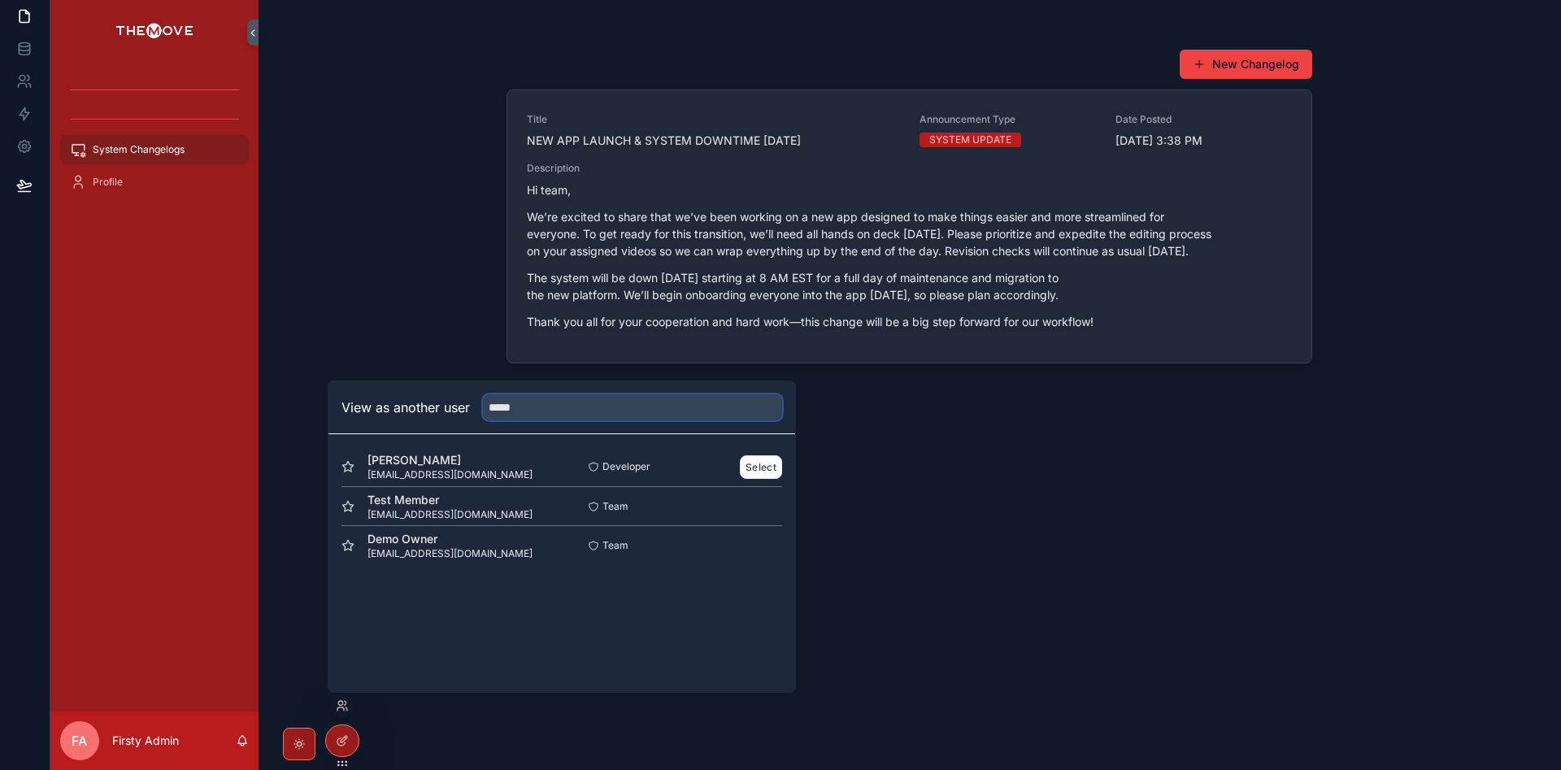
type input "*****"
click at [362, 464] on div "Aires Macalino airesmacalino09@gmail.com" at bounding box center [452, 466] width 220 height 29
click at [346, 464] on icon at bounding box center [347, 466] width 11 height 11
click at [642, 395] on input "*****" at bounding box center [632, 407] width 299 height 26
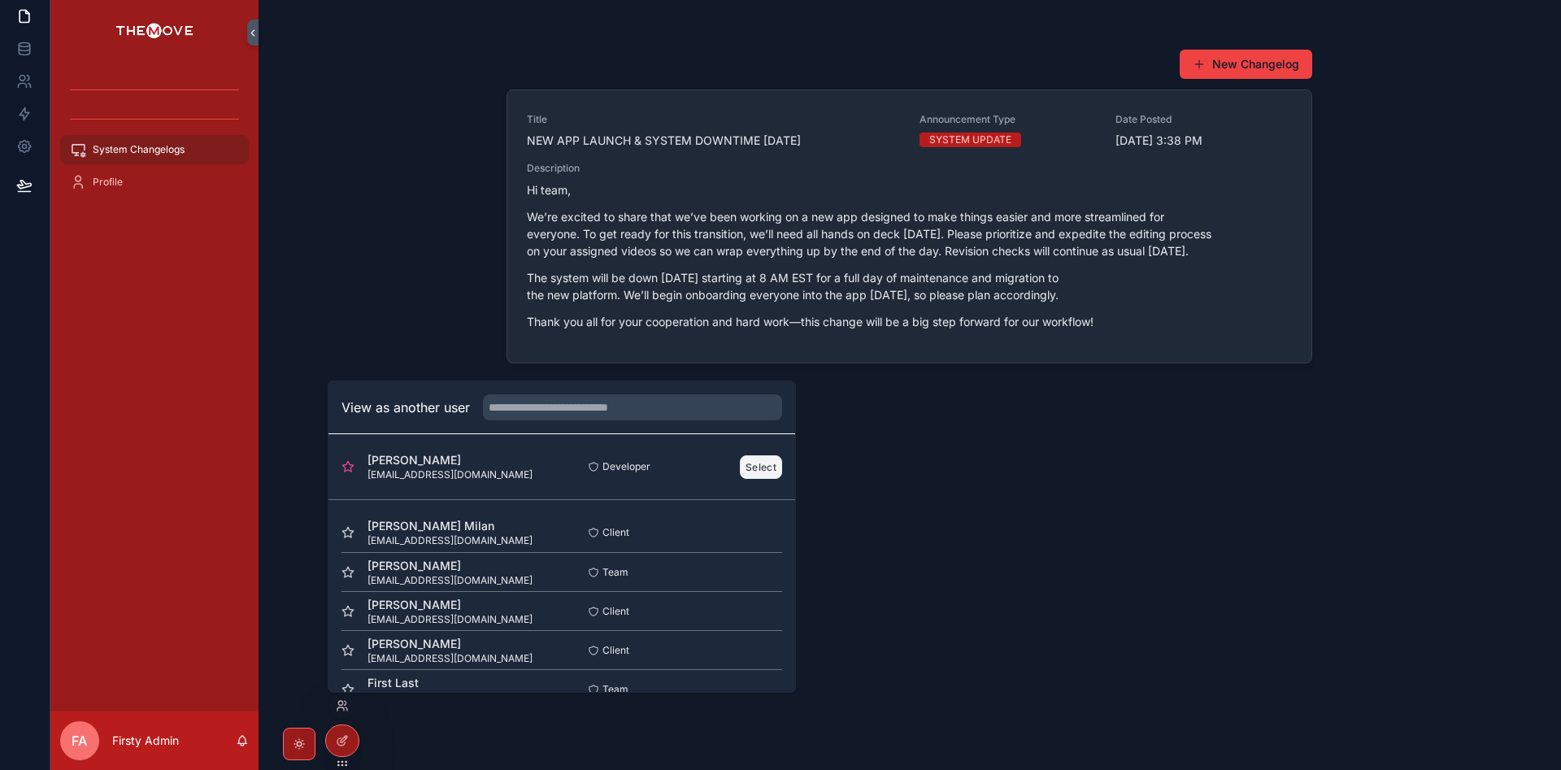
click at [743, 464] on button "Select" at bounding box center [761, 467] width 42 height 24
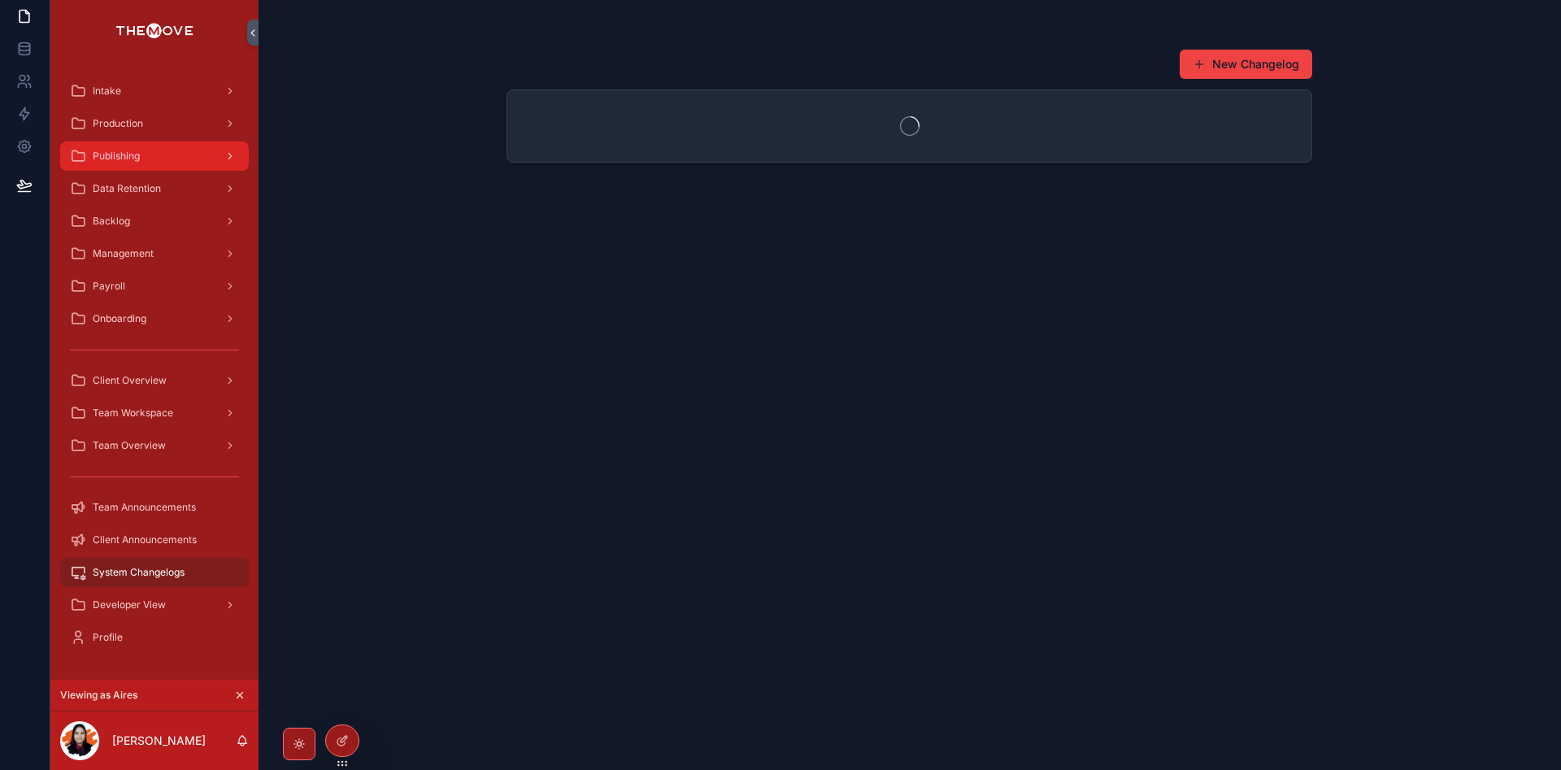
click at [182, 159] on div "Publishing" at bounding box center [154, 156] width 169 height 26
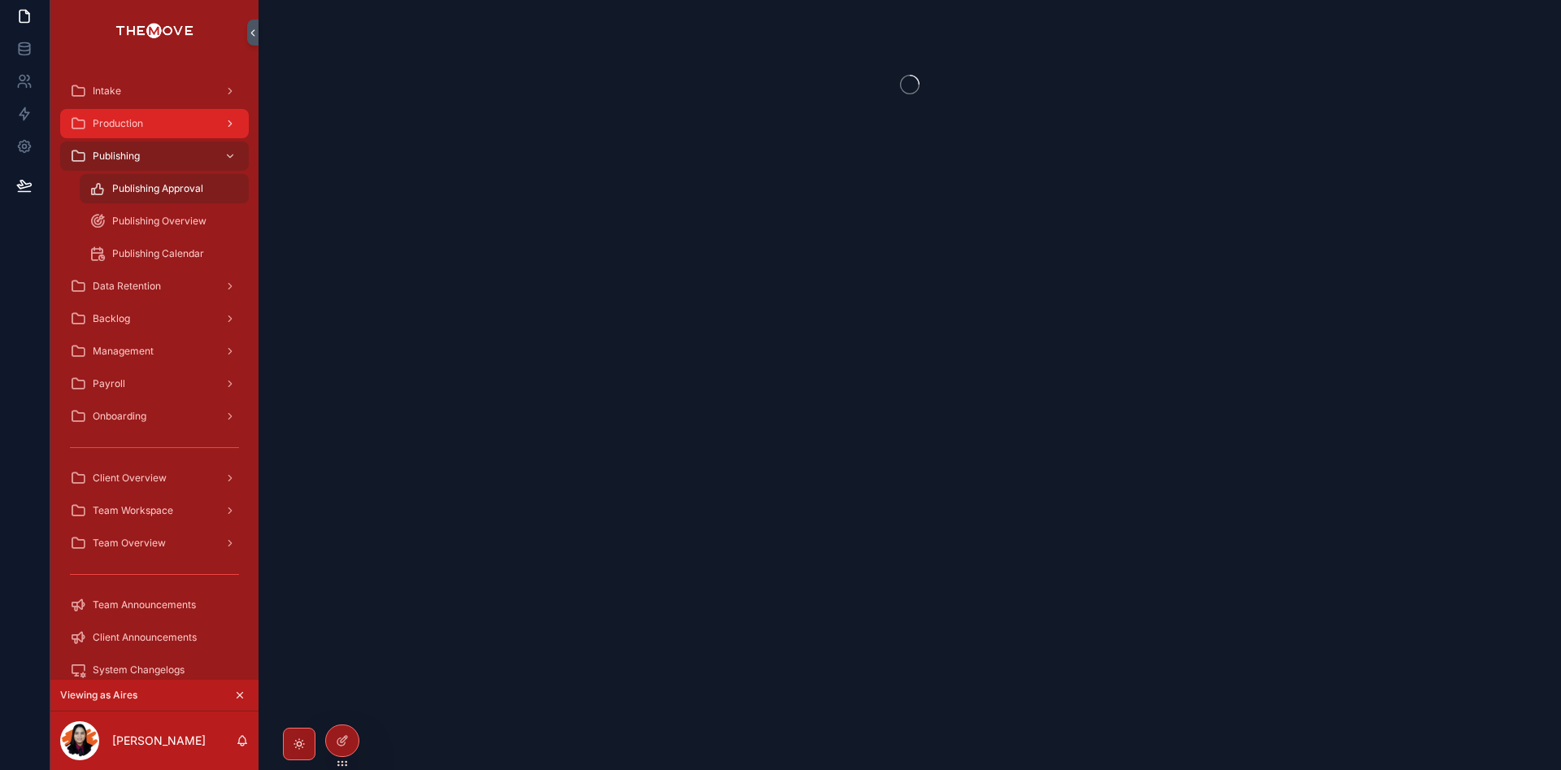
click at [168, 122] on div "Production" at bounding box center [154, 124] width 169 height 26
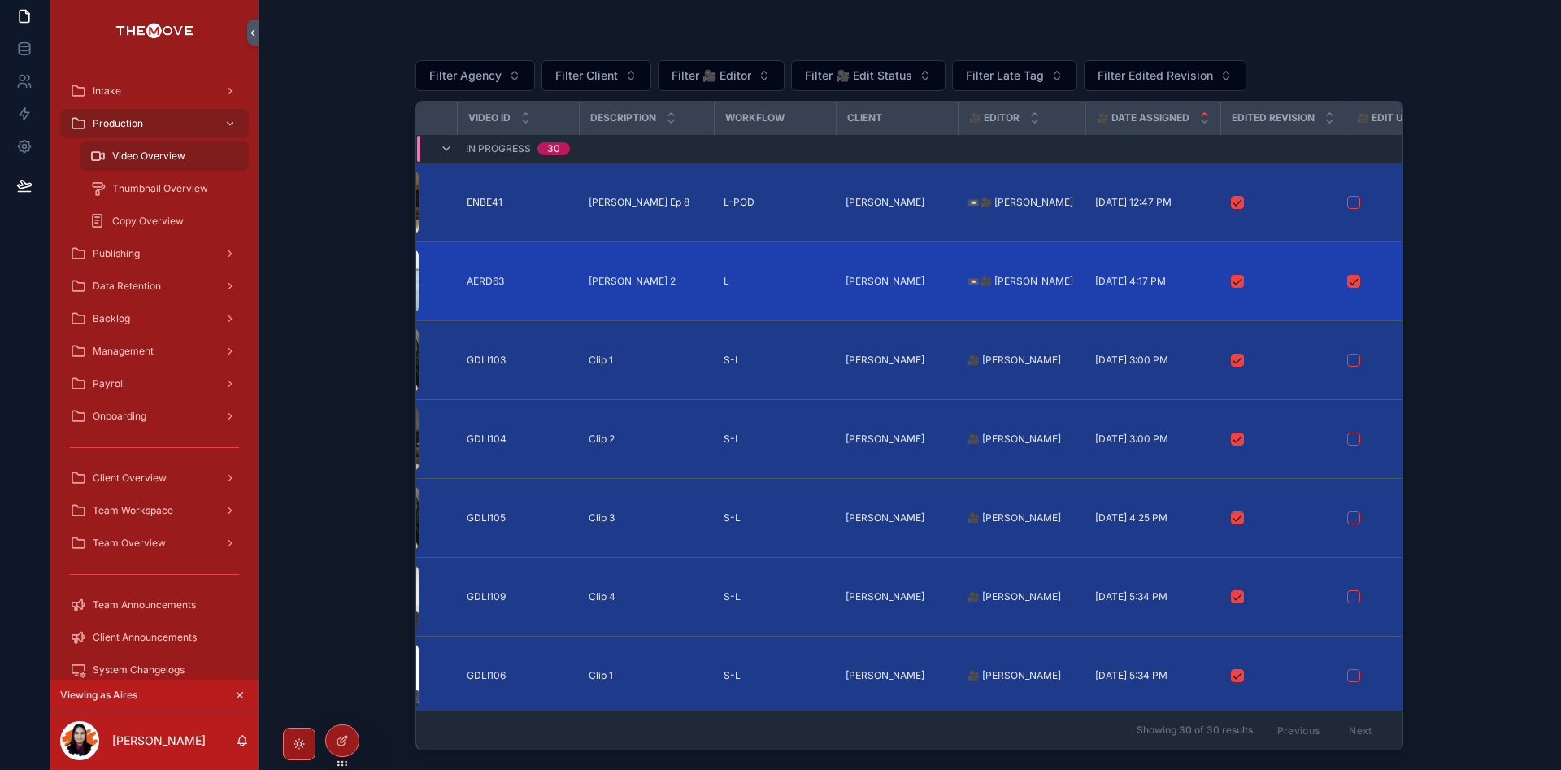
scroll to position [0, 160]
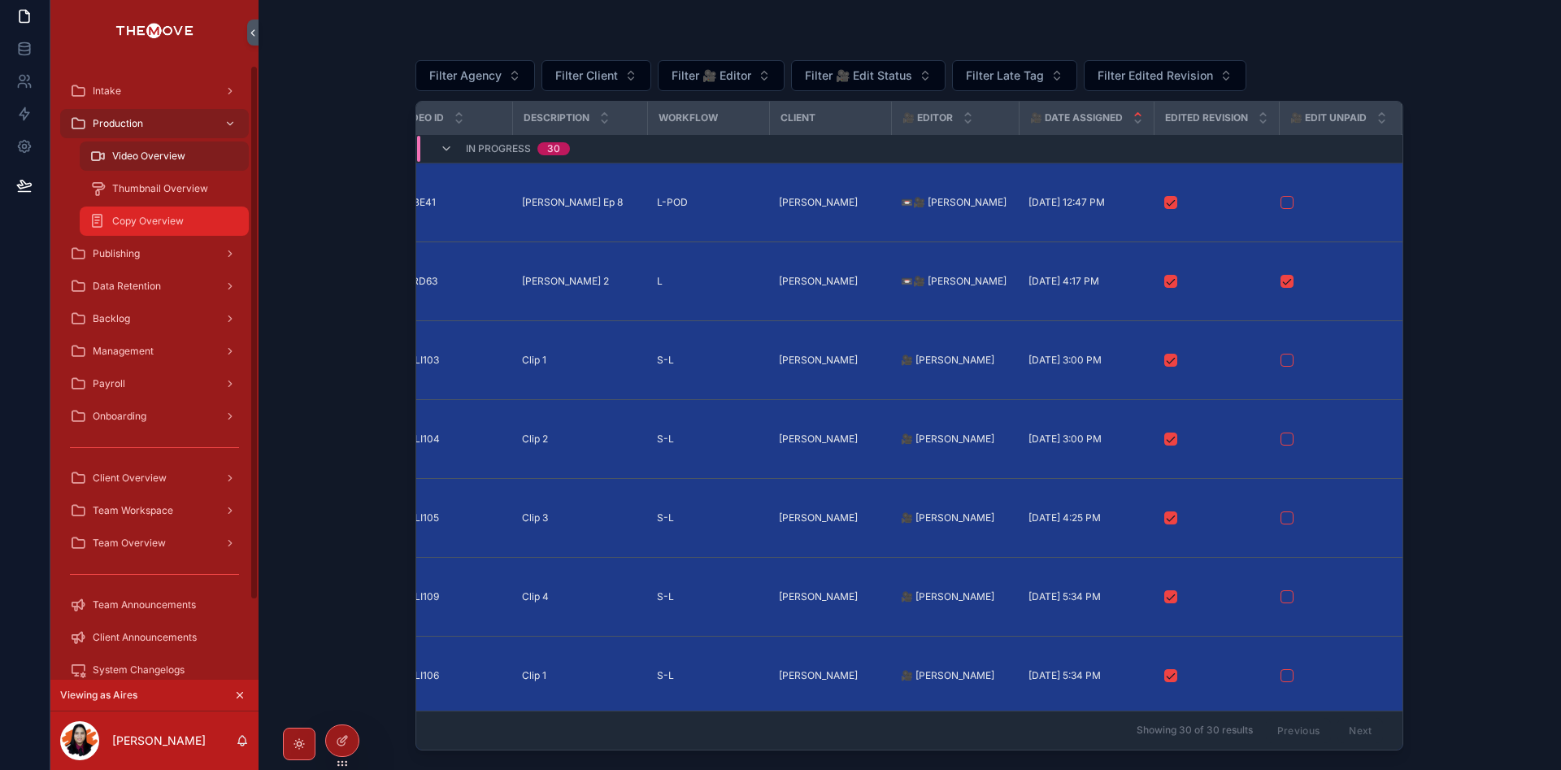
click at [169, 219] on span "Copy Overview" at bounding box center [148, 221] width 72 height 13
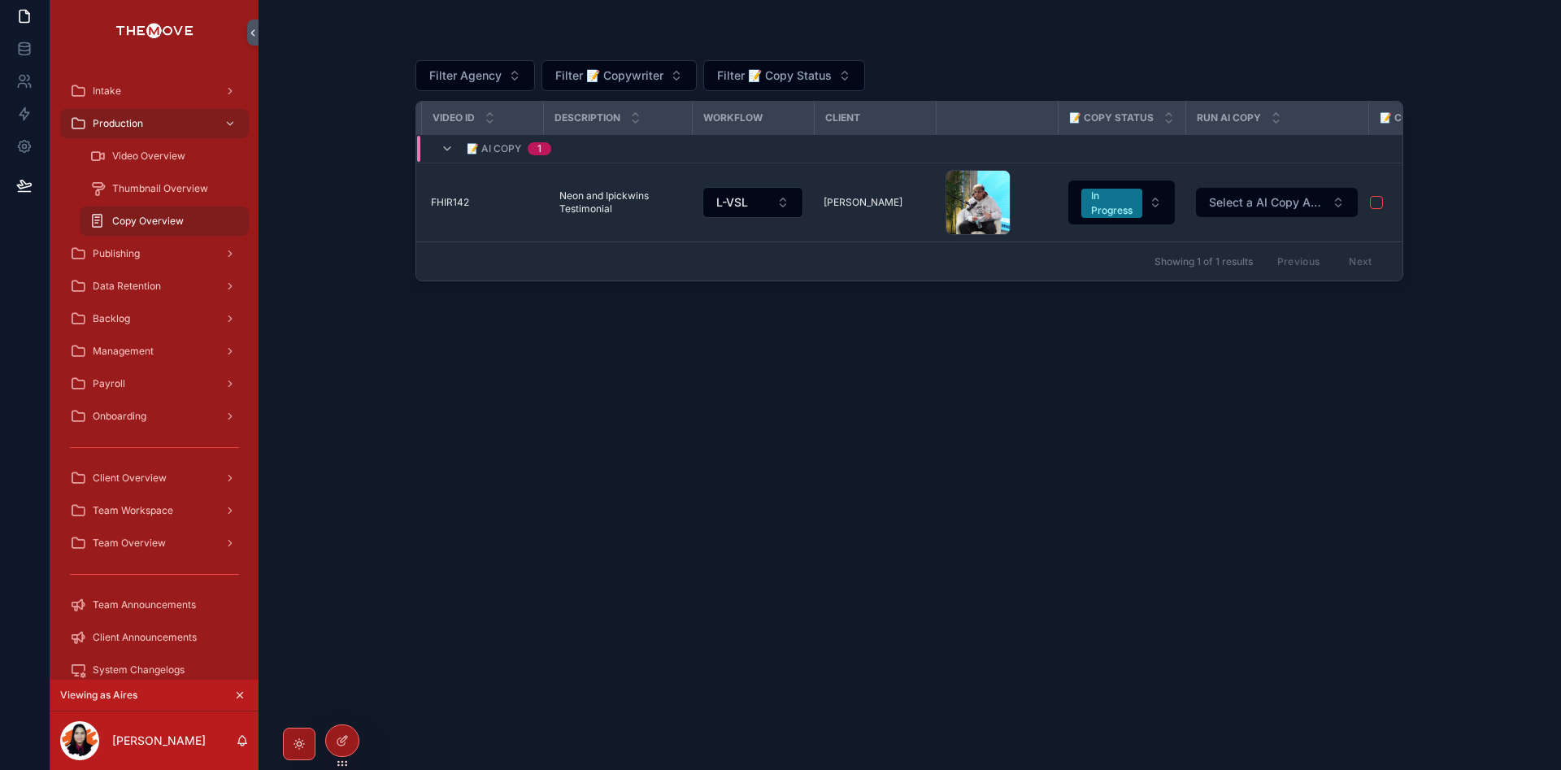
scroll to position [0, 498]
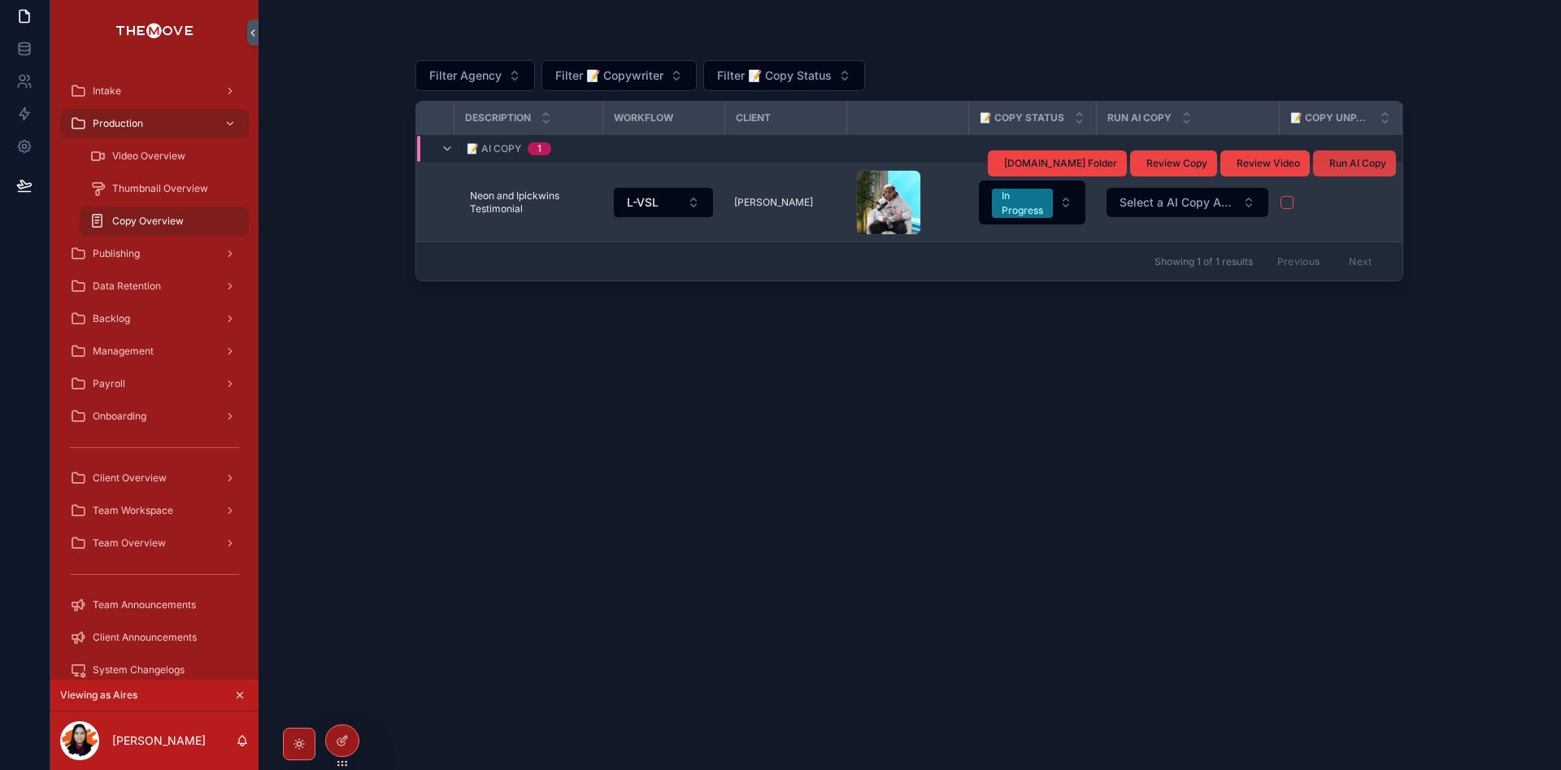
click at [1356, 168] on span "Run AI Copy" at bounding box center [1358, 163] width 57 height 13
click at [1202, 206] on span "Select a AI Copy Automation" at bounding box center [1178, 202] width 116 height 16
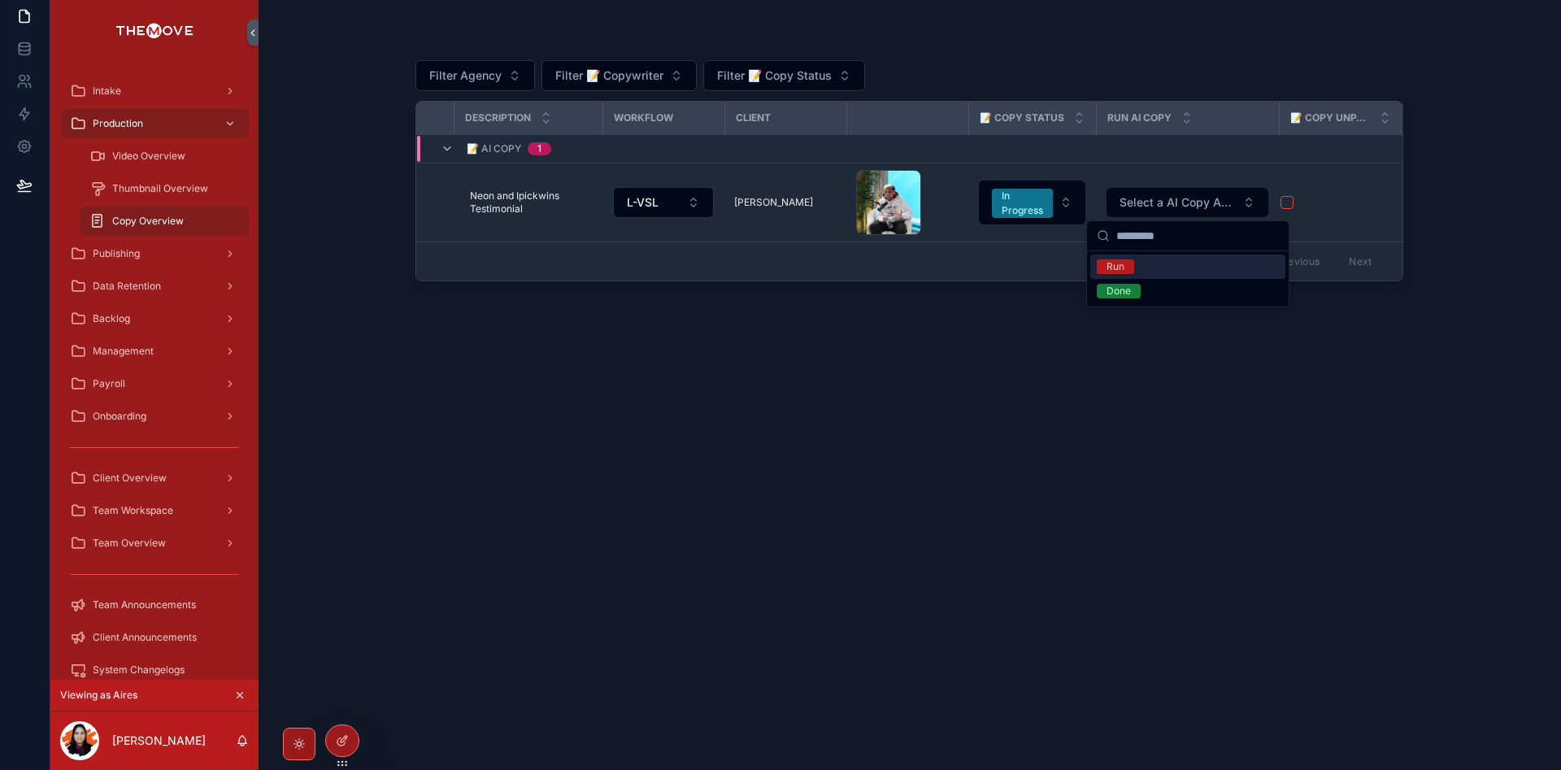
click at [867, 417] on div "Filter Agency Filter 📝 Copywriter Filter 📝 Copy Status 📝 Date Assigned Video ID…" at bounding box center [910, 395] width 988 height 712
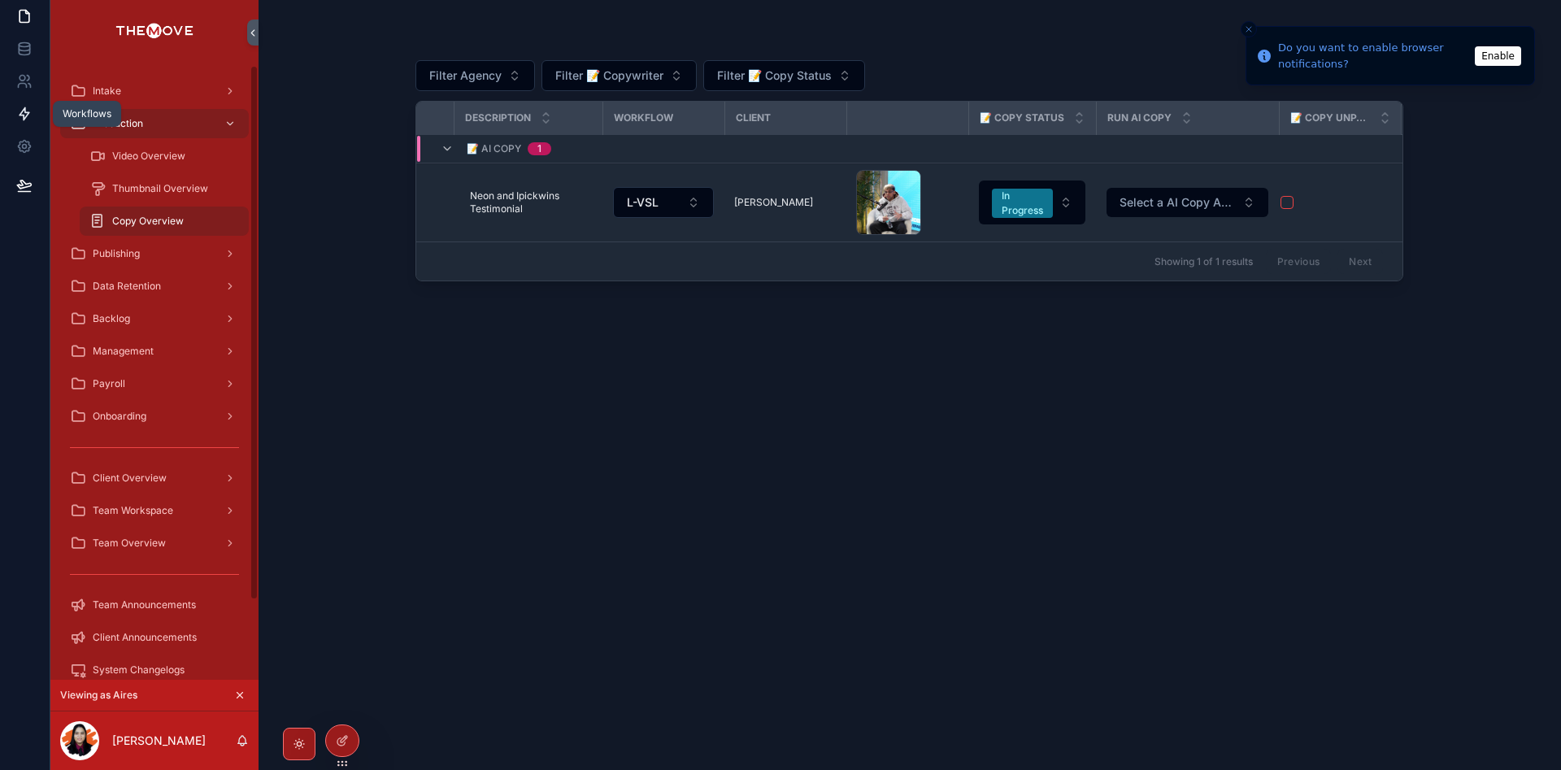
click at [26, 116] on icon at bounding box center [25, 114] width 10 height 12
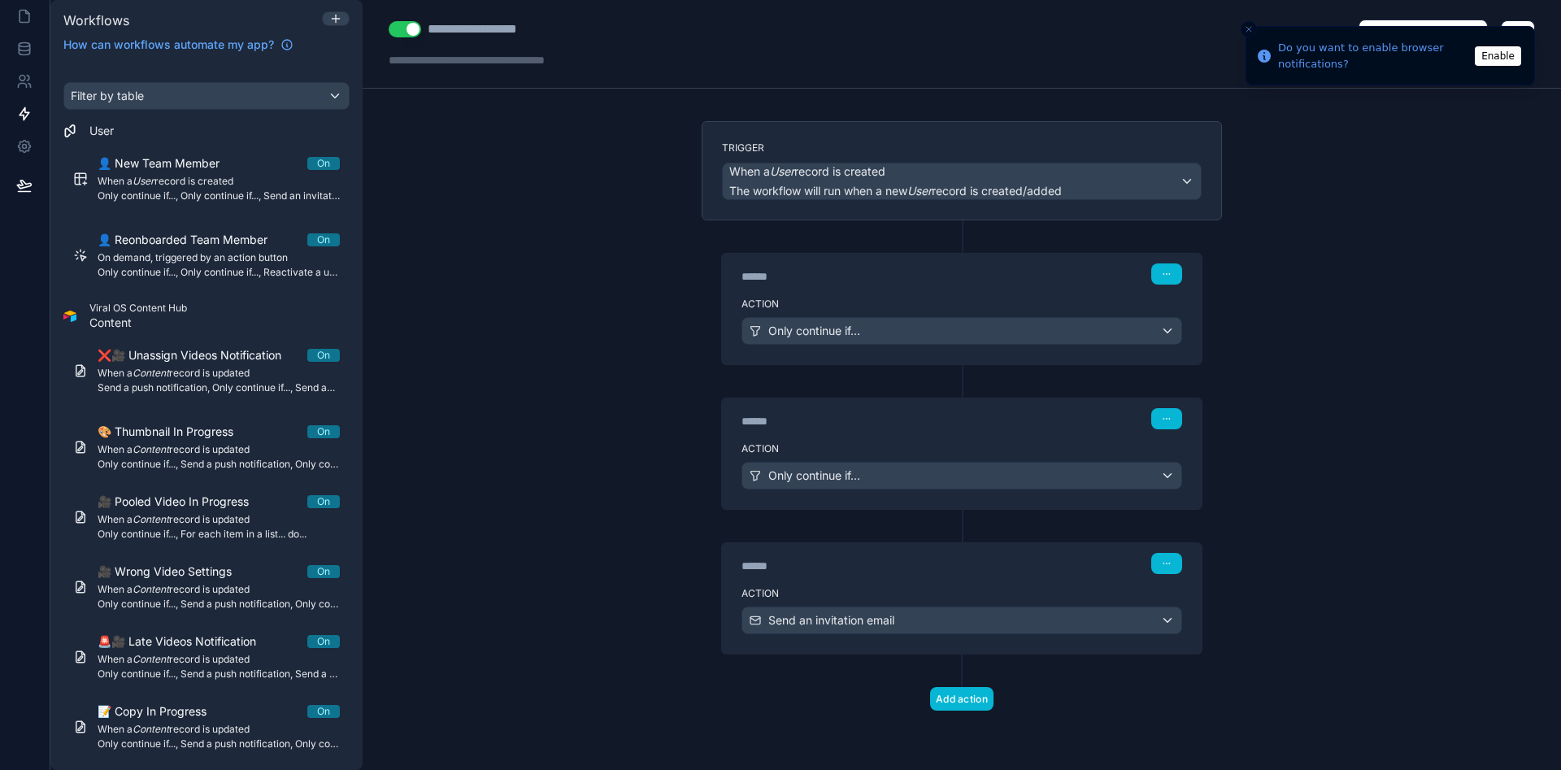
click at [1252, 27] on icon "Close toast" at bounding box center [1249, 29] width 10 height 10
click at [1512, 28] on icon "button" at bounding box center [1518, 32] width 13 height 13
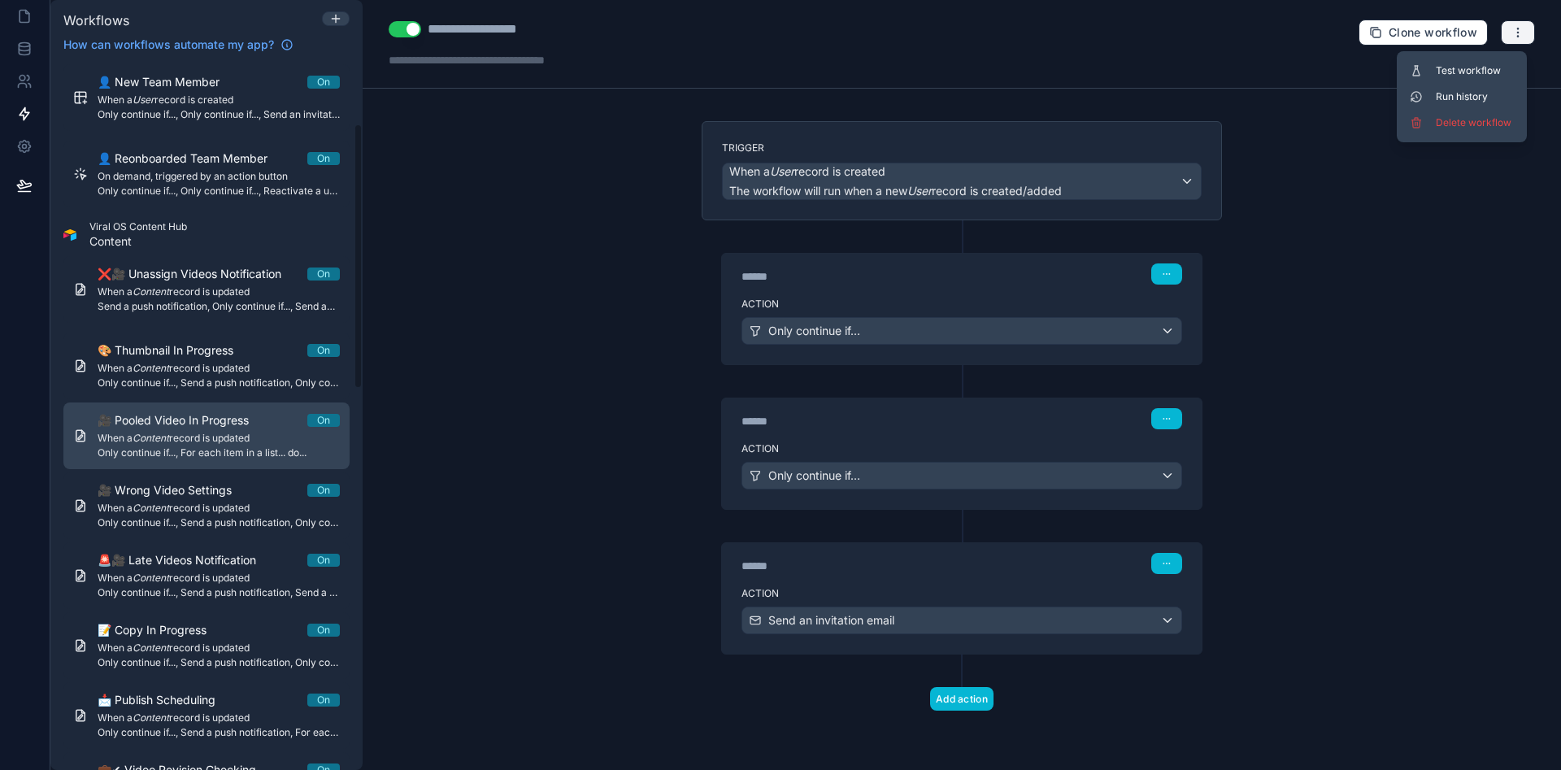
scroll to position [163, 0]
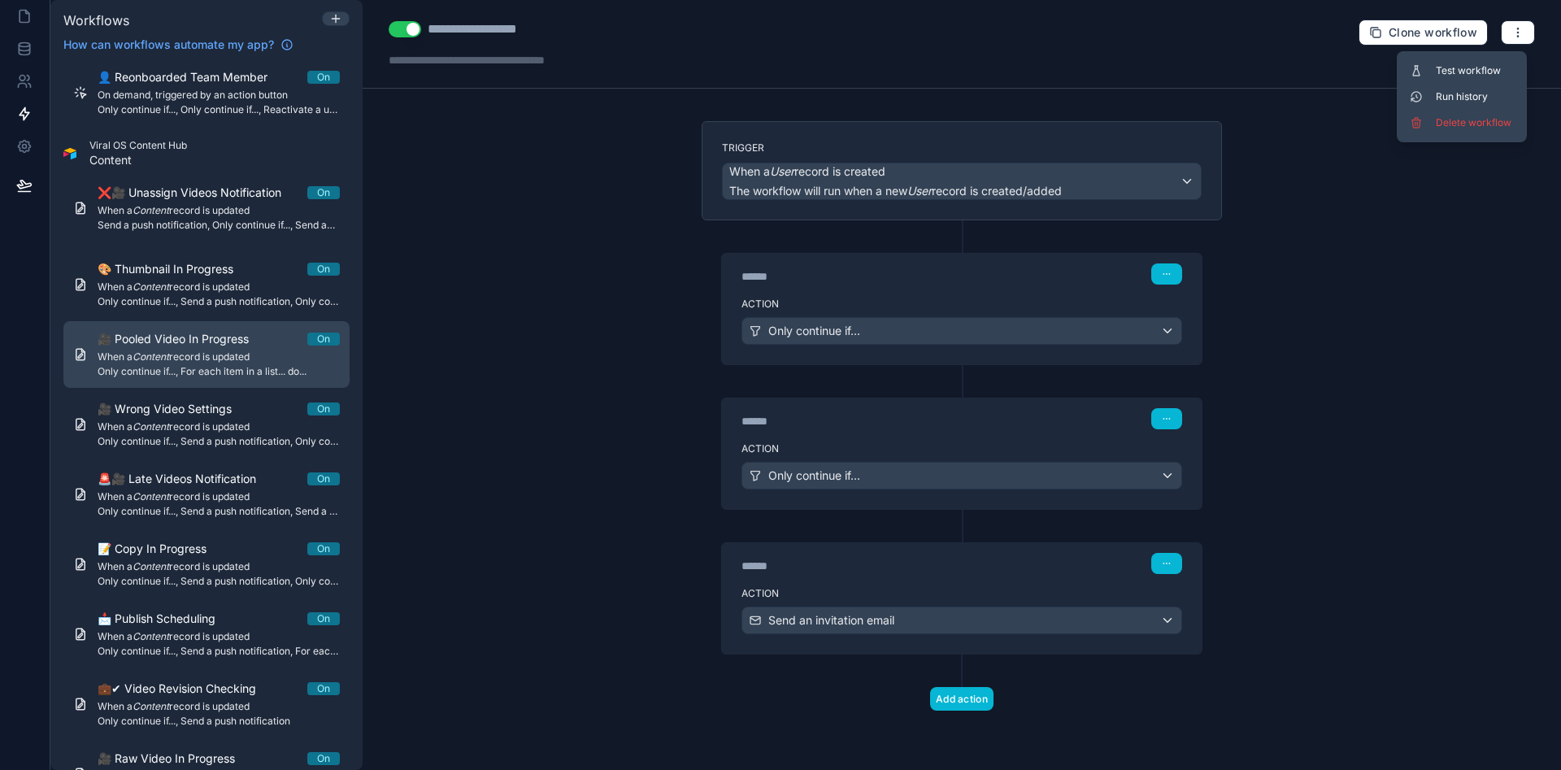
click at [226, 351] on span "When a Content record is updated" at bounding box center [219, 357] width 242 height 13
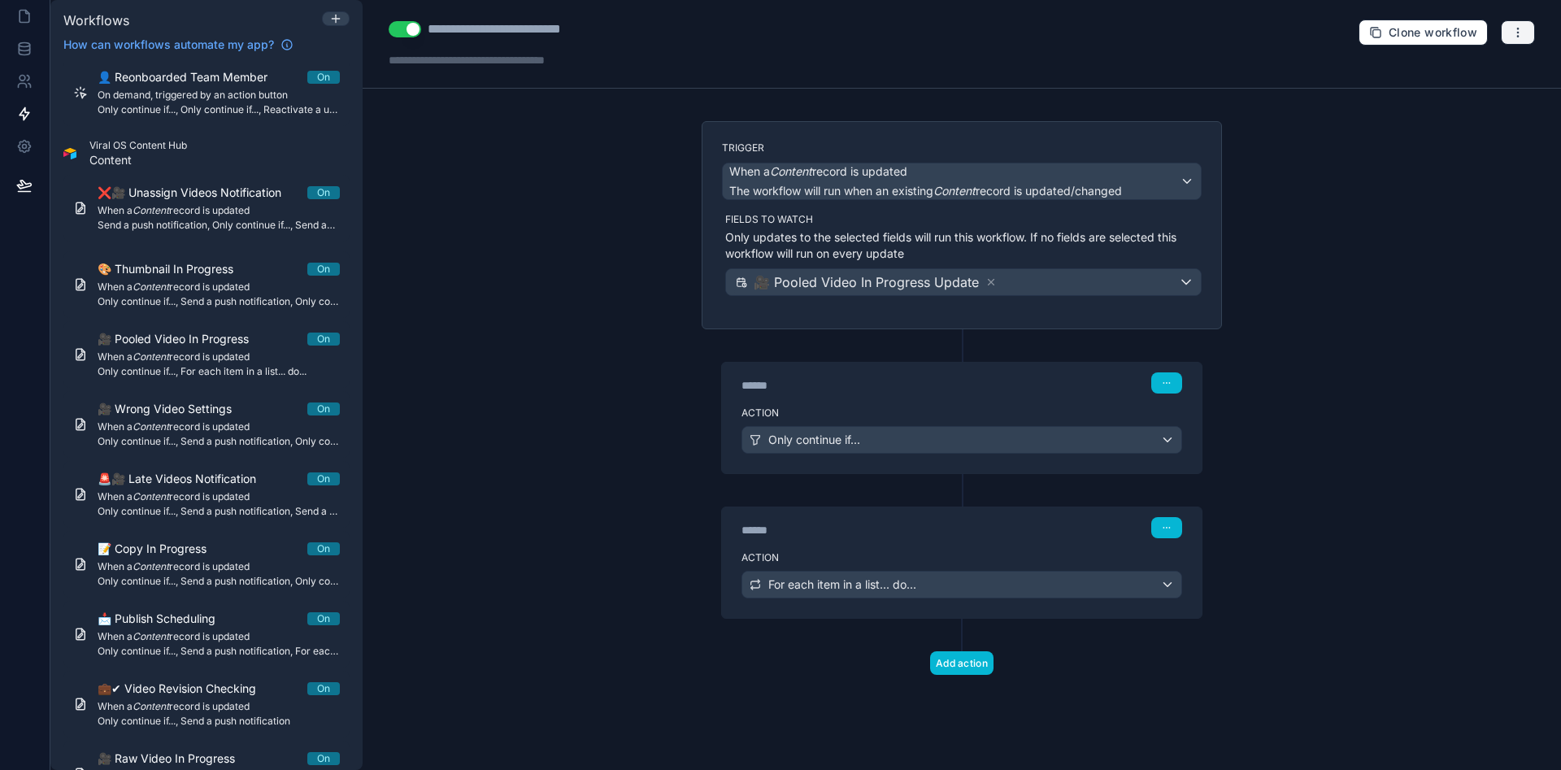
click at [1513, 26] on icon "button" at bounding box center [1518, 32] width 13 height 13
click at [1483, 94] on span "Run history" at bounding box center [1475, 96] width 78 height 13
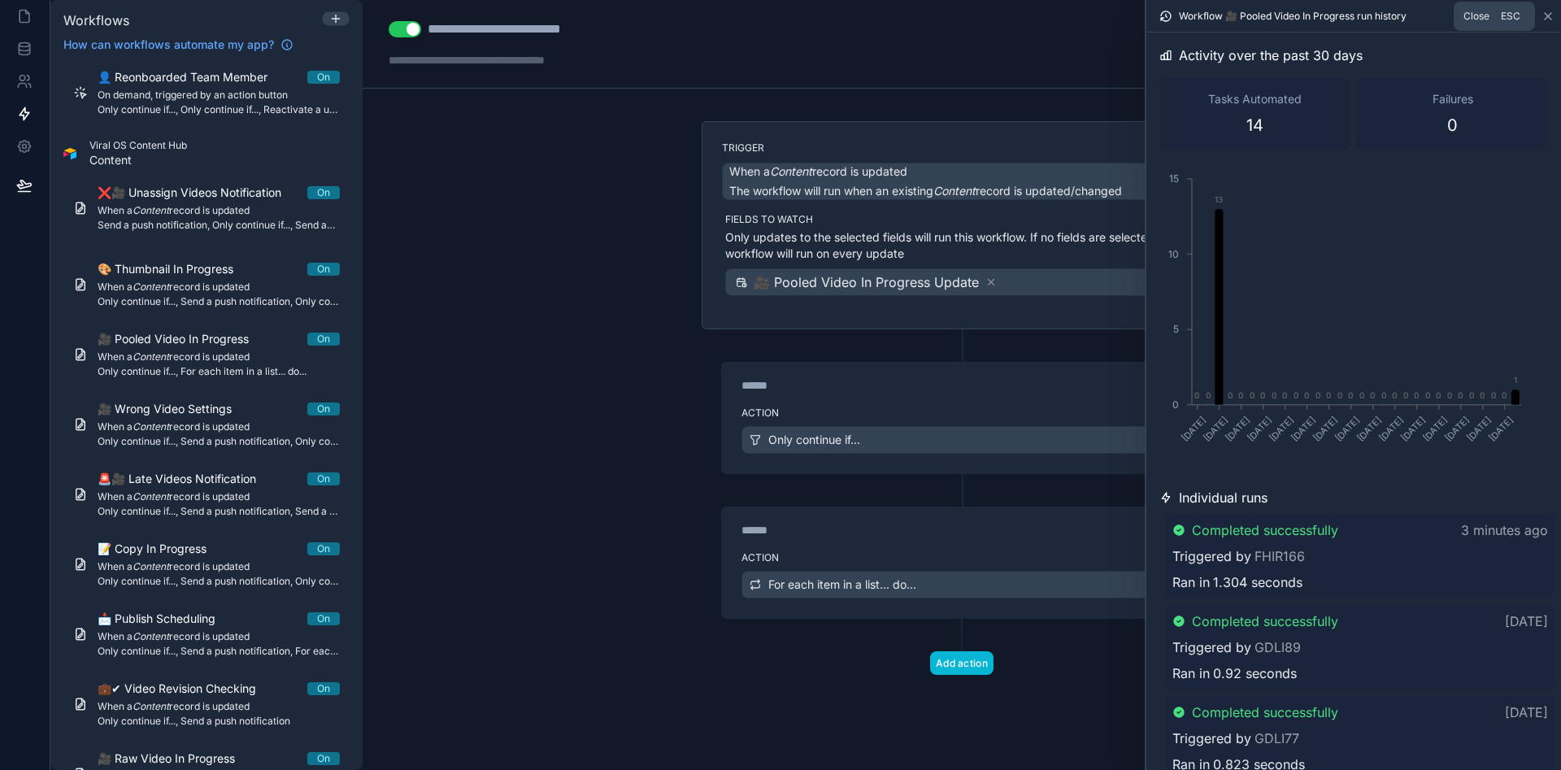
click at [1544, 16] on icon at bounding box center [1548, 16] width 13 height 13
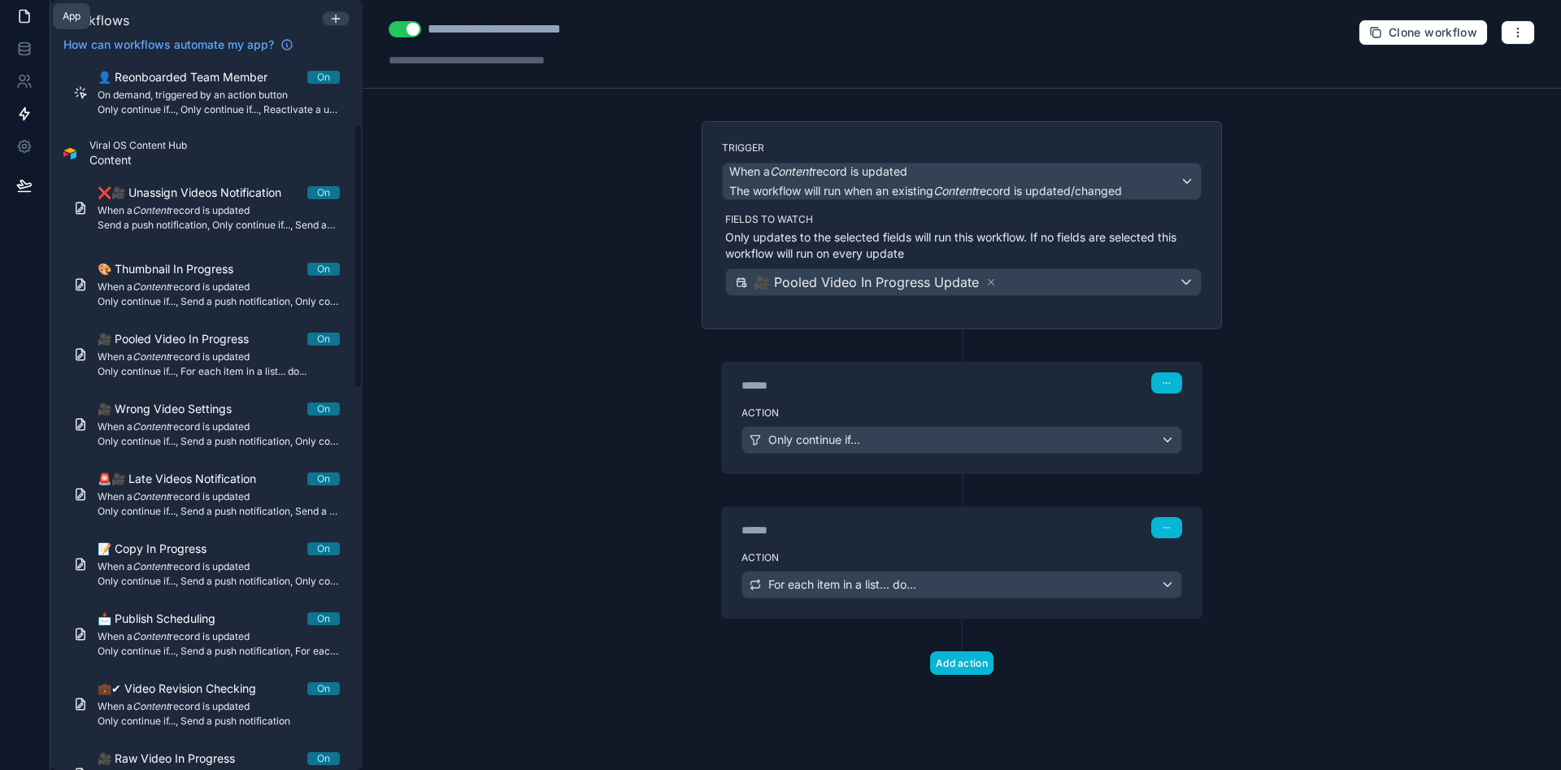
click at [22, 28] on link at bounding box center [25, 16] width 50 height 33
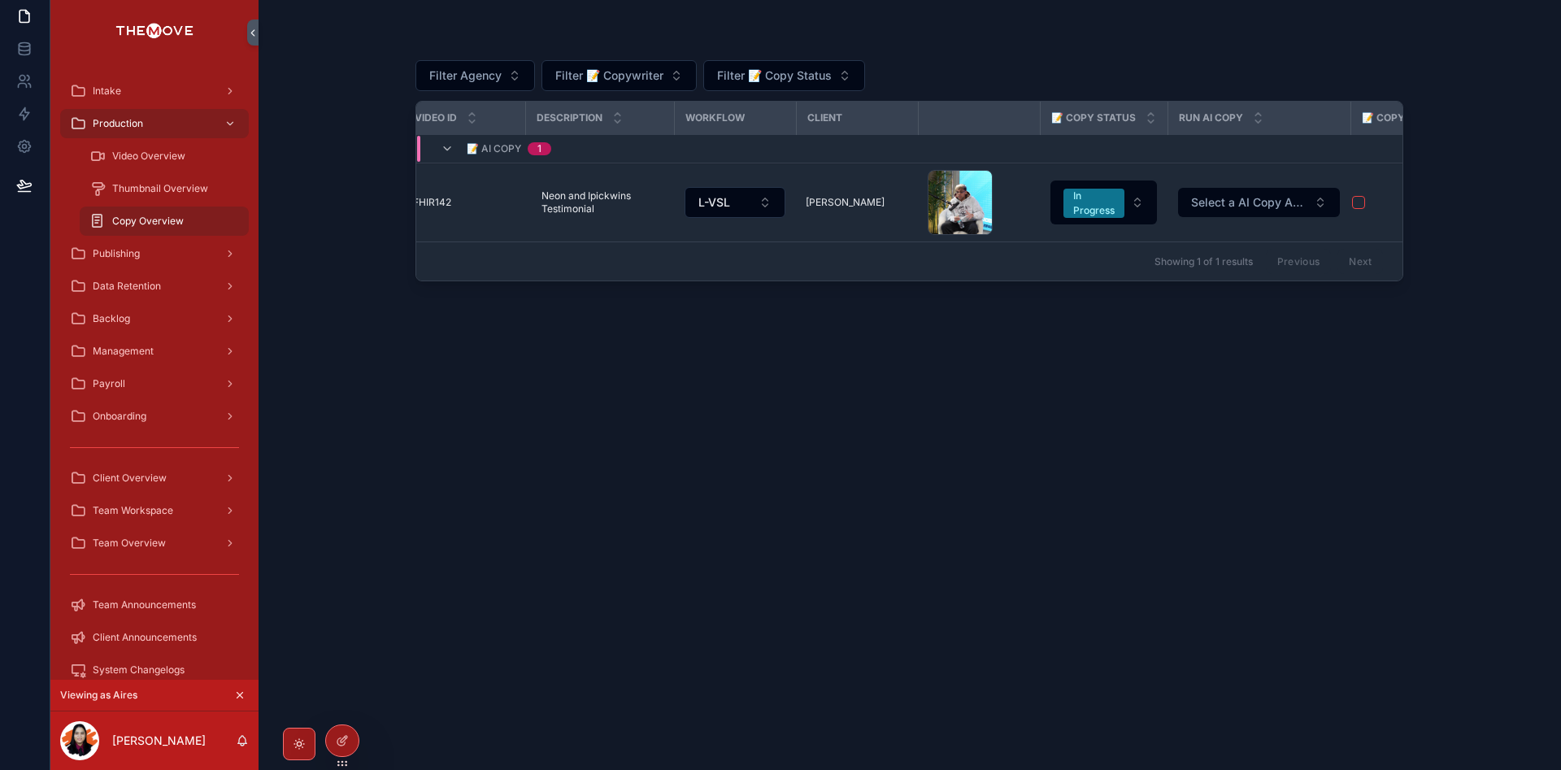
scroll to position [0, 498]
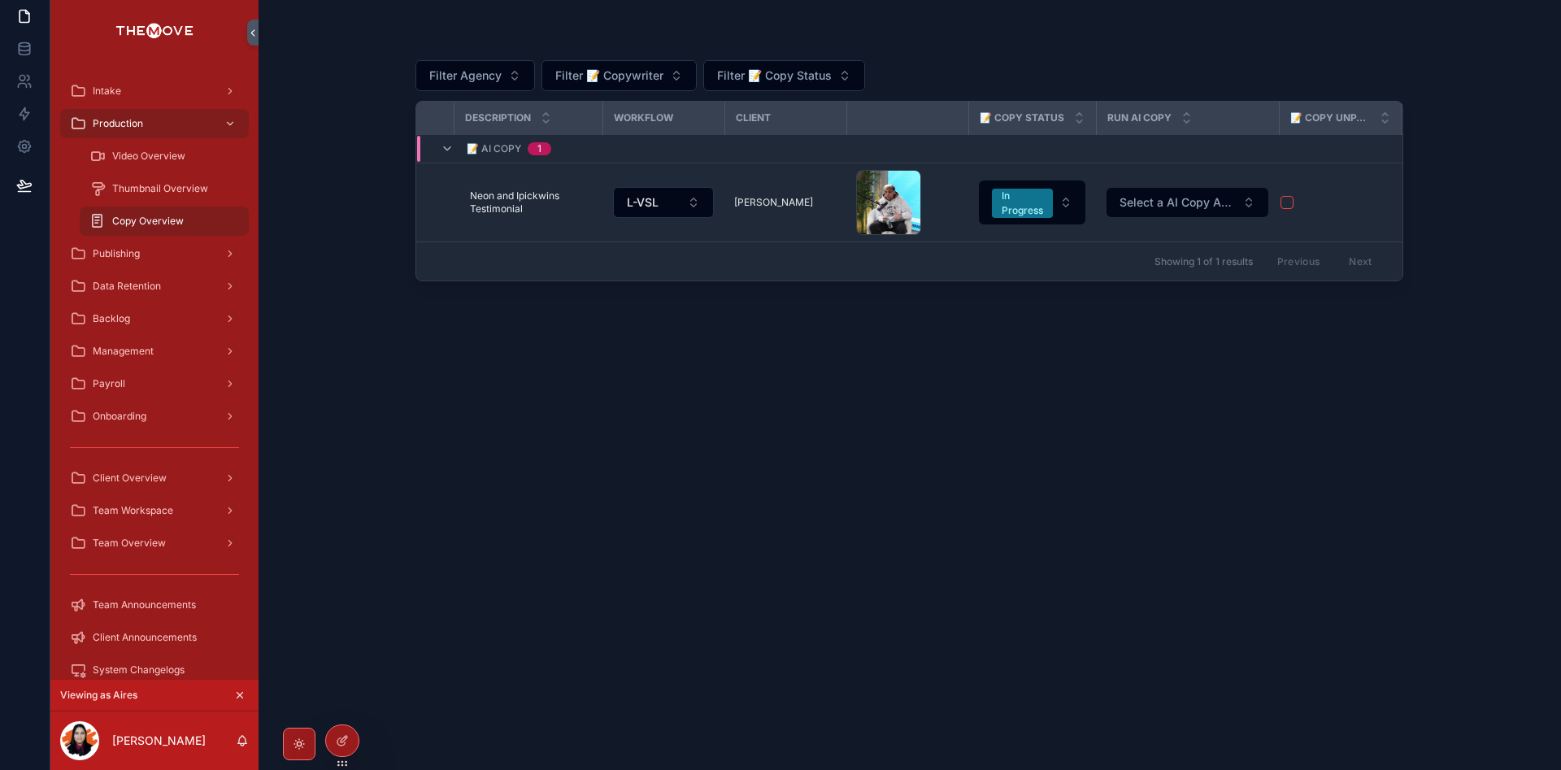
click at [993, 469] on div "Filter Agency Filter 📝 Copywriter Filter 📝 Copy Status 📝 Date Assigned Video ID…" at bounding box center [910, 395] width 988 height 712
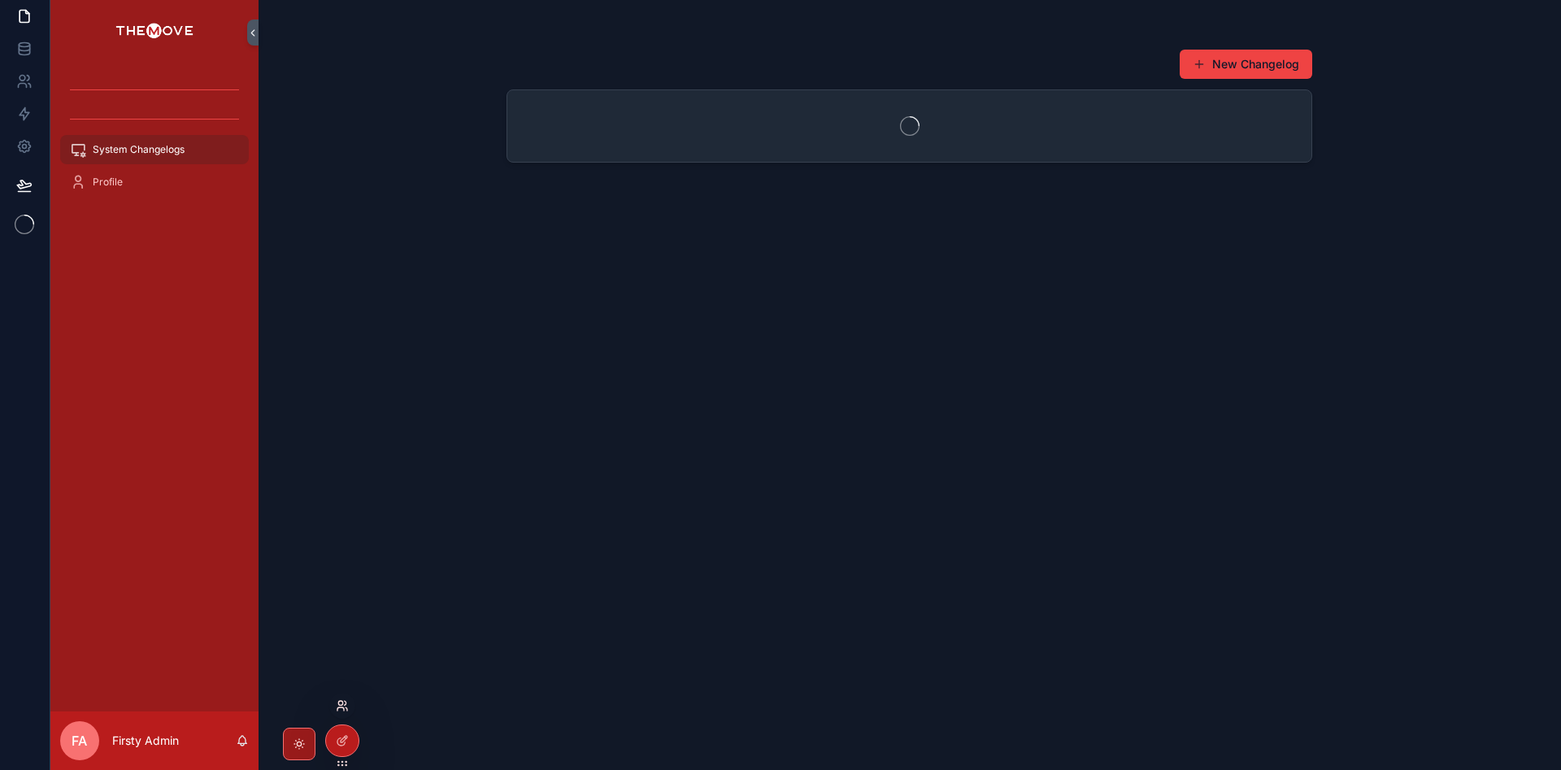
click at [340, 703] on icon at bounding box center [342, 705] width 13 height 13
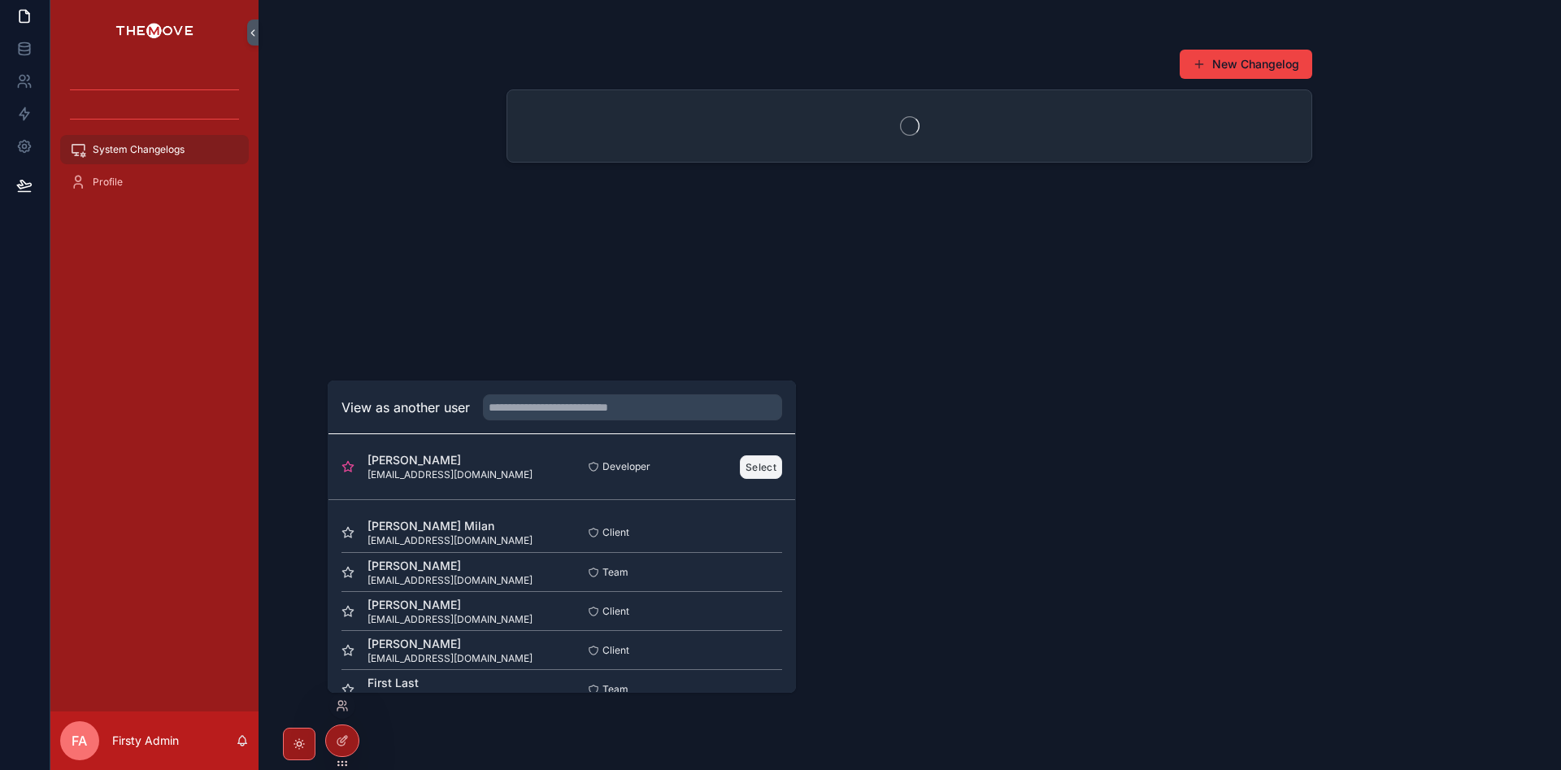
click at [757, 468] on button "Select" at bounding box center [761, 467] width 42 height 24
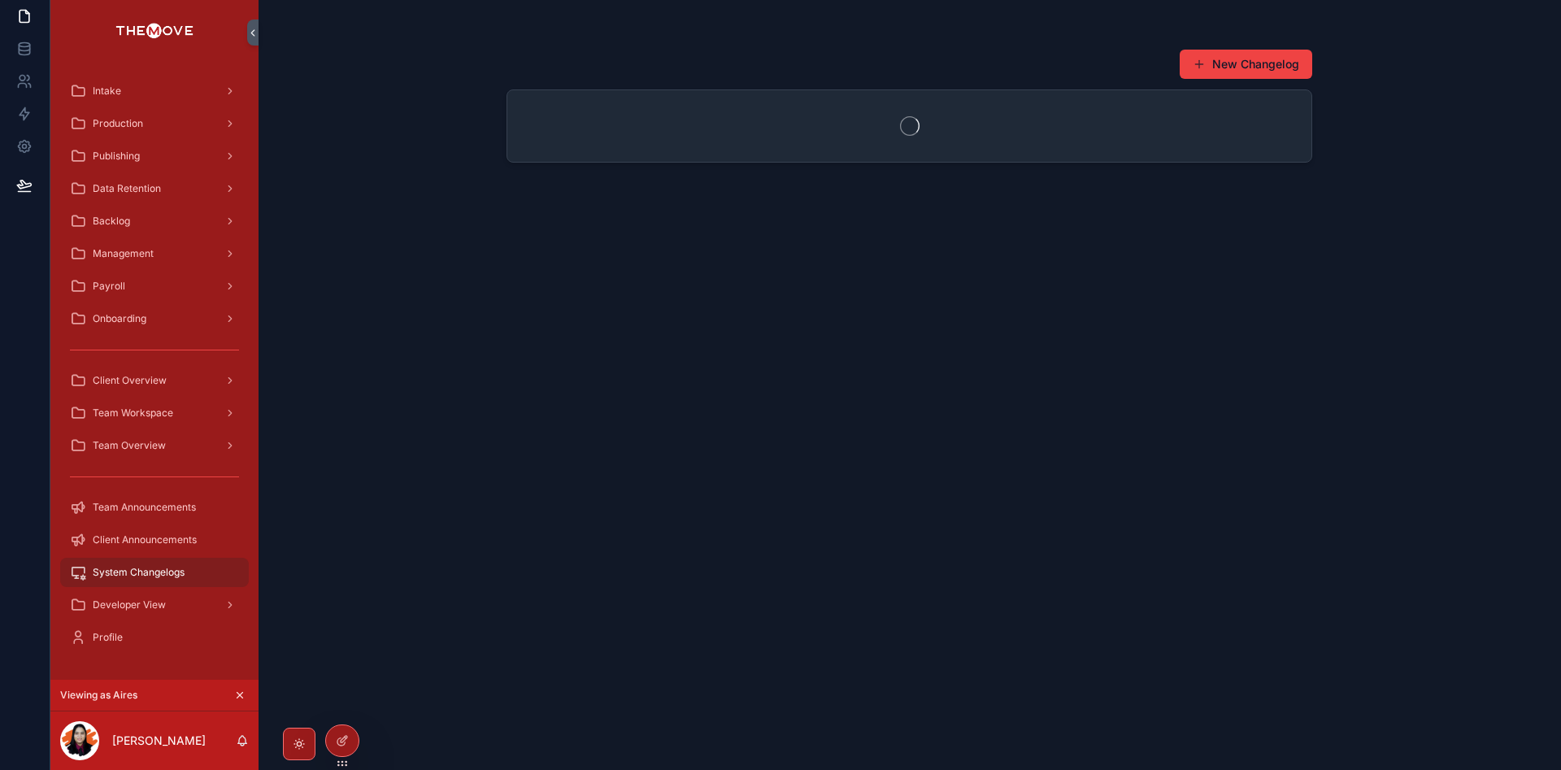
click at [564, 565] on div "New Changelog" at bounding box center [910, 395] width 806 height 712
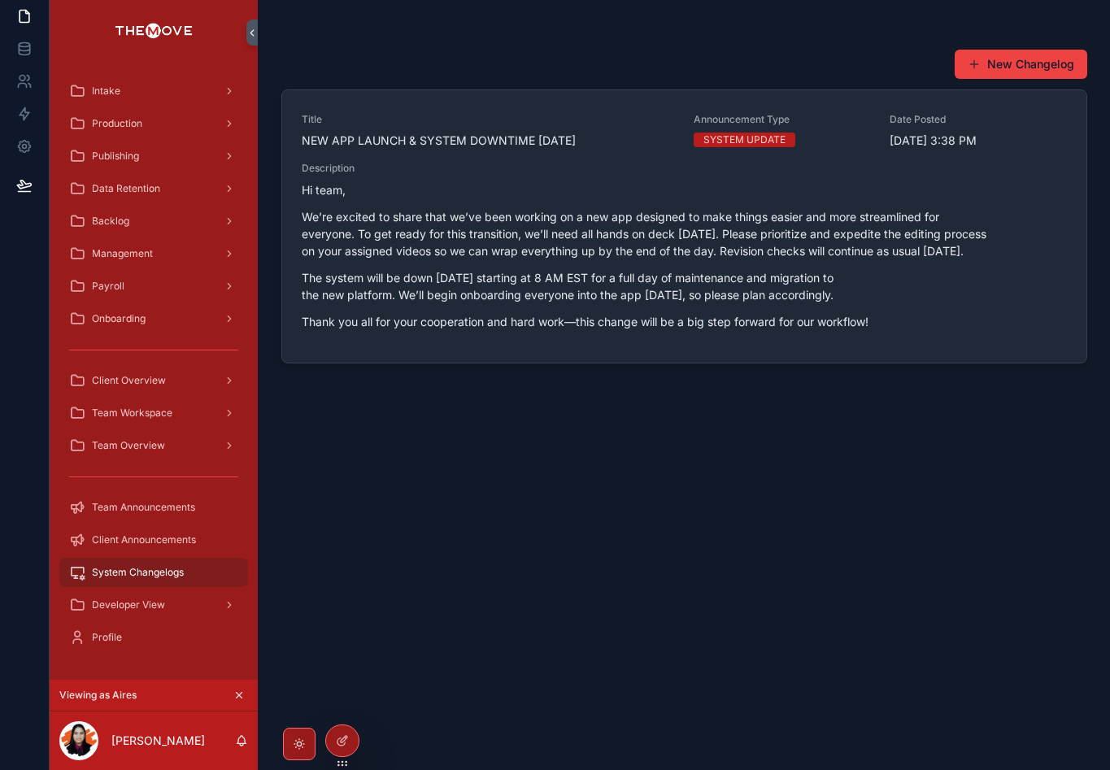
click at [648, 478] on div "New Changelog Title NEW APP LAUNCH & SYSTEM DOWNTIME [DATE] Announcement Type S…" at bounding box center [684, 395] width 806 height 712
click at [190, 89] on div "Intake" at bounding box center [153, 91] width 169 height 26
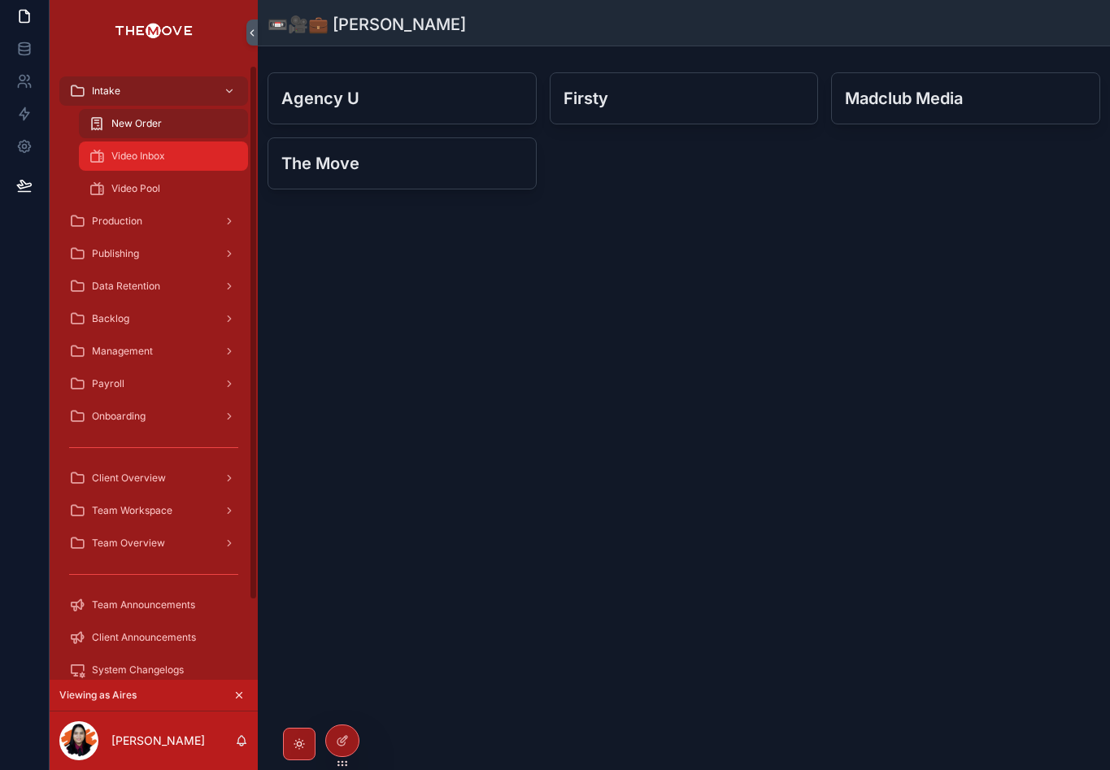
click at [126, 159] on span "Video Inbox" at bounding box center [138, 156] width 54 height 13
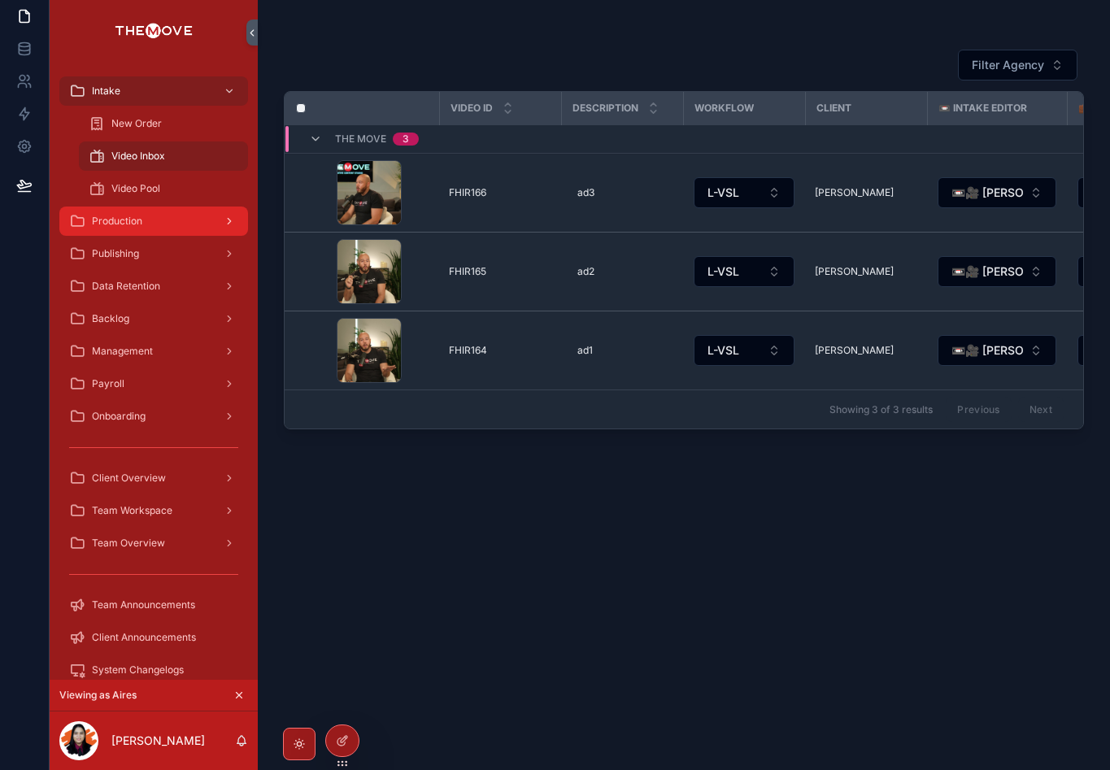
click at [191, 217] on div "Production" at bounding box center [153, 221] width 169 height 26
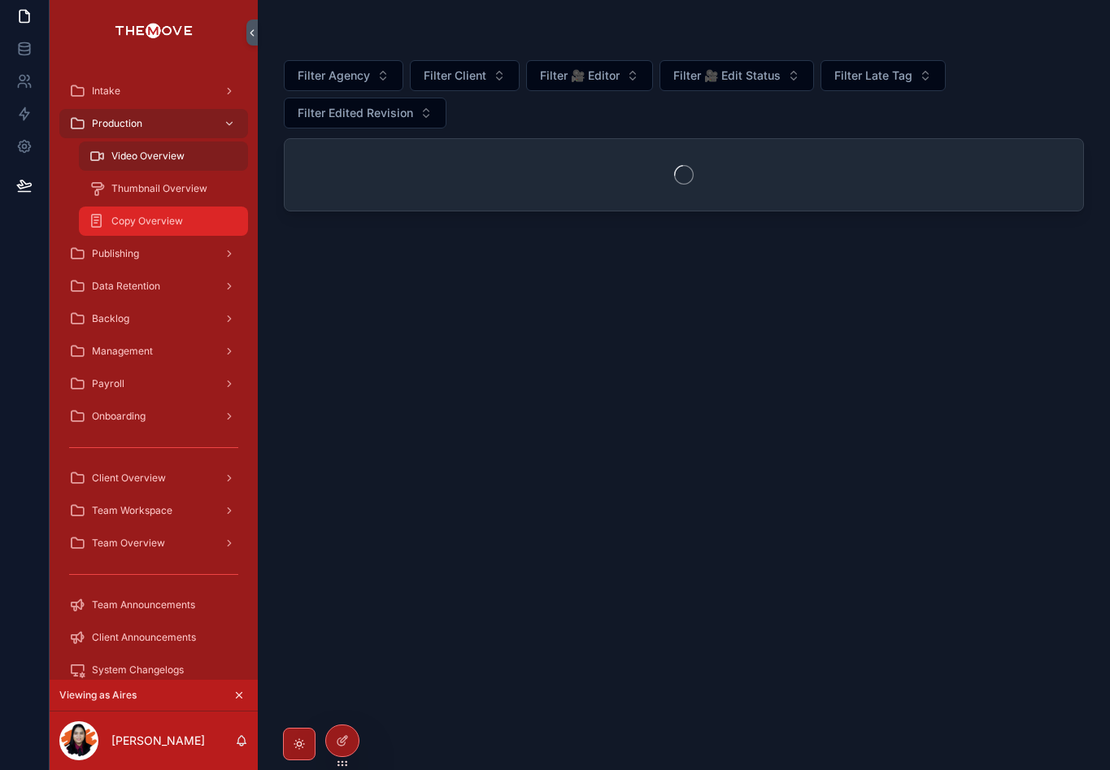
click at [173, 226] on span "Copy Overview" at bounding box center [147, 221] width 72 height 13
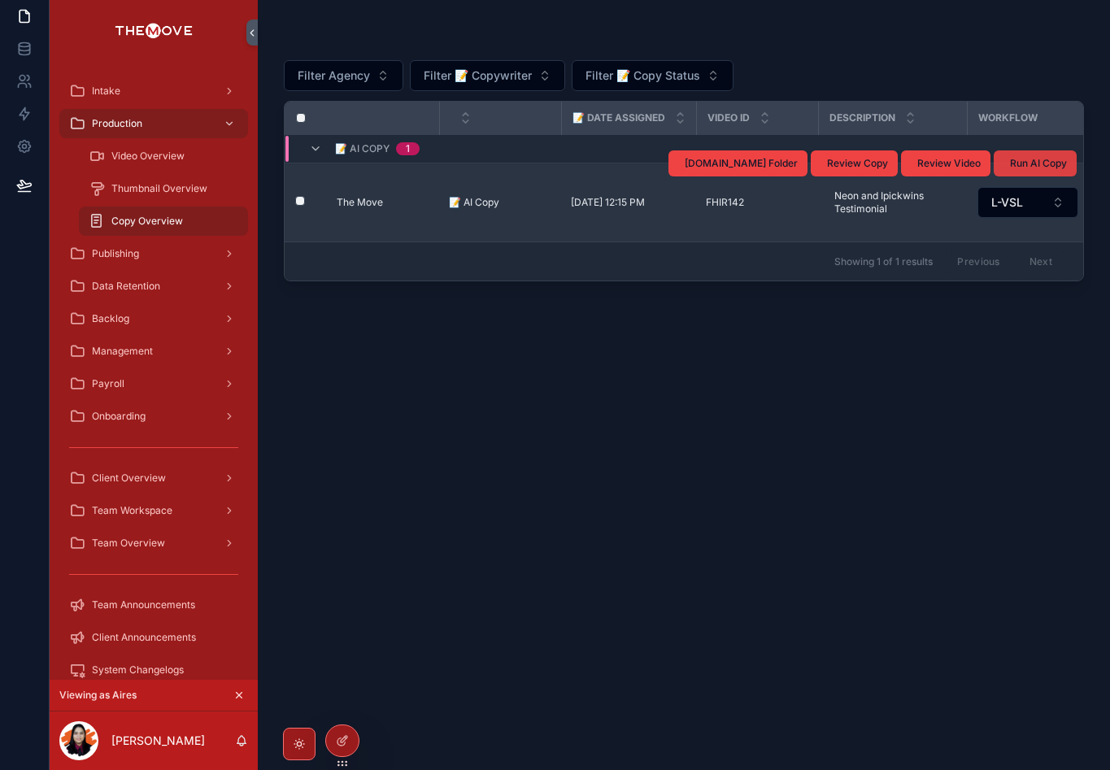
click at [1024, 164] on span "Run AI Copy" at bounding box center [1038, 163] width 57 height 13
click at [677, 281] on div "📝 Date Assigned Video ID Description Workflow Client 📝 Copy Status Run AI Copy …" at bounding box center [684, 191] width 800 height 181
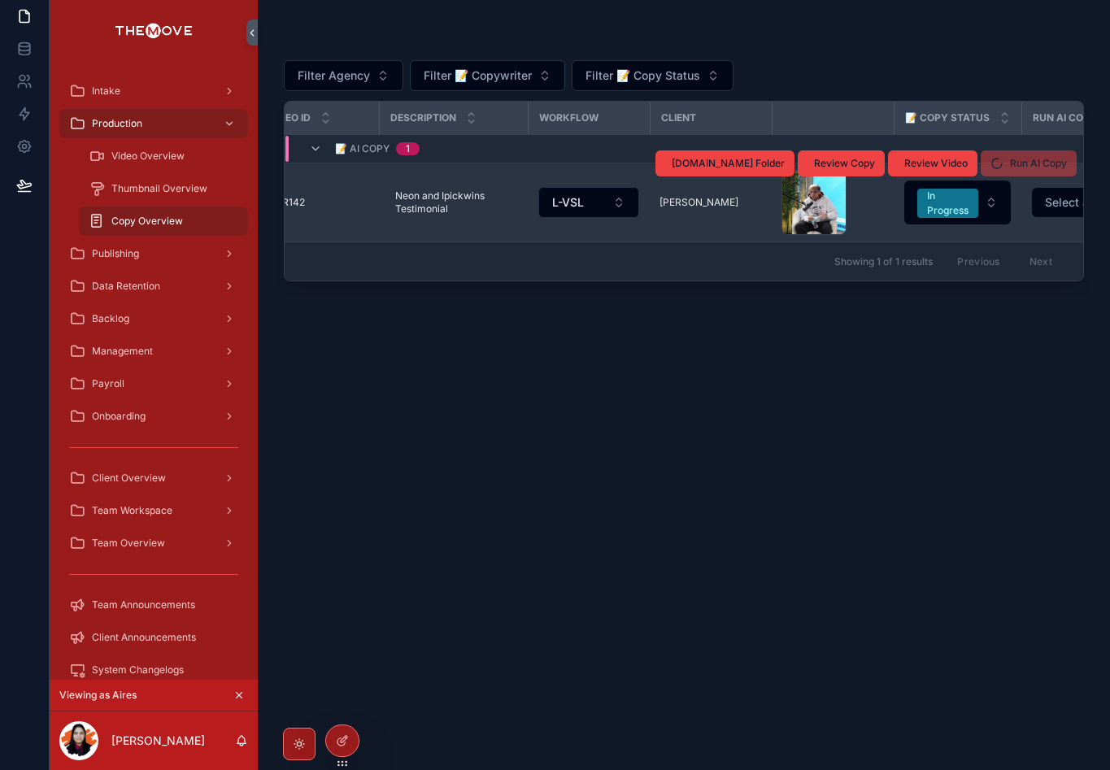
scroll to position [0, 686]
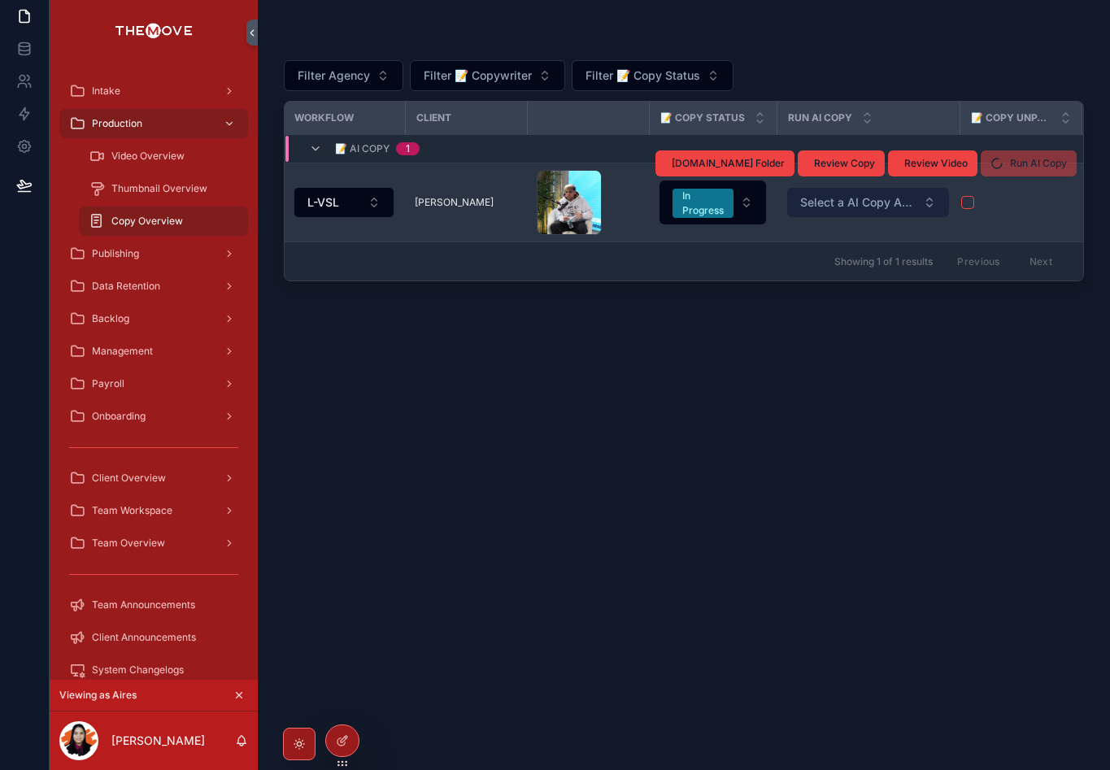
click at [826, 204] on span "Select a AI Copy Automation" at bounding box center [858, 202] width 116 height 16
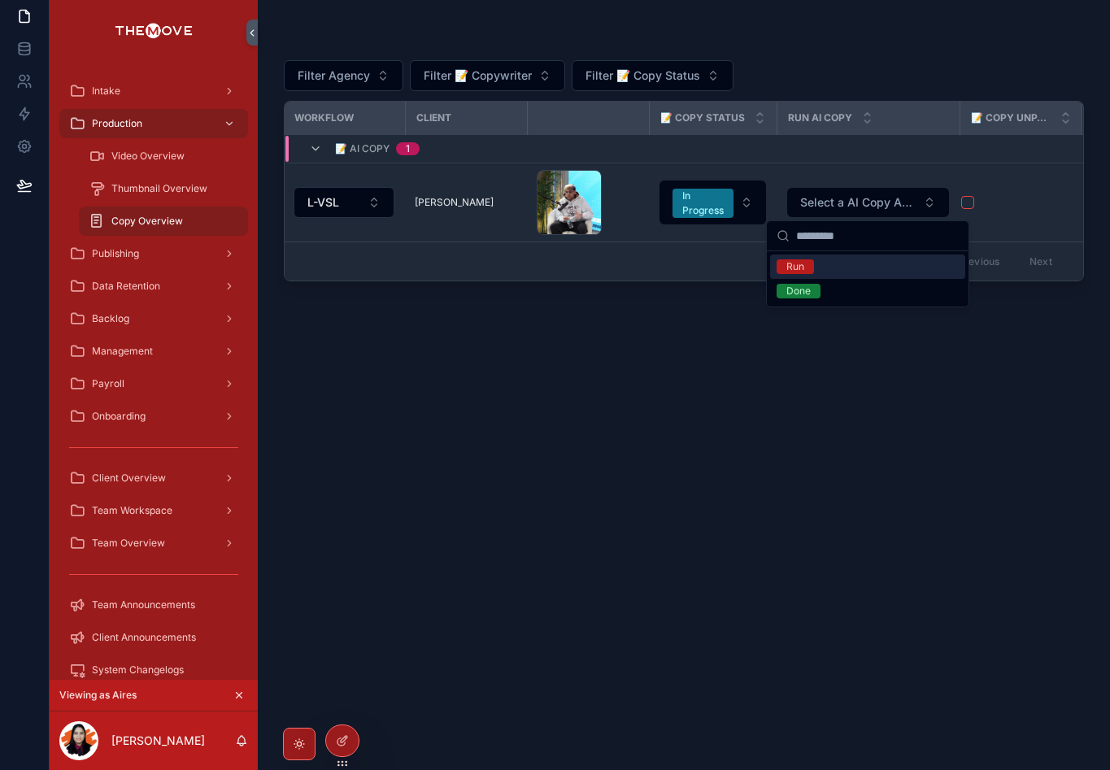
click at [852, 268] on div "Run" at bounding box center [867, 267] width 195 height 24
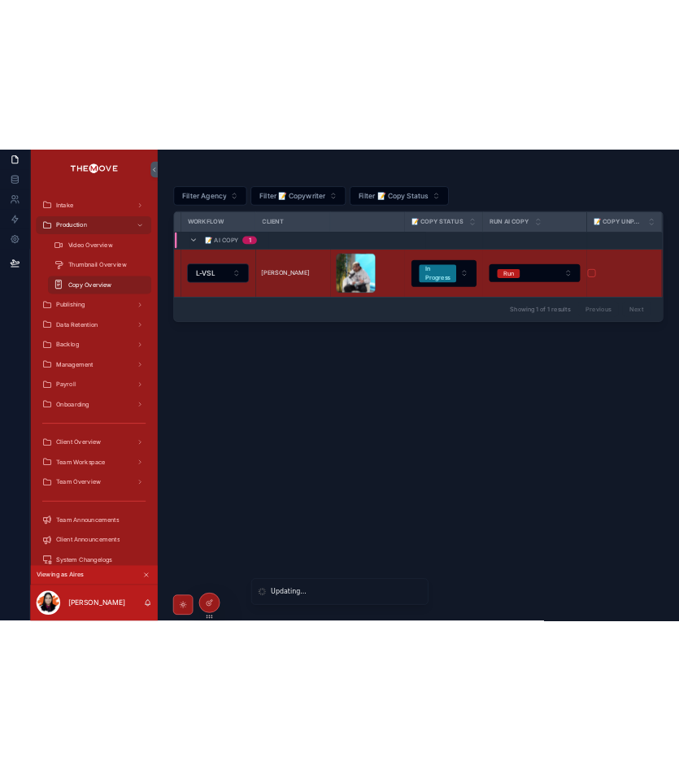
scroll to position [0, 673]
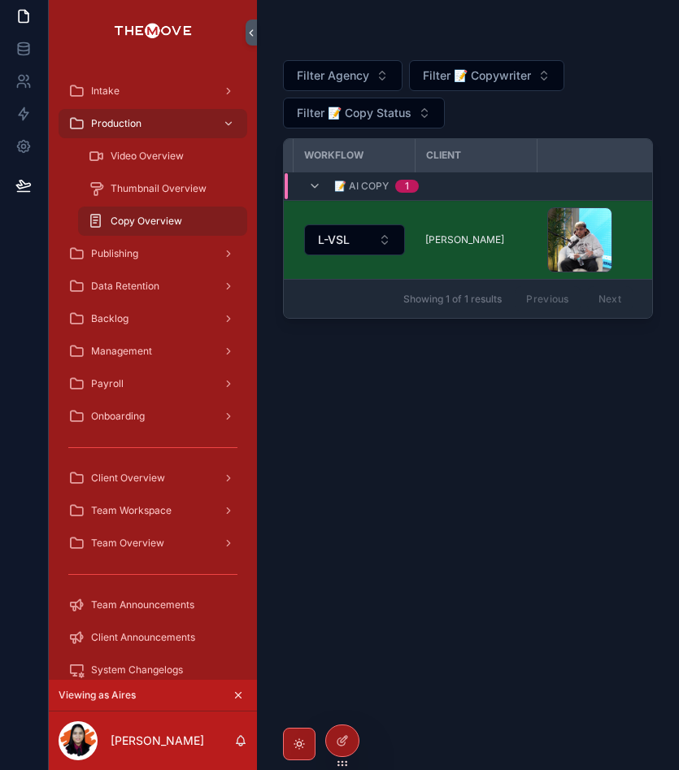
click at [599, 481] on div "Filter Agency Filter 📝 Copywriter Filter 📝 Copy Status 📝 Date Assigned Video ID…" at bounding box center [468, 395] width 370 height 712
